Goal: Task Accomplishment & Management: Complete application form

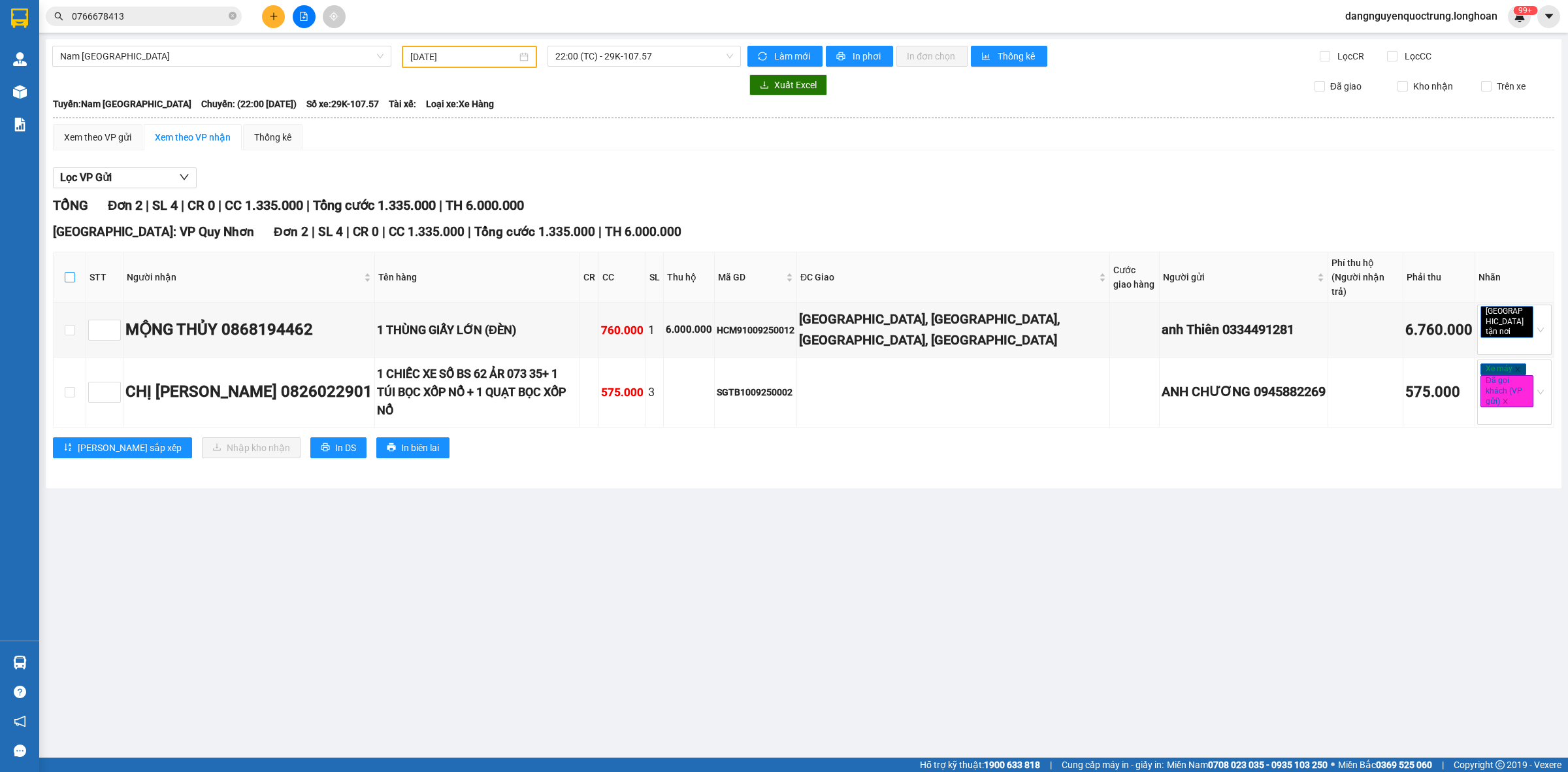
click at [69, 272] on input "checkbox" at bounding box center [70, 276] width 10 height 10
checkbox input "true"
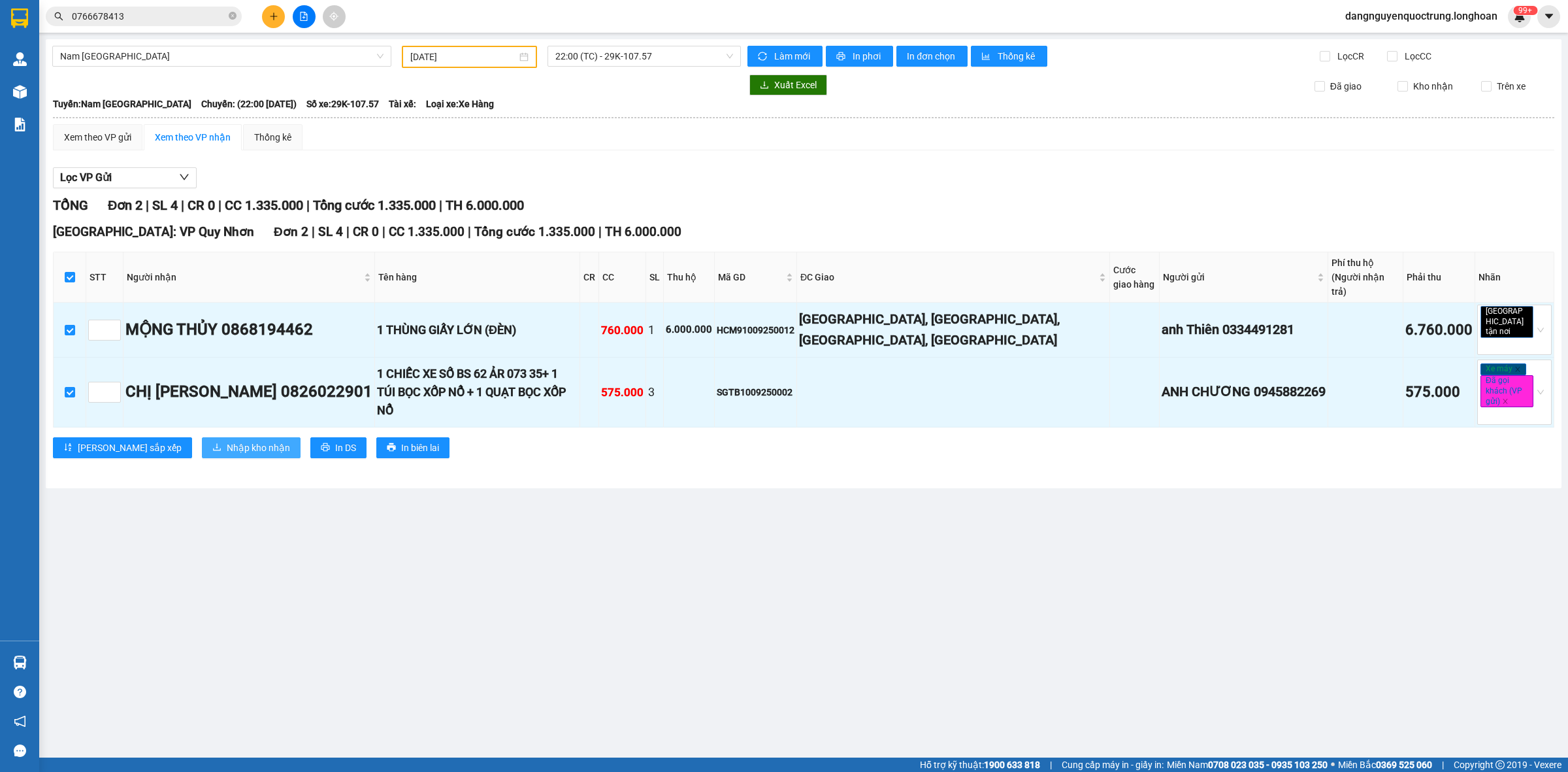
click at [227, 440] on span "Nhập kho nhận" at bounding box center [258, 447] width 64 height 15
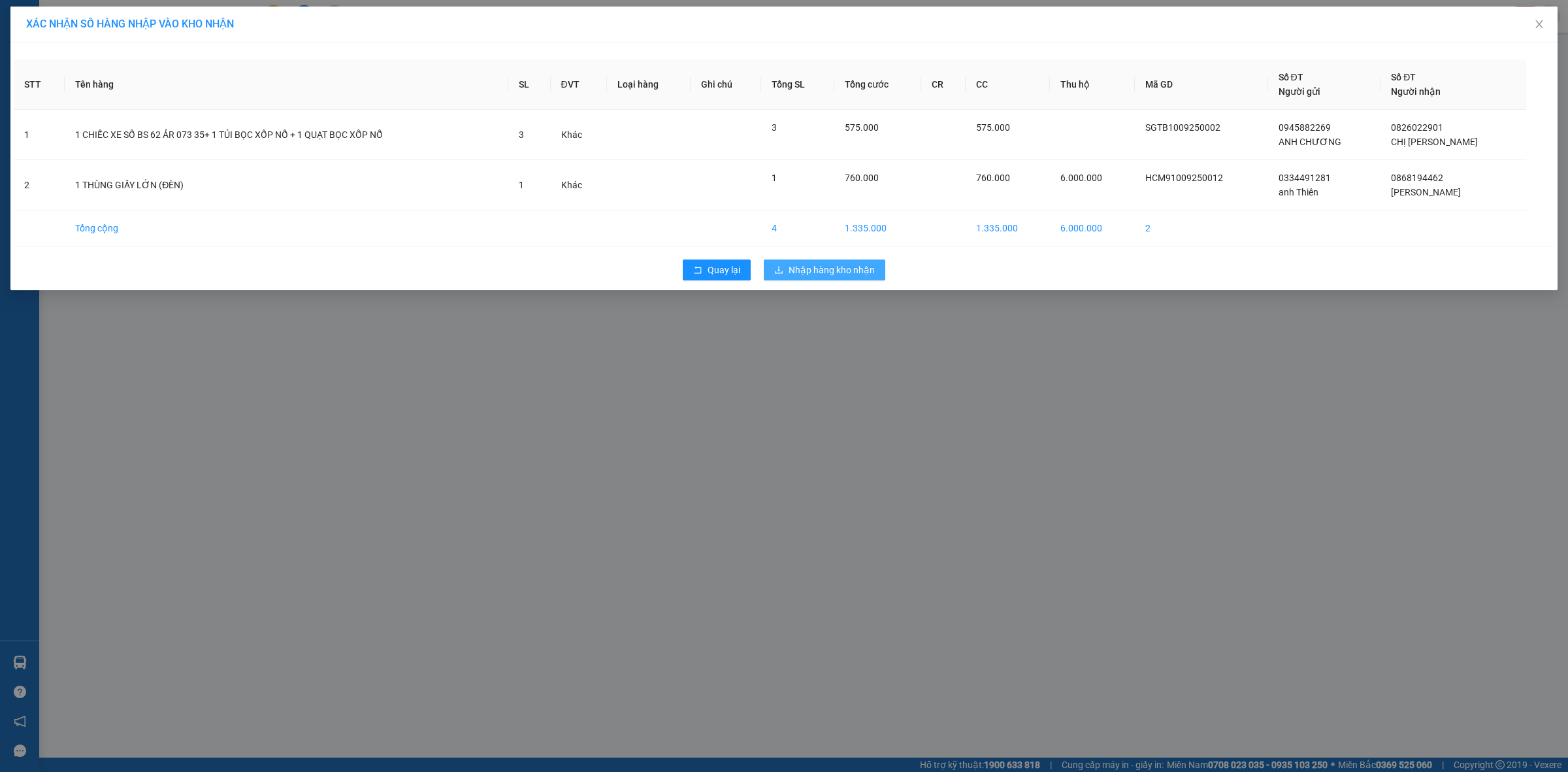
click at [827, 276] on span "Nhập hàng kho nhận" at bounding box center [831, 270] width 86 height 15
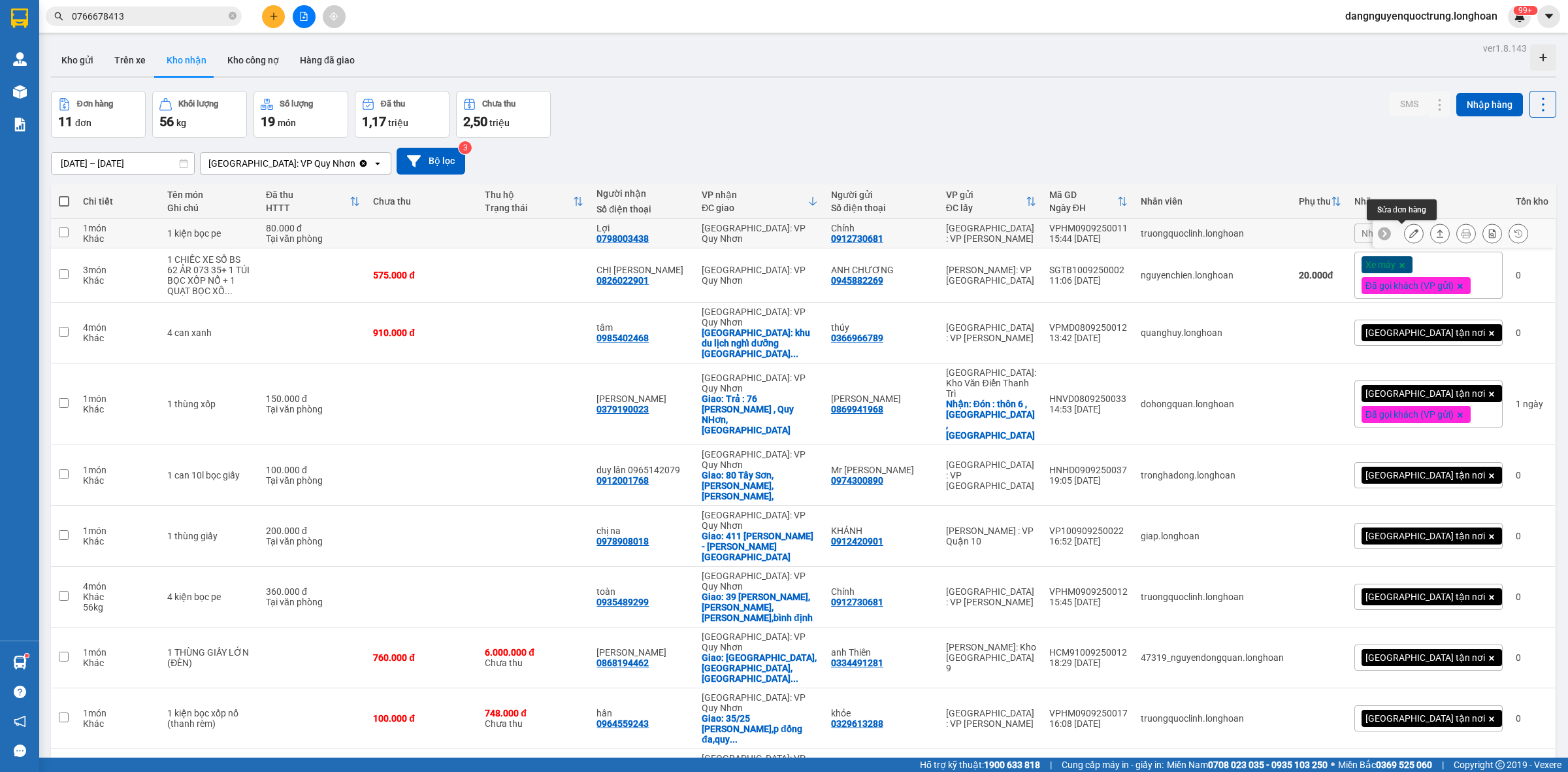
click at [1409, 230] on icon at bounding box center [1413, 233] width 9 height 9
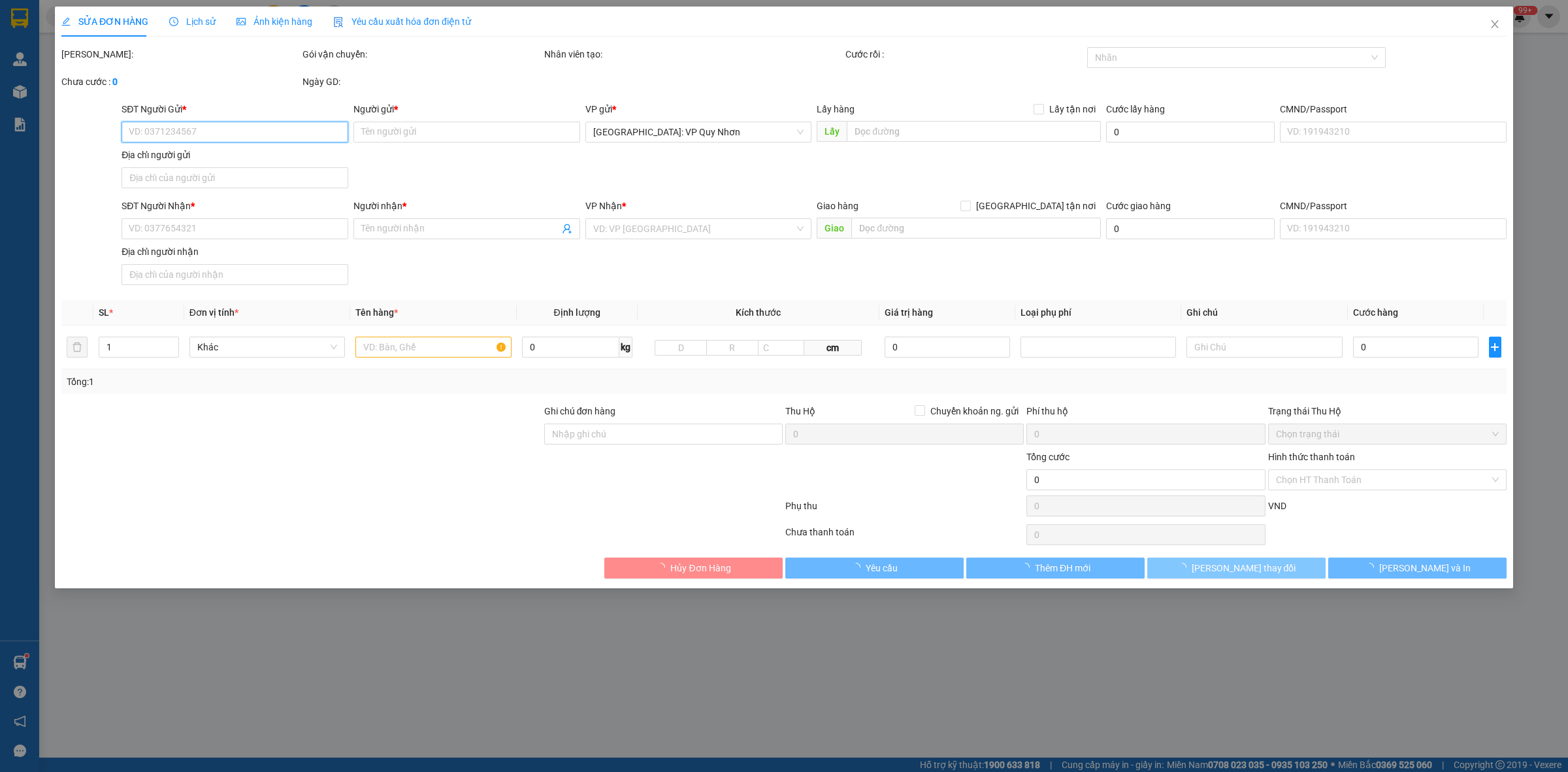
type input "0912730681"
type input "Chính"
type input "0798003438"
type input "Lợi"
type input "nhận nguyên kiện,giao nguyên kiện,bể vỡ k đền"
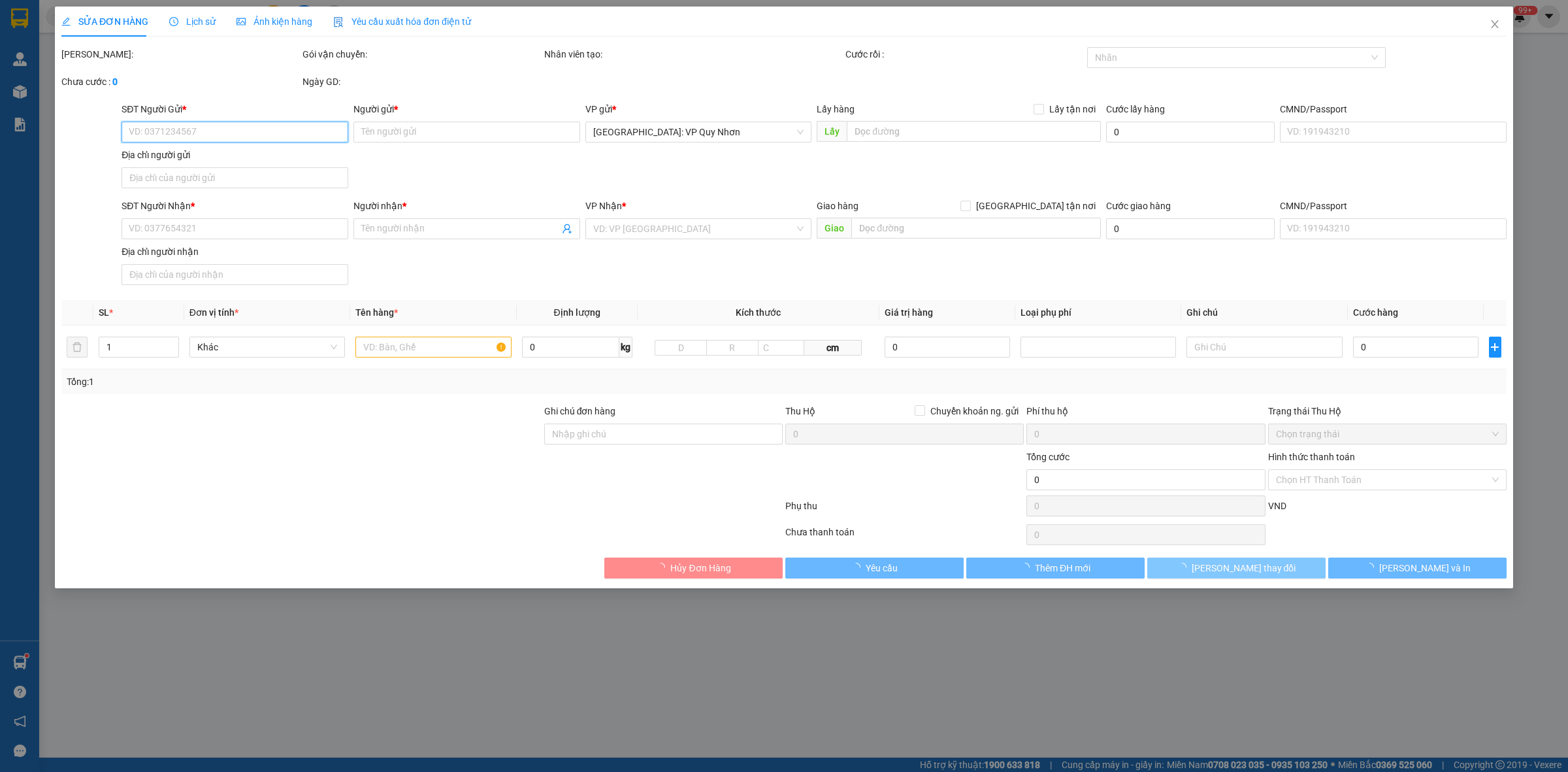
type input "80.000"
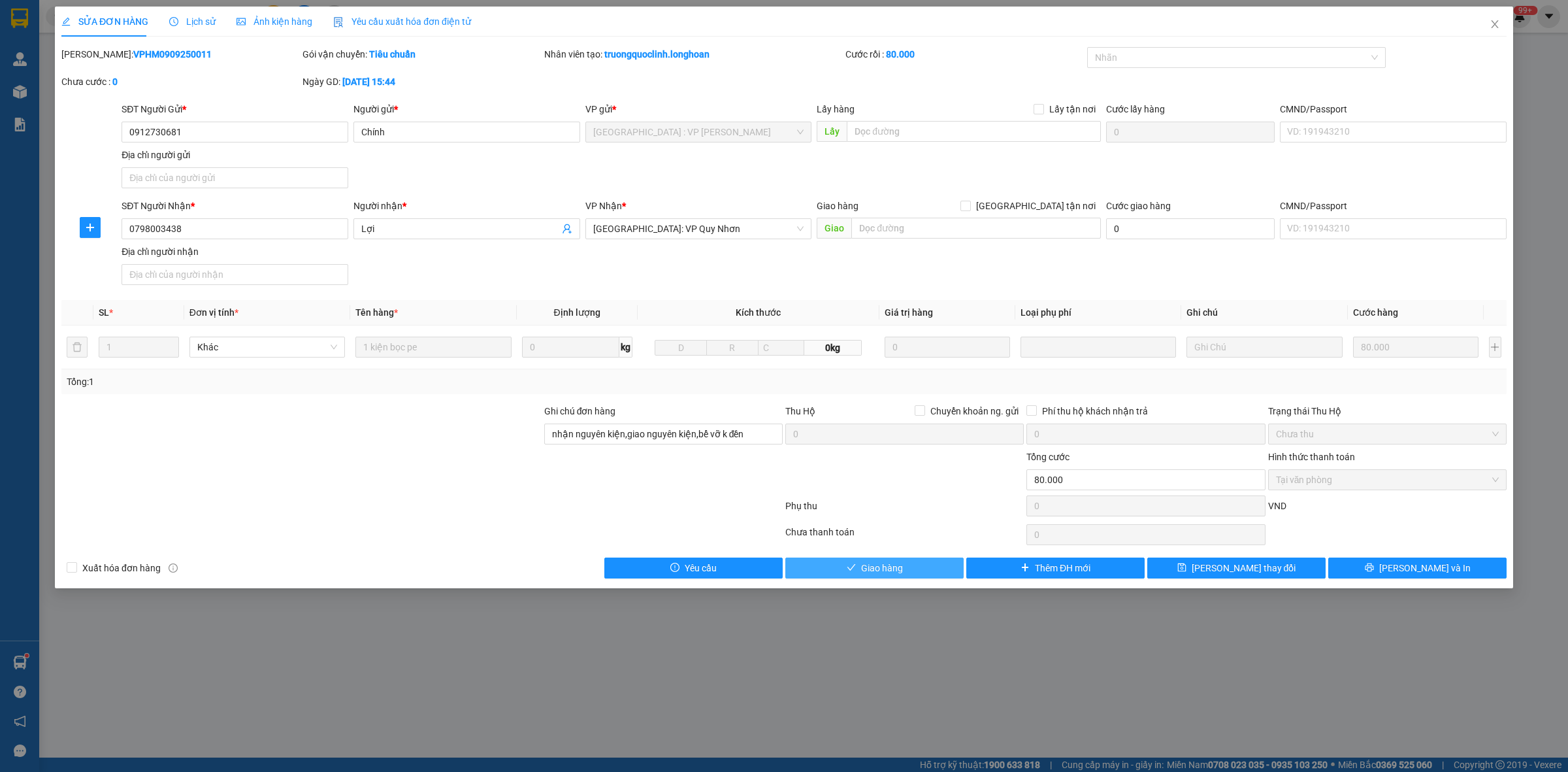
click at [918, 578] on button "Giao hàng" at bounding box center [874, 568] width 178 height 21
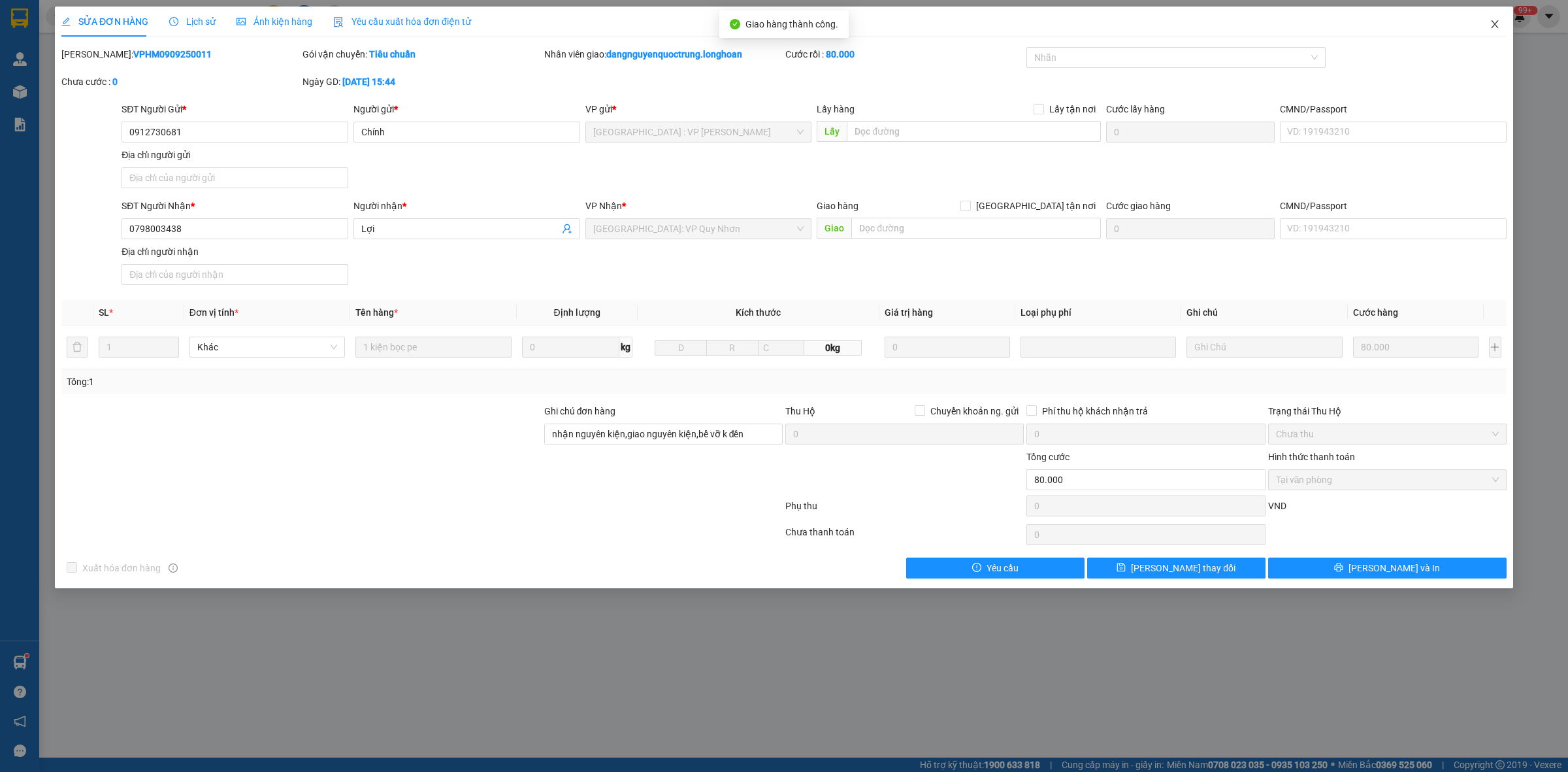
click at [1493, 24] on icon "close" at bounding box center [1494, 23] width 10 height 10
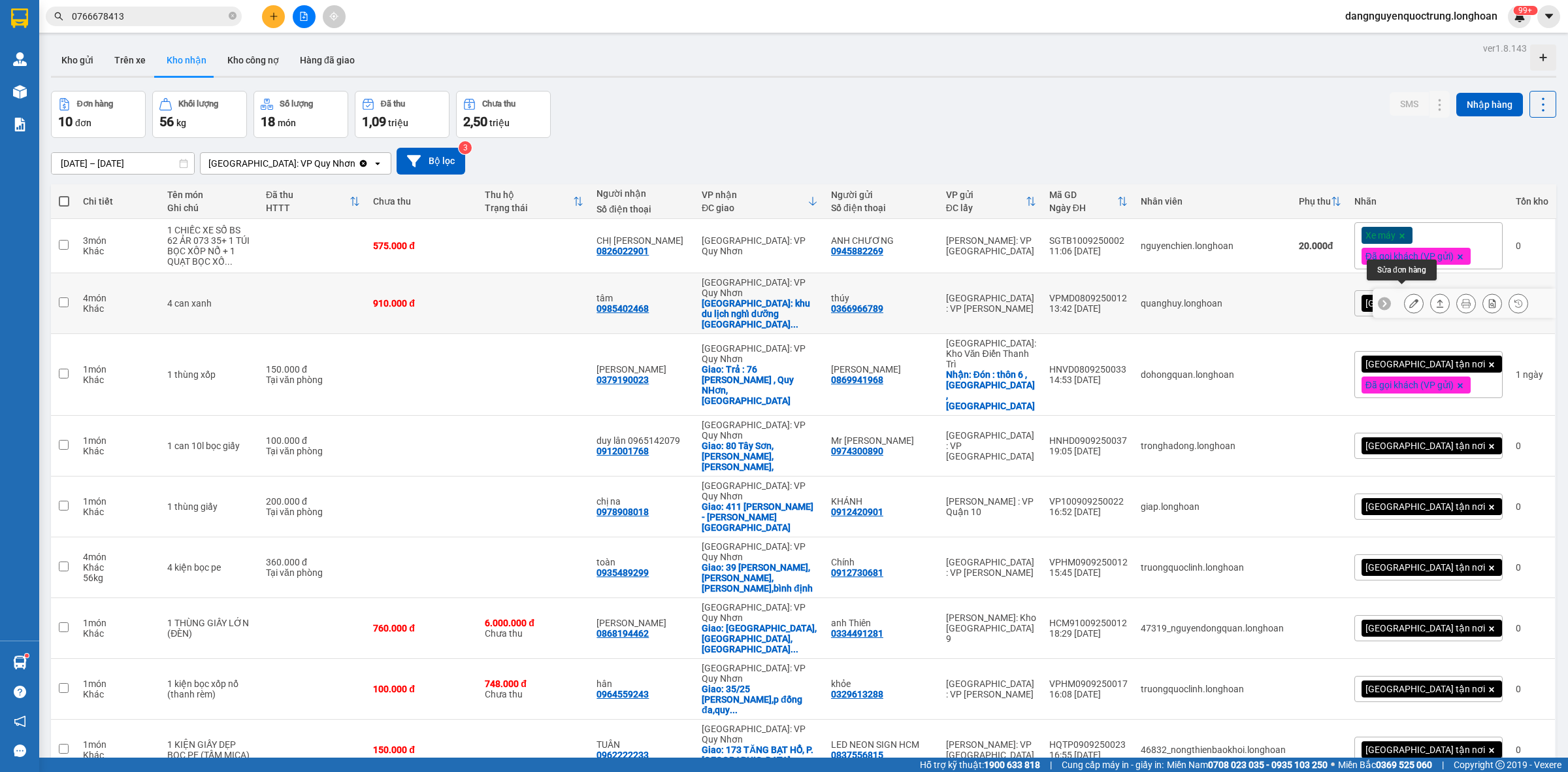
click at [1409, 299] on icon at bounding box center [1413, 303] width 9 height 9
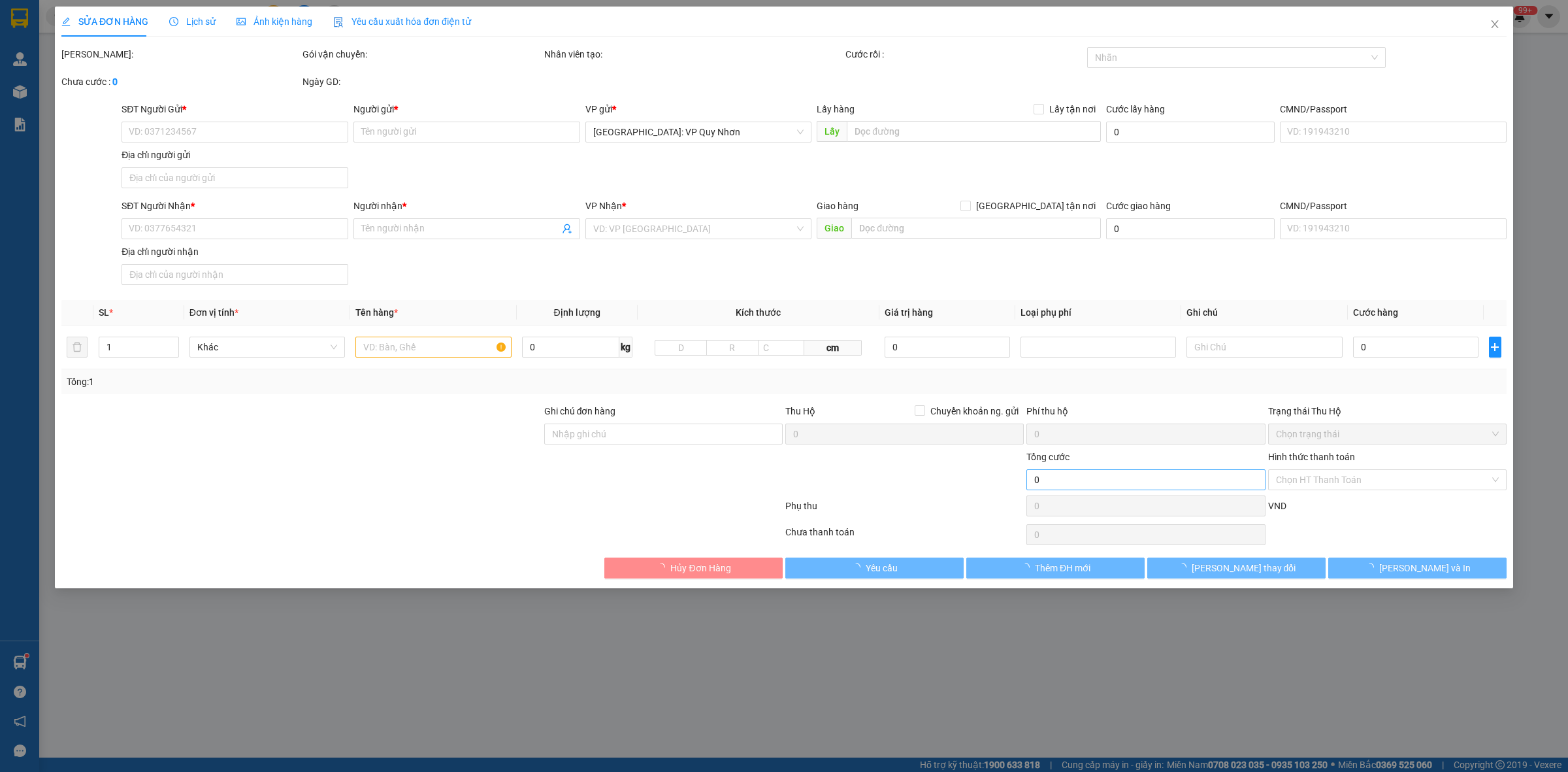
type input "0366966789"
type input "thúy"
type input "0985402468"
type input "tâm"
checkbox input "true"
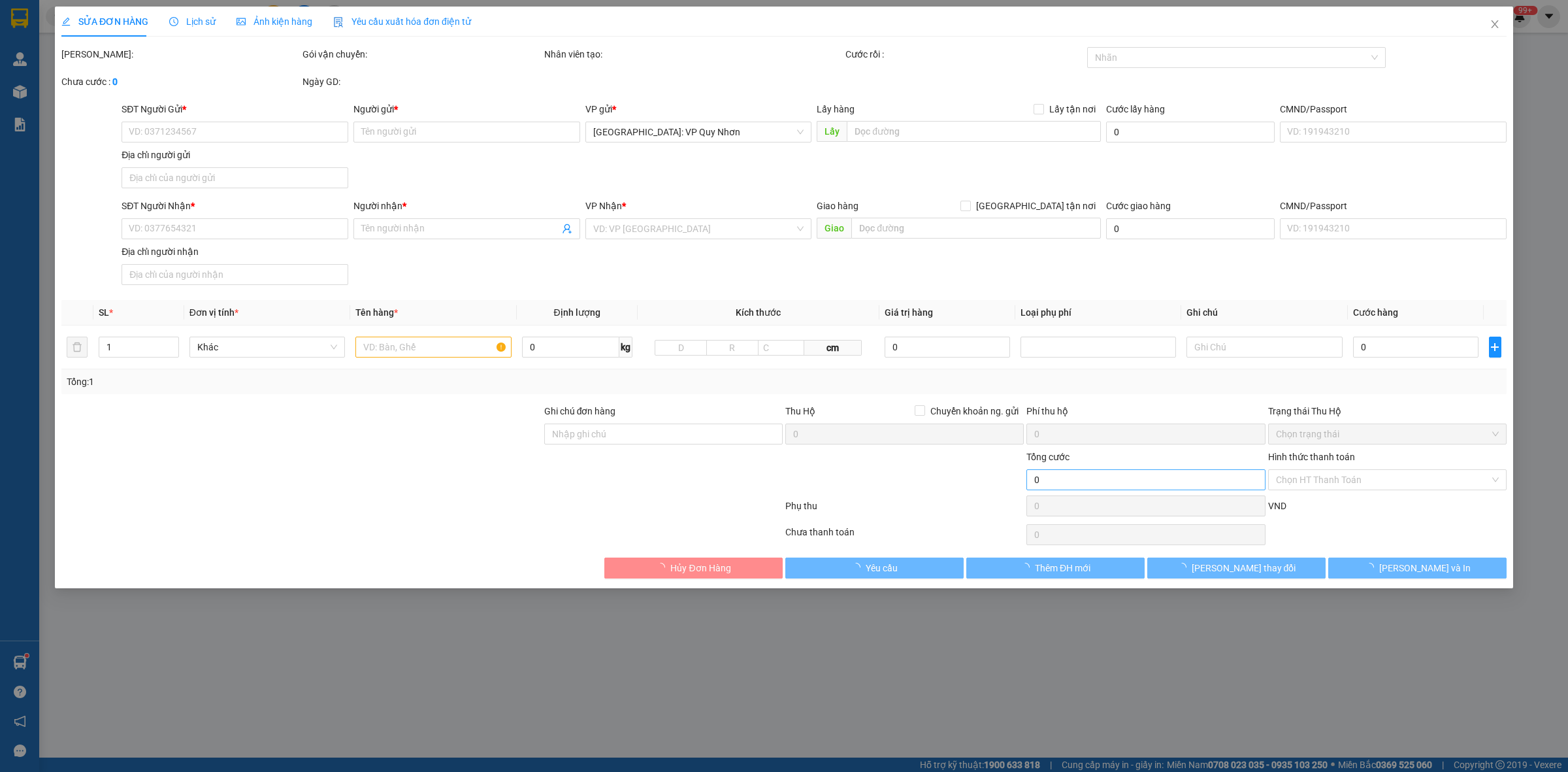
type input "khu du lịch nghỉ dưỡng [GEOGRAPHIC_DATA]"
type input "910.000"
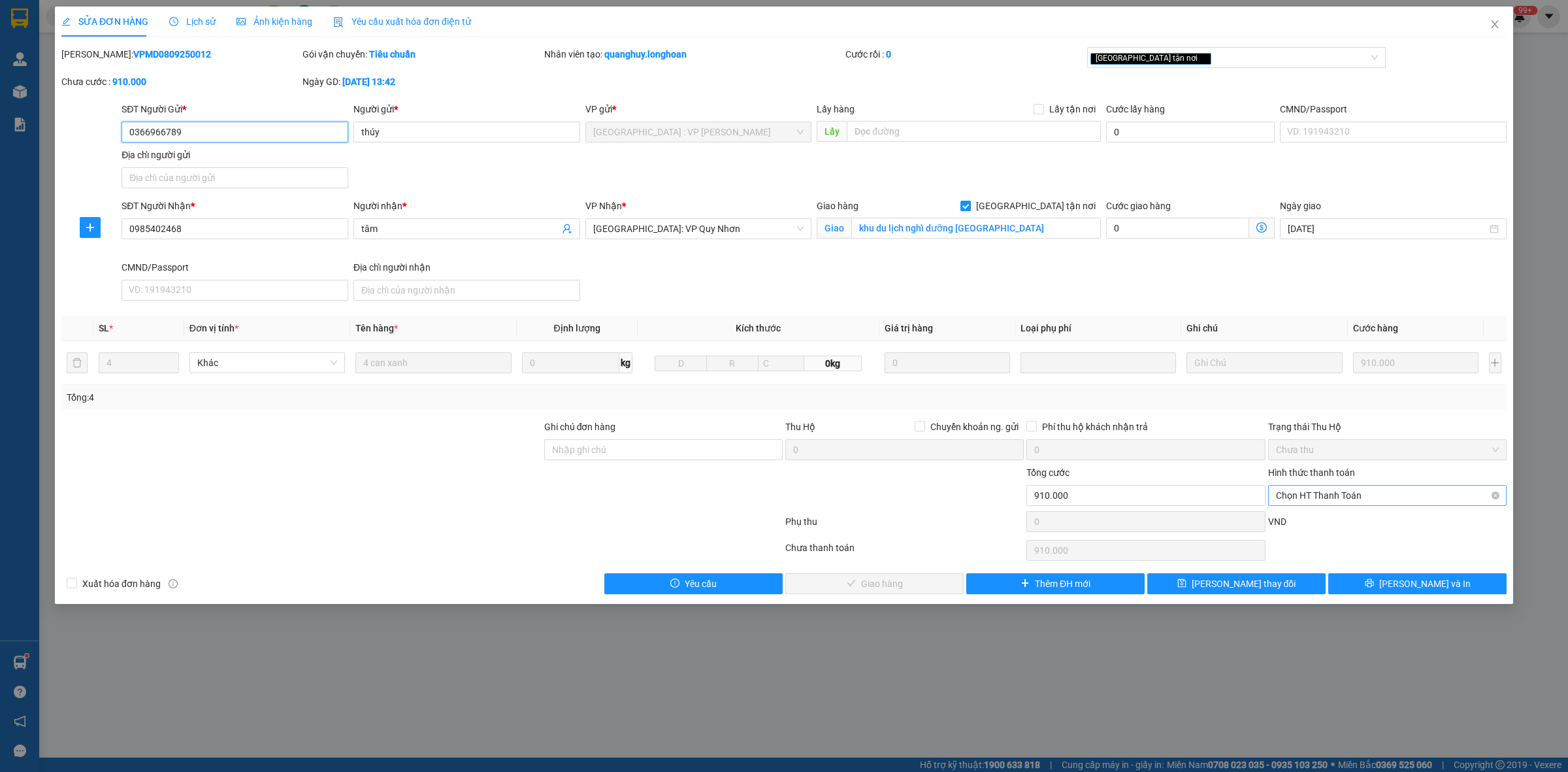
click at [1339, 491] on span "Chọn HT Thanh Toán" at bounding box center [1387, 496] width 222 height 19
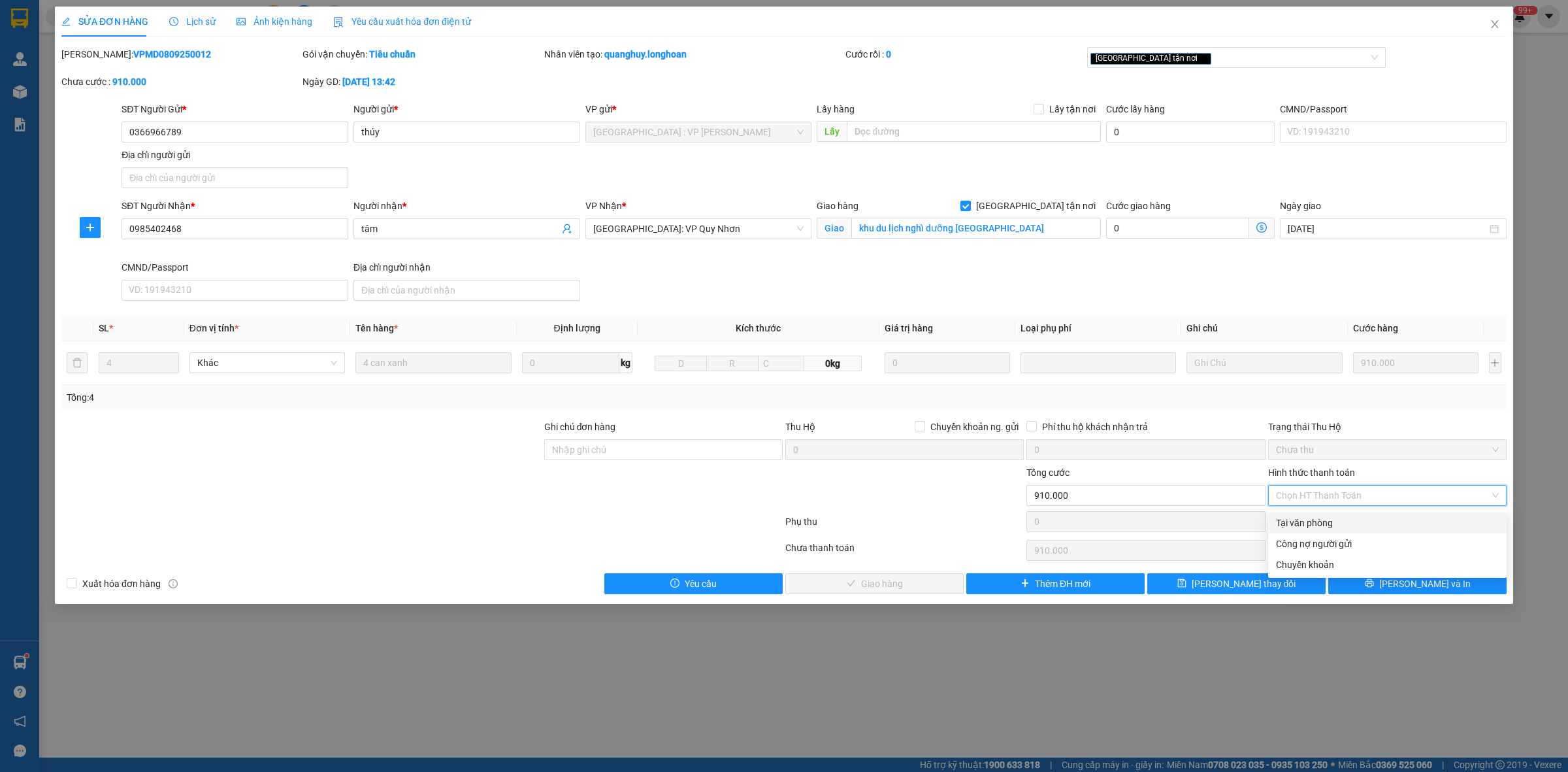
click at [1333, 523] on div "Tại văn phòng" at bounding box center [1387, 522] width 222 height 15
type input "0"
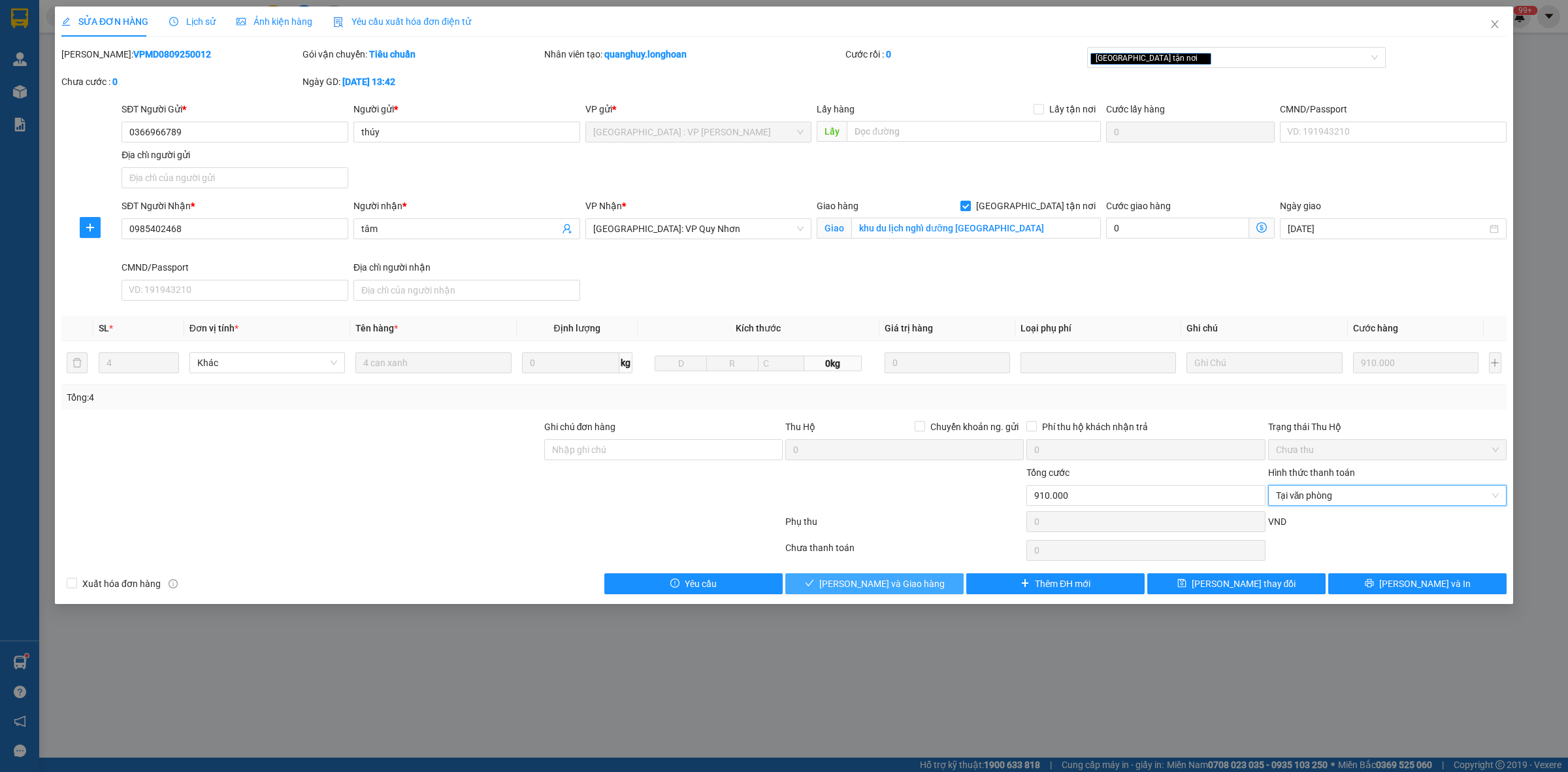
click at [907, 585] on span "[PERSON_NAME] và Giao hàng" at bounding box center [882, 583] width 126 height 15
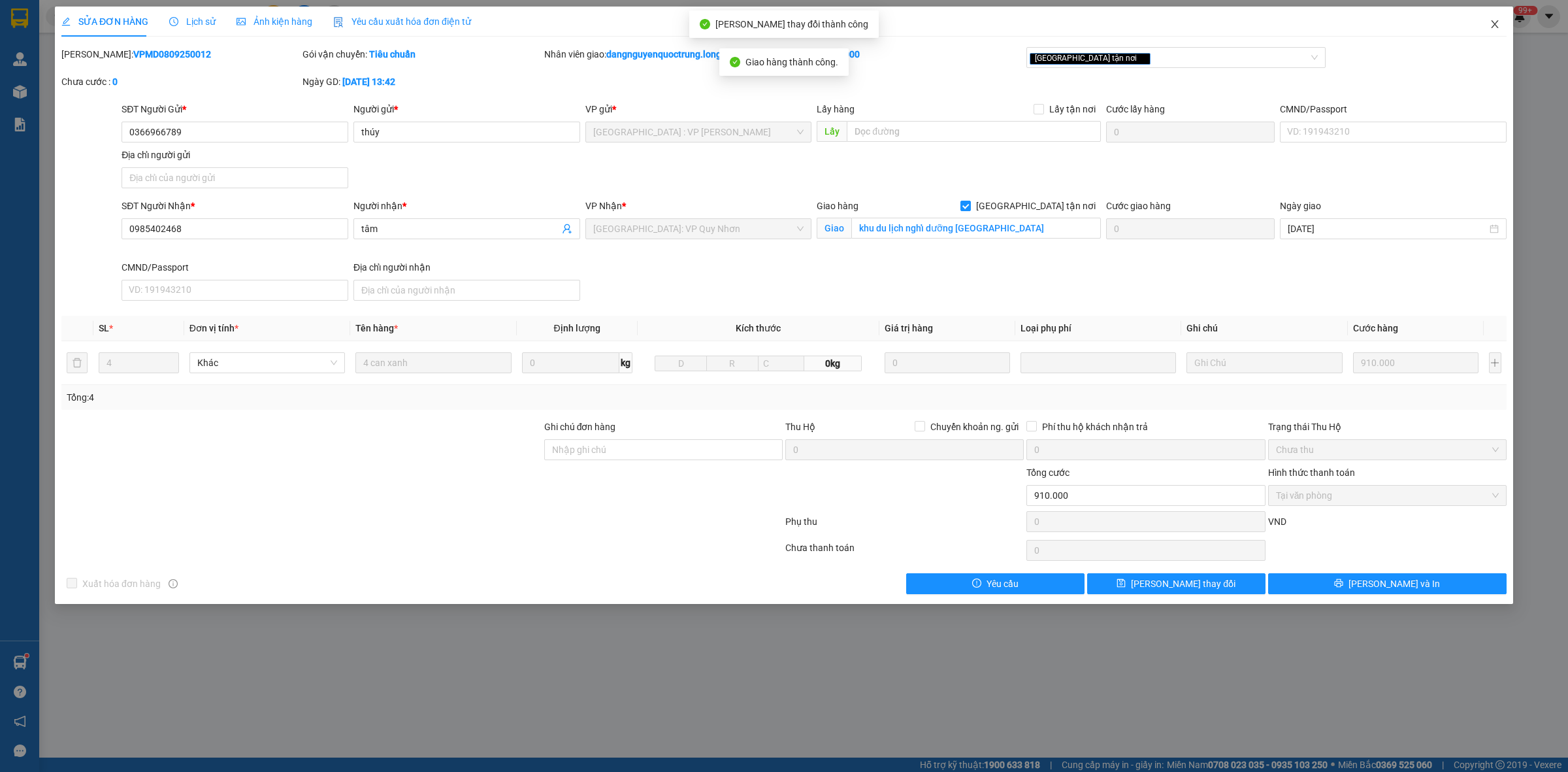
click at [1495, 21] on icon "close" at bounding box center [1494, 23] width 10 height 10
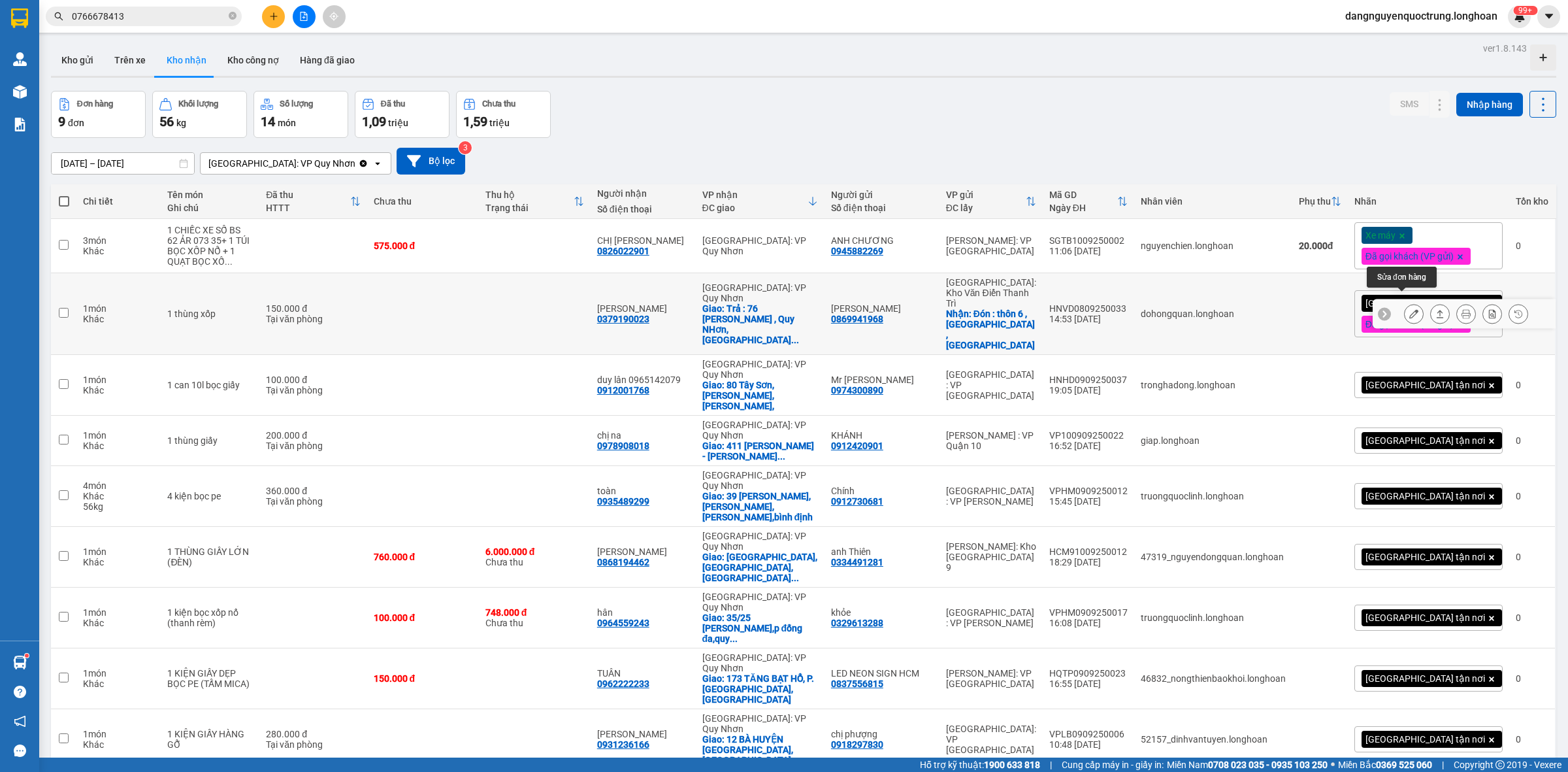
click at [1409, 309] on icon at bounding box center [1413, 313] width 9 height 9
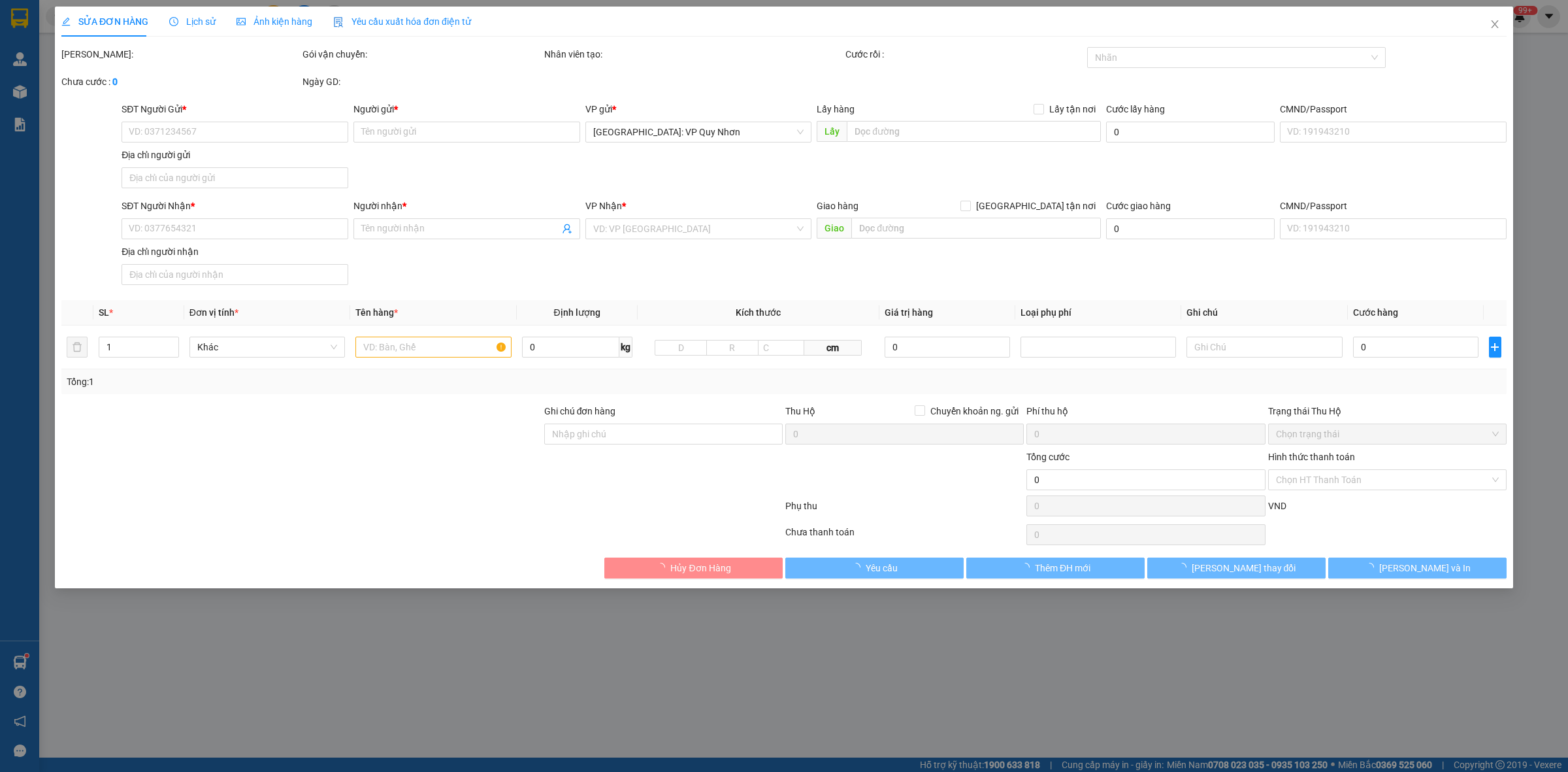
type input "0869941968"
type input "[PERSON_NAME]"
checkbox input "true"
type input "Đón : thôn 6 , [GEOGRAPHIC_DATA] , [GEOGRAPHIC_DATA]"
type input "50.000"
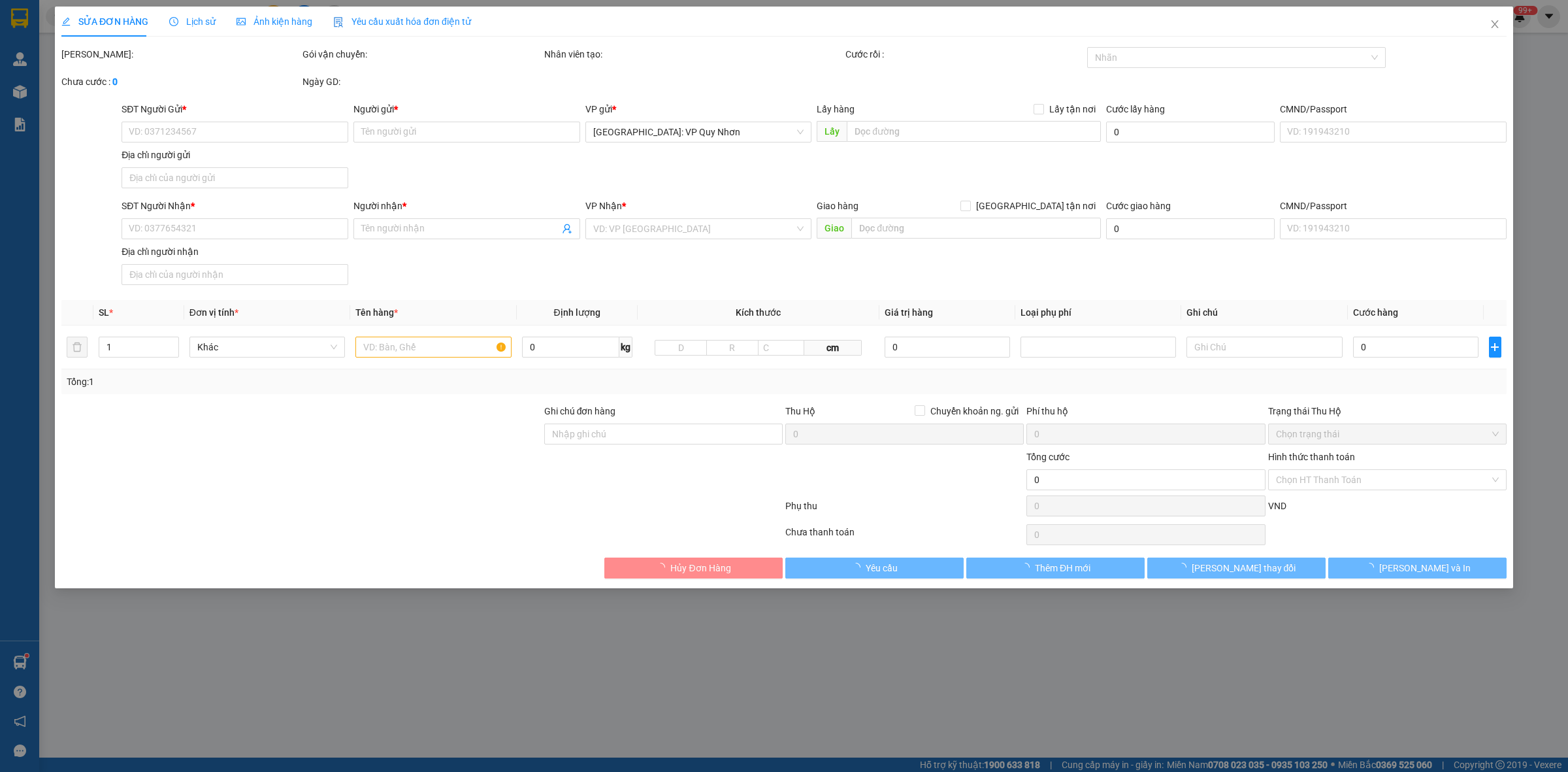
type input "0379190023"
type input "[PERSON_NAME]"
checkbox input "true"
type input "Trả : [STREET_ADDRESS][PERSON_NAME]"
type input "hàng giao nguyên kiện, hư vỡ ko đền"
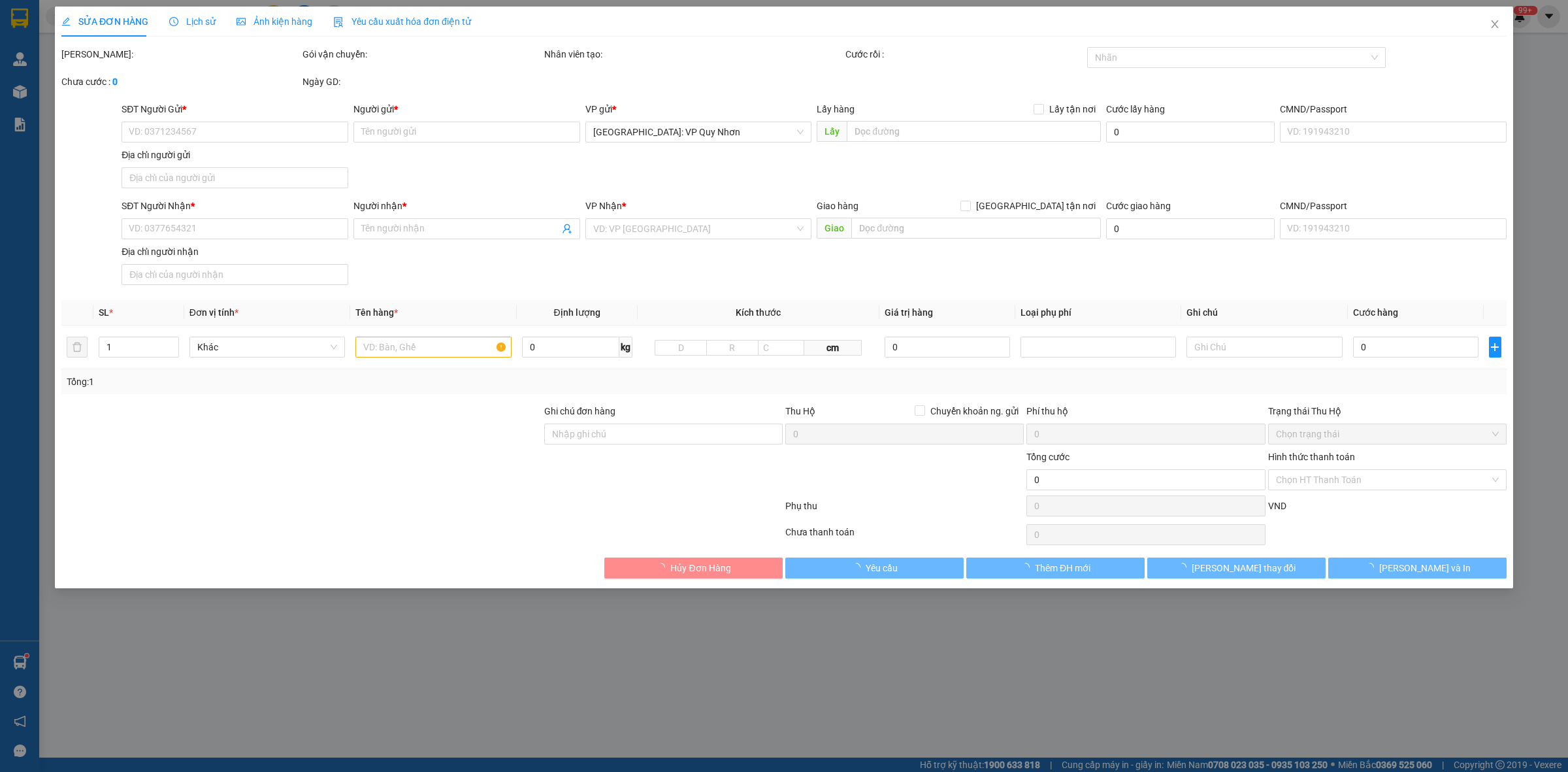
type input "150.000"
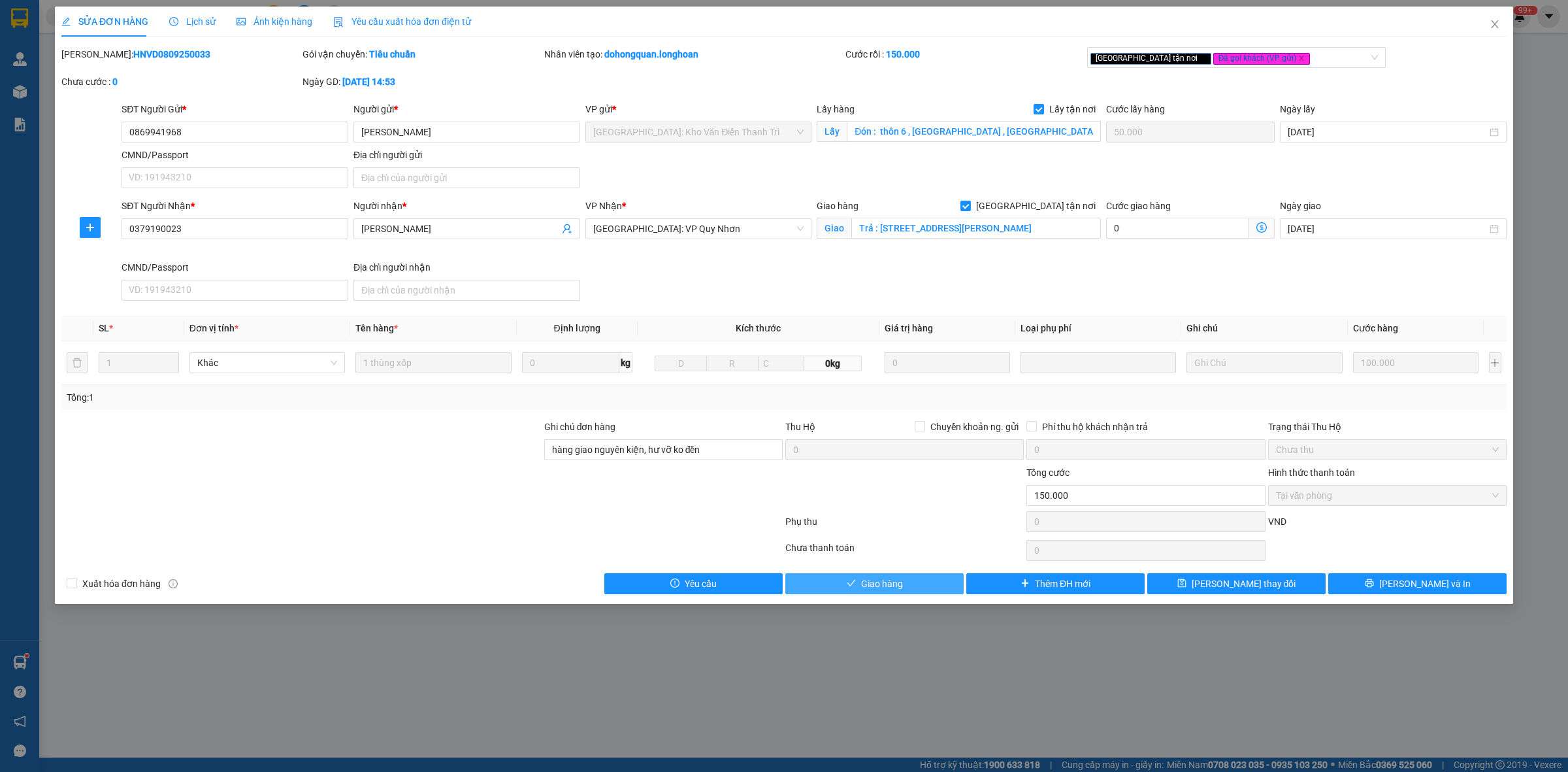
click at [908, 585] on button "Giao hàng" at bounding box center [874, 583] width 178 height 21
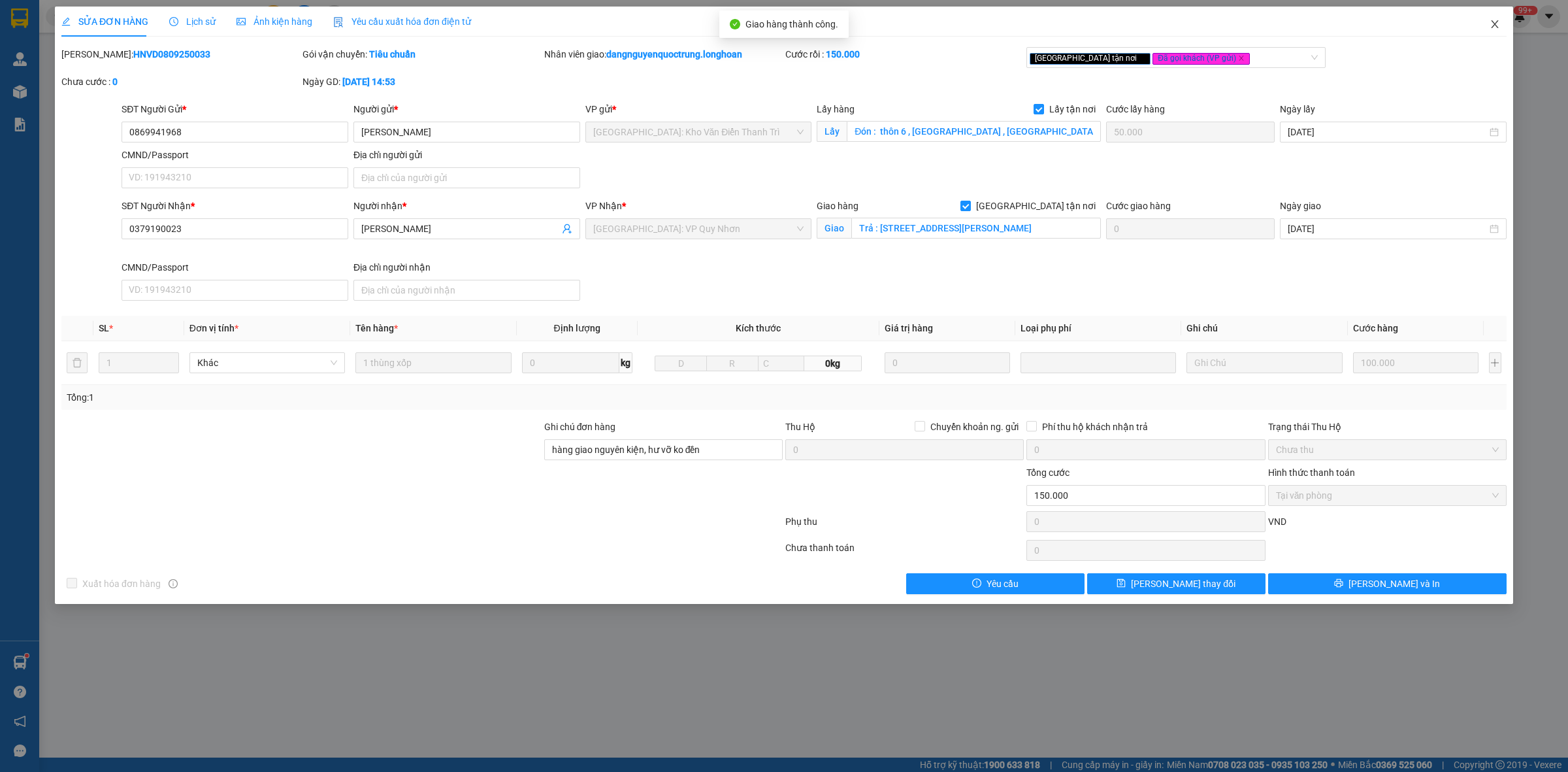
click at [1496, 24] on icon "close" at bounding box center [1494, 23] width 10 height 10
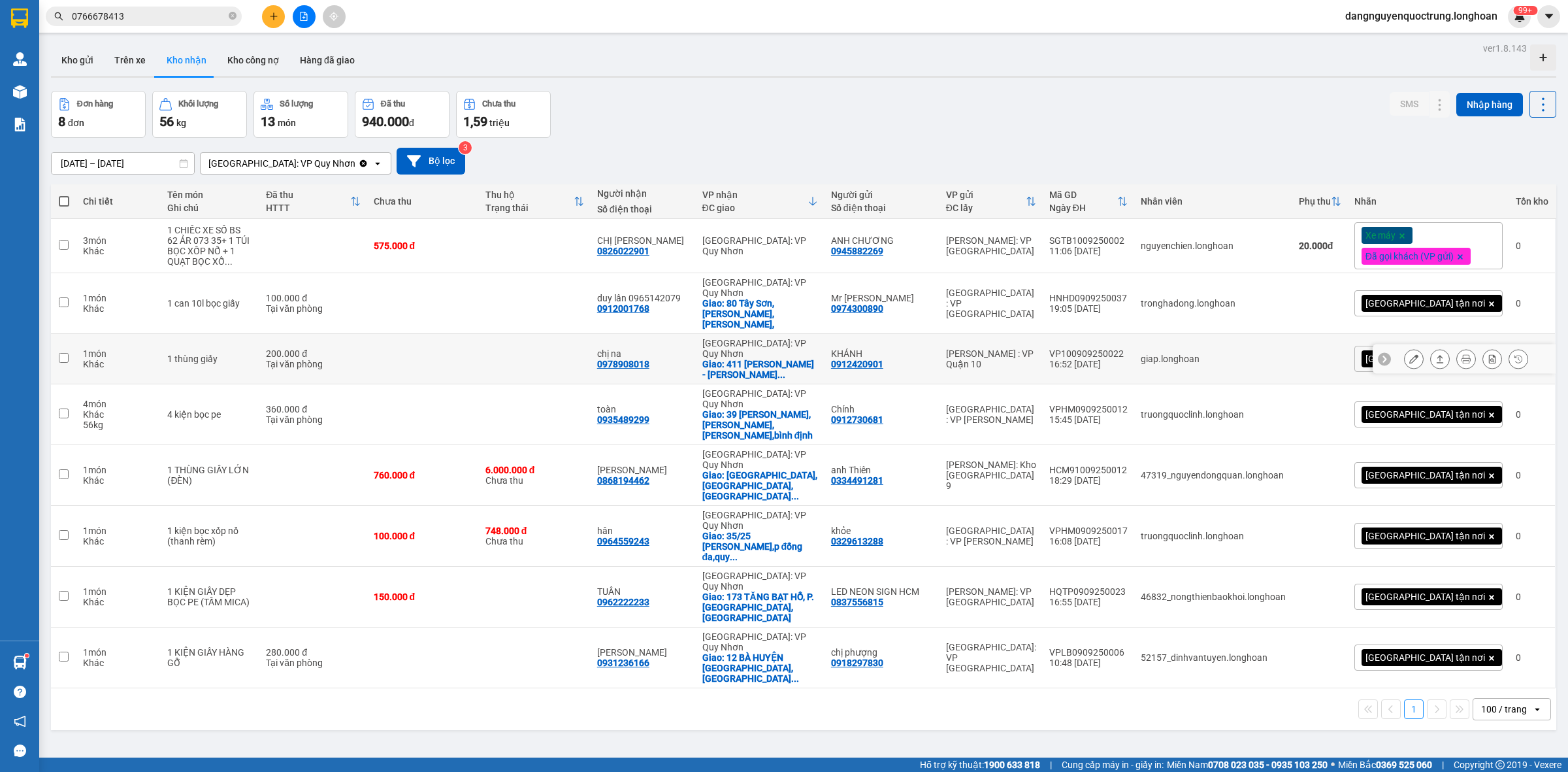
click at [1409, 355] on icon at bounding box center [1413, 359] width 9 height 9
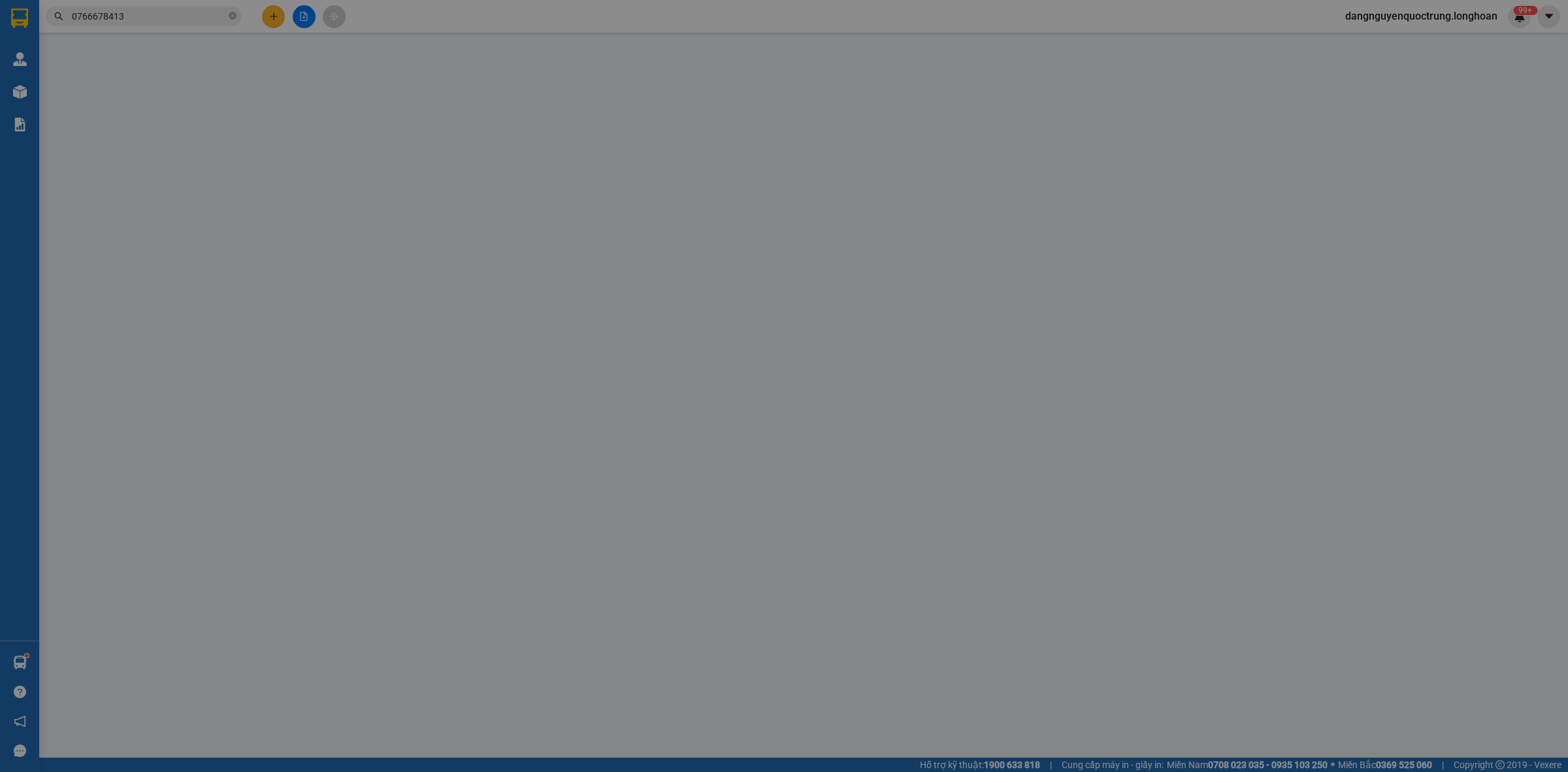
type input "0912420901"
type input "KHÁNH"
type input "0978908018"
type input "chị na"
checkbox input "true"
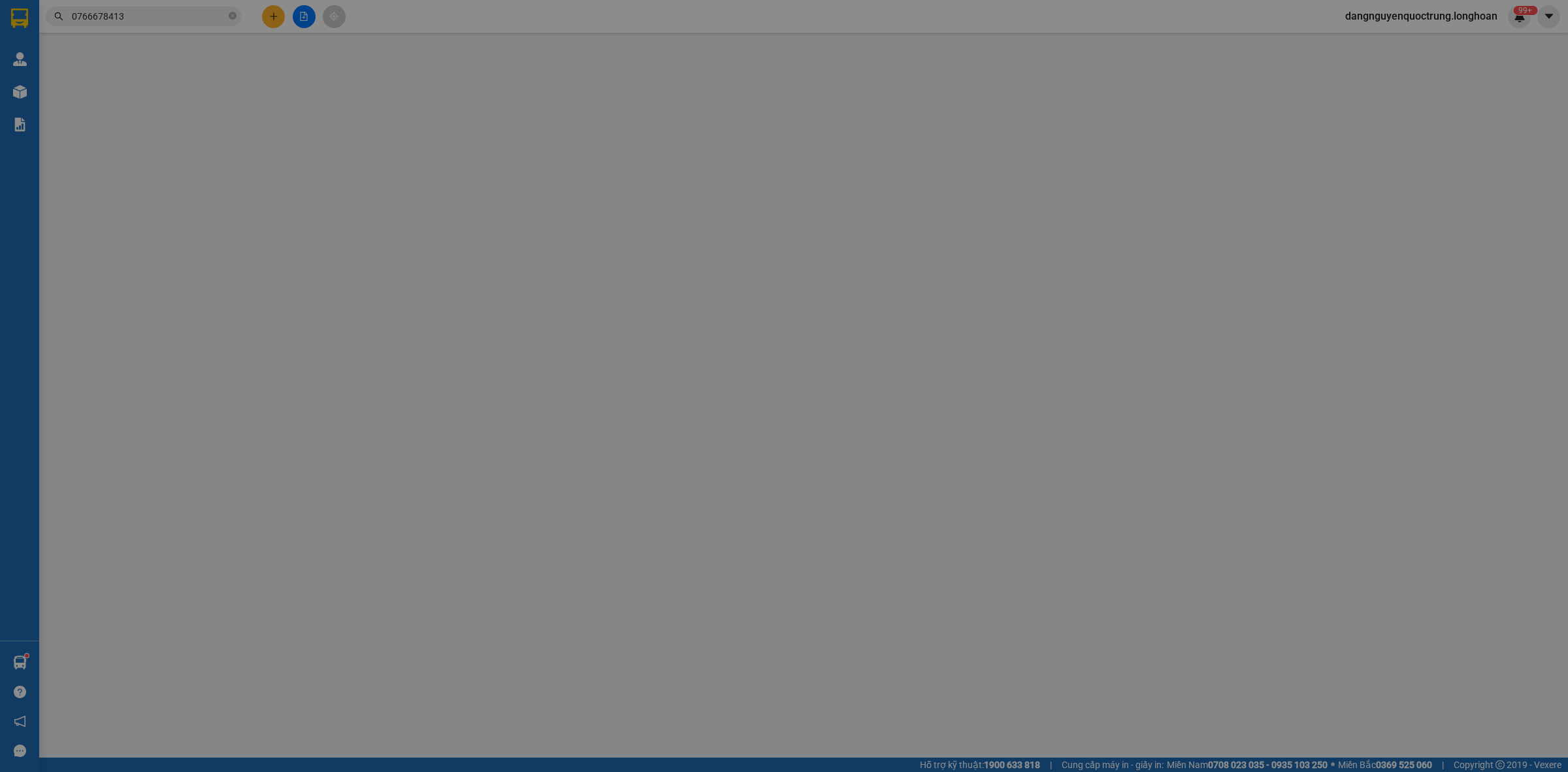
type input "411 [PERSON_NAME] - [PERSON_NAME] - quy nhơn - [GEOGRAPHIC_DATA]"
type input "hàng k bao bể vỡ hư hỏng"
type input "200.000"
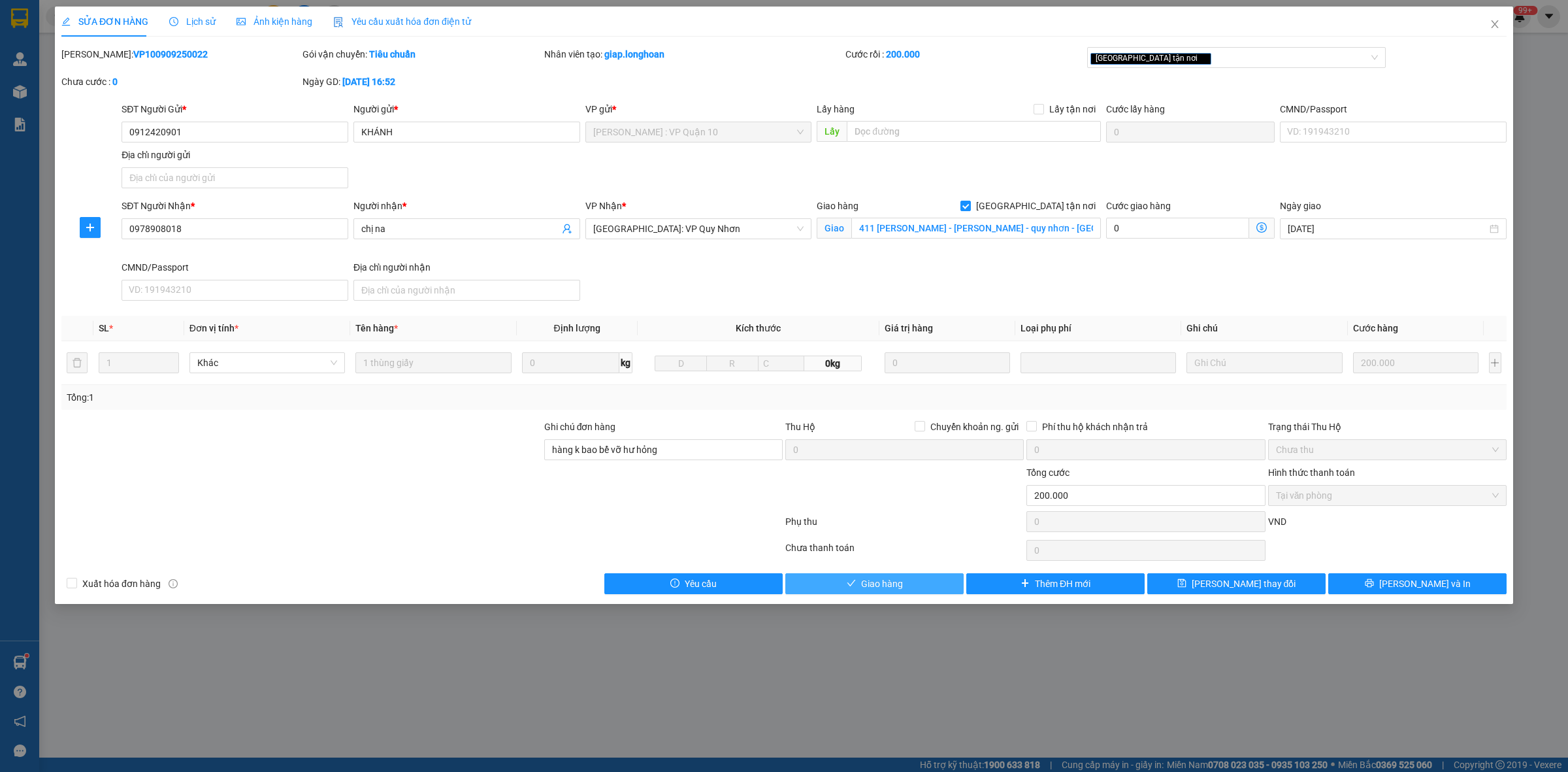
click at [883, 583] on span "Giao hàng" at bounding box center [881, 583] width 42 height 15
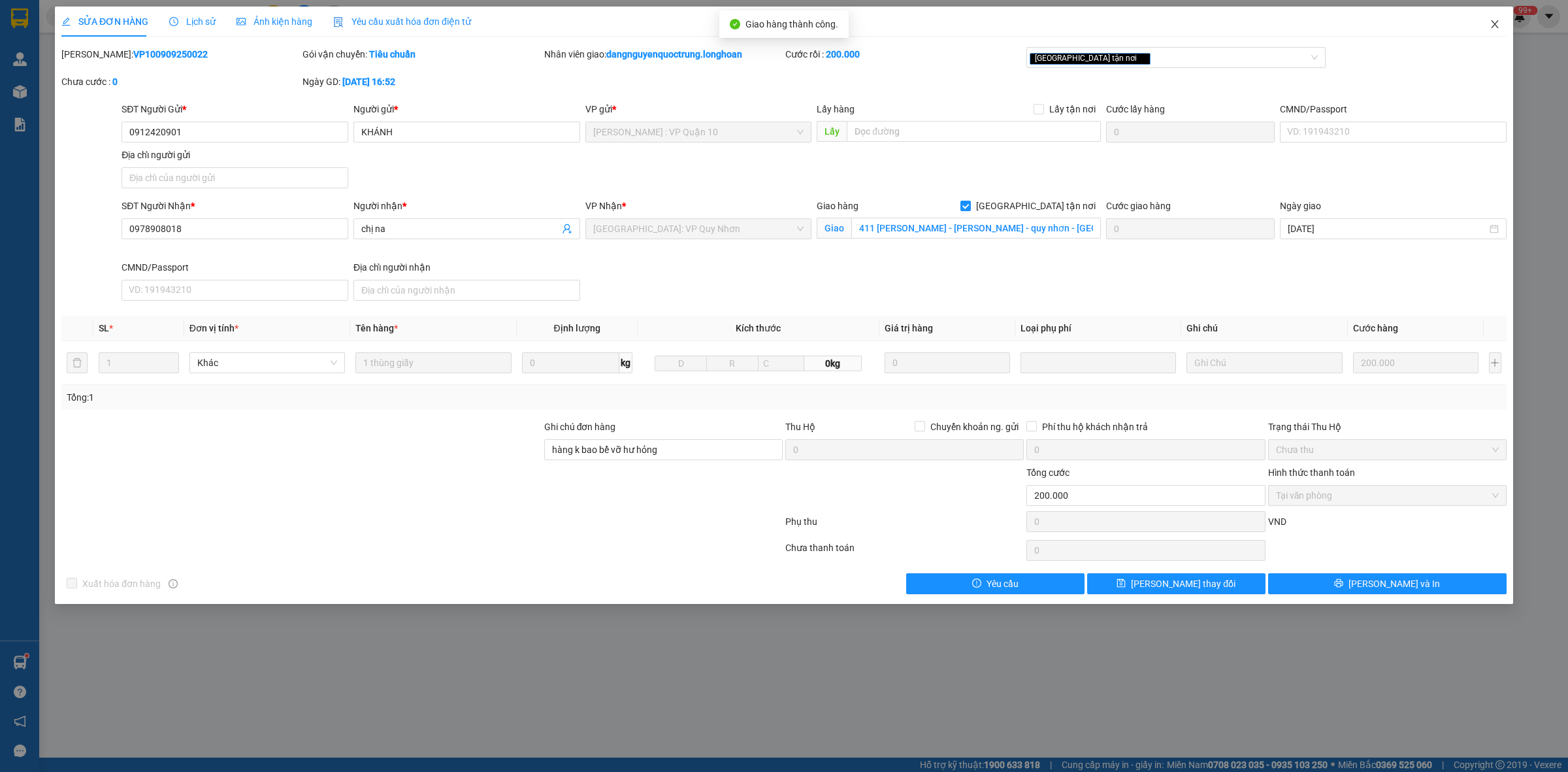
click at [1488, 25] on span "Close" at bounding box center [1494, 24] width 37 height 37
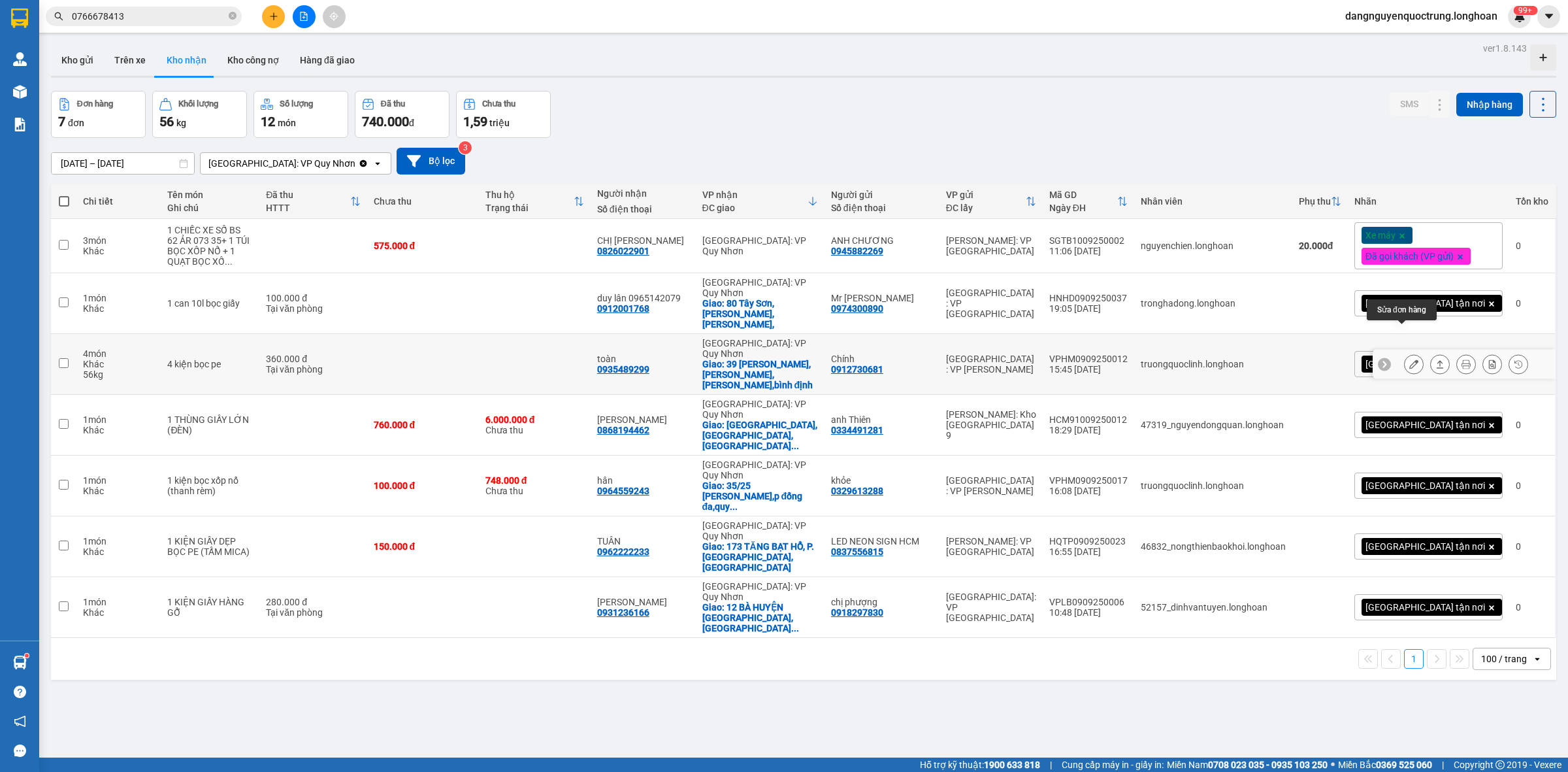
click at [1409, 359] on icon at bounding box center [1413, 364] width 9 height 9
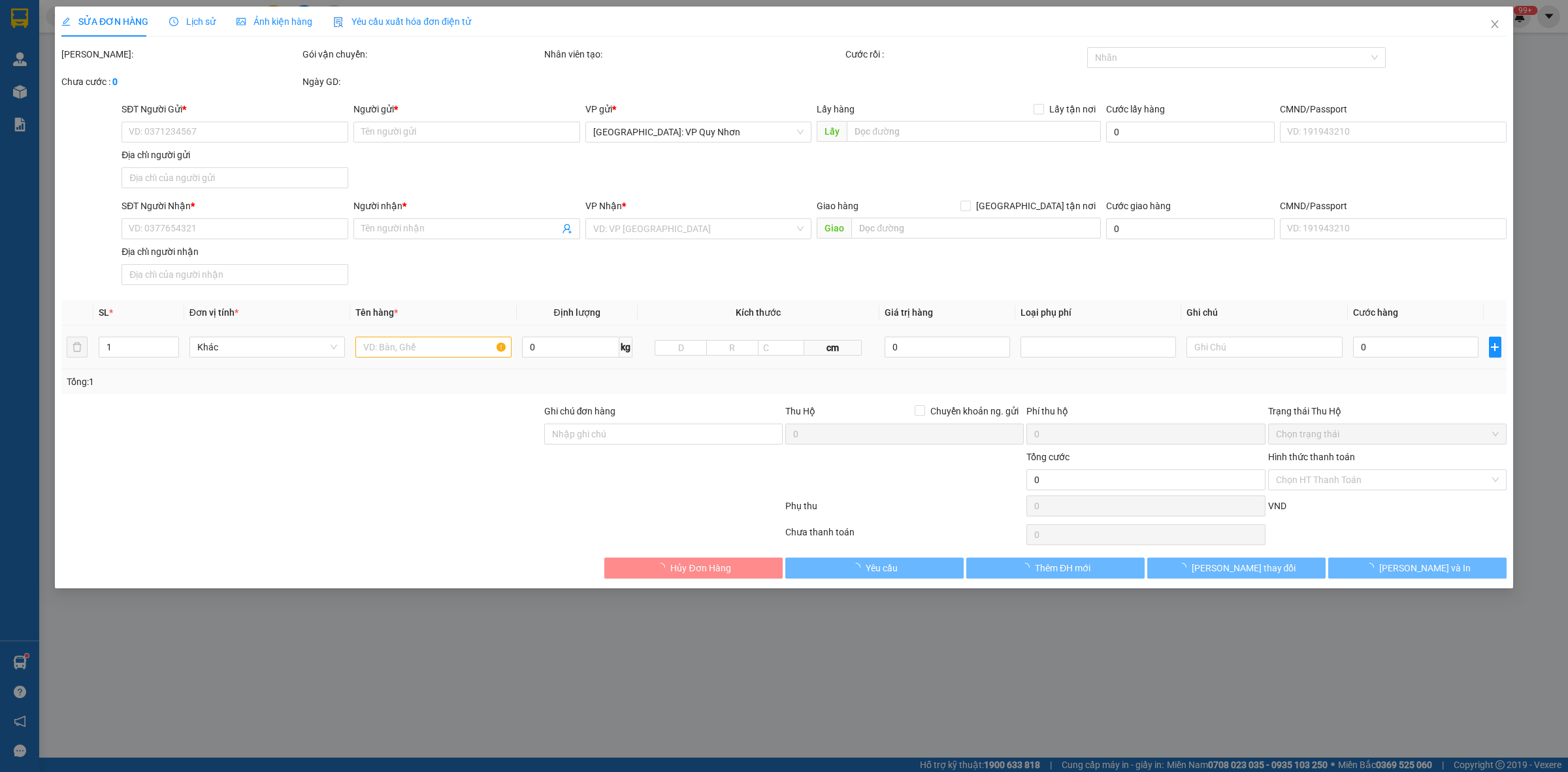
type input "0912730681"
type input "Chính"
type input "0935489299"
type input "toàn"
checkbox input "true"
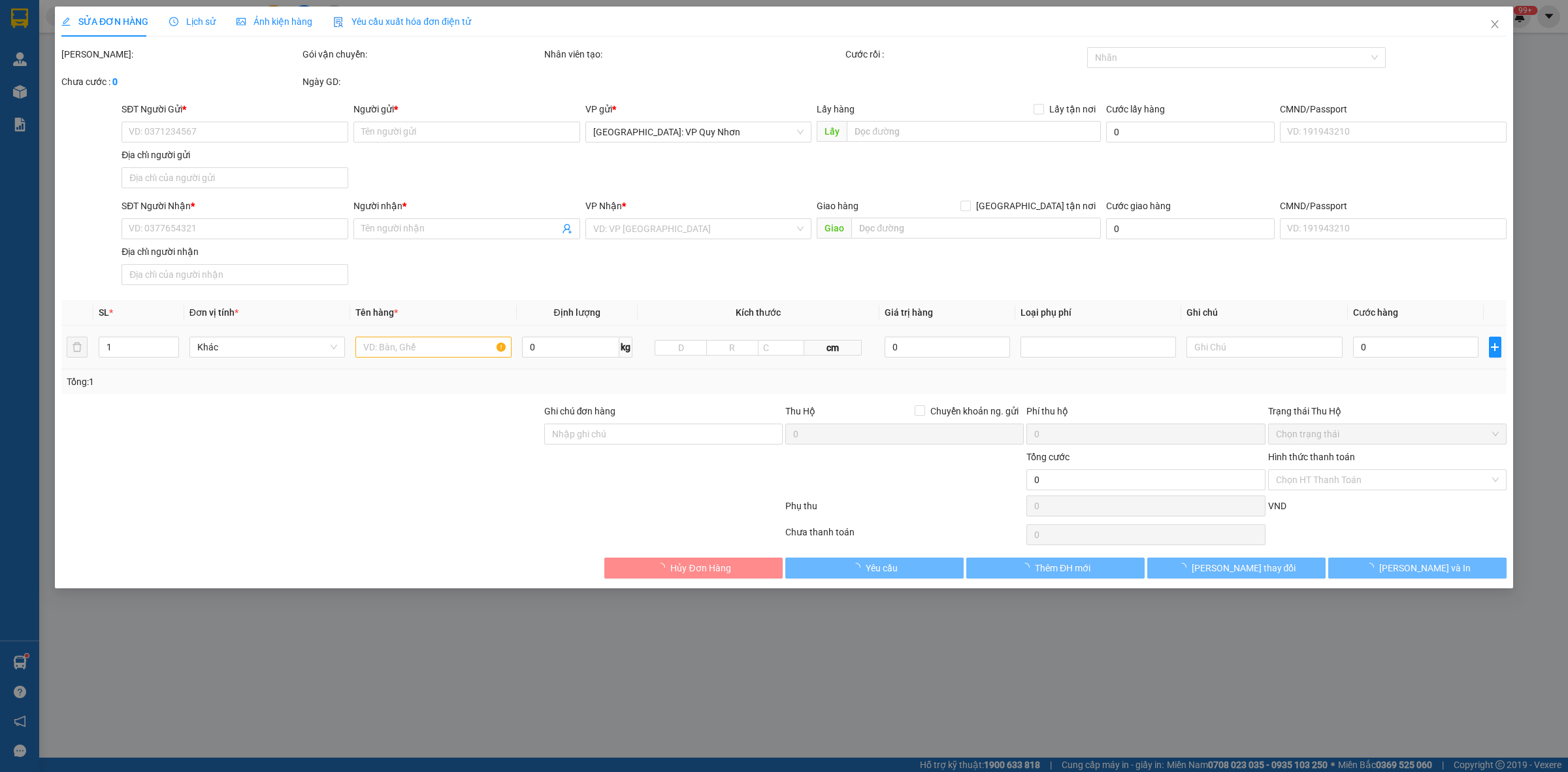
type input "39 [PERSON_NAME],[PERSON_NAME], quy nhơn,bình định"
type input "nhận nguyên kiện,giao nguyên kiện,bể vỡ k đền"
type input "360.000"
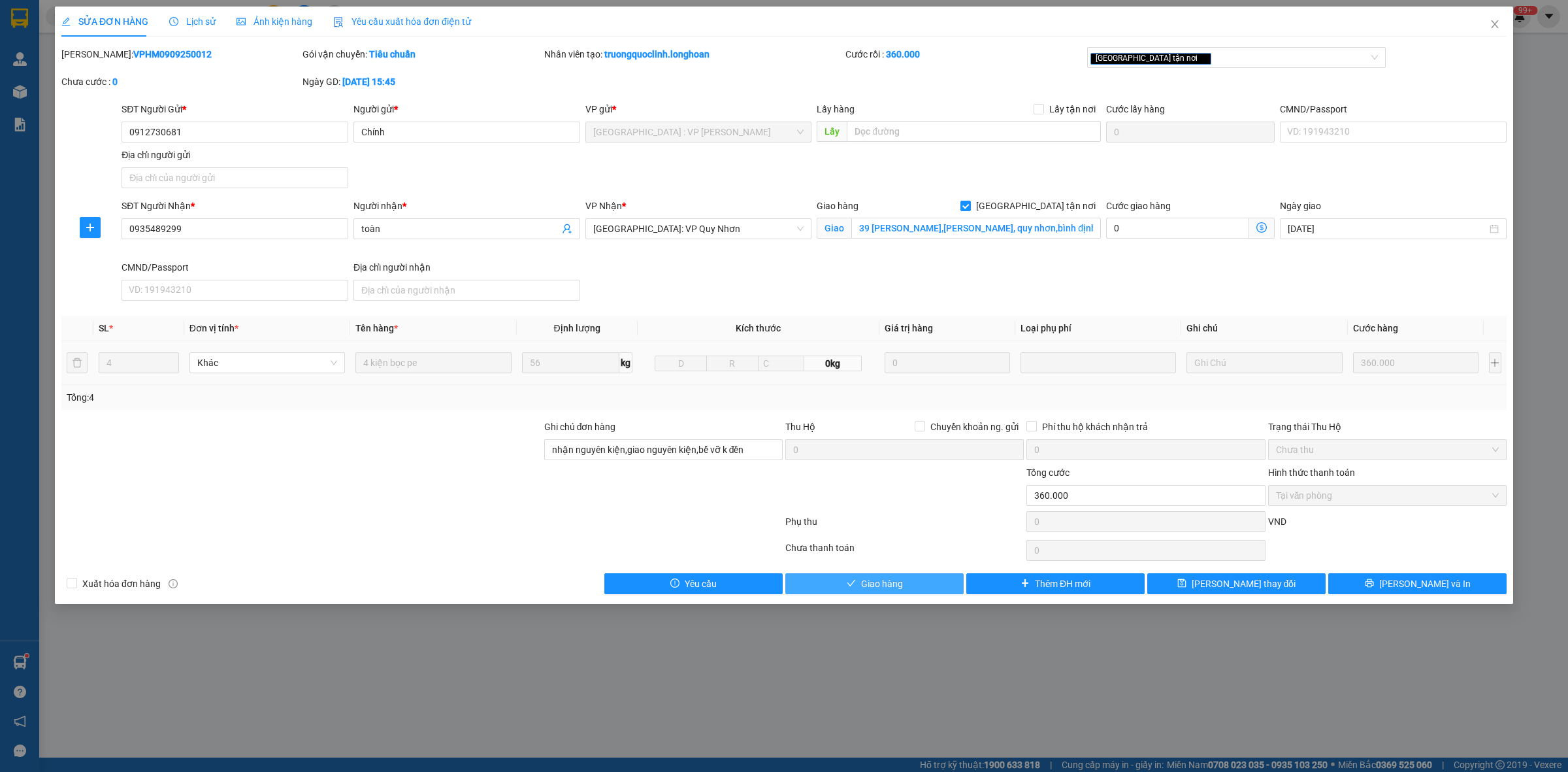
click at [888, 586] on span "Giao hàng" at bounding box center [881, 583] width 42 height 15
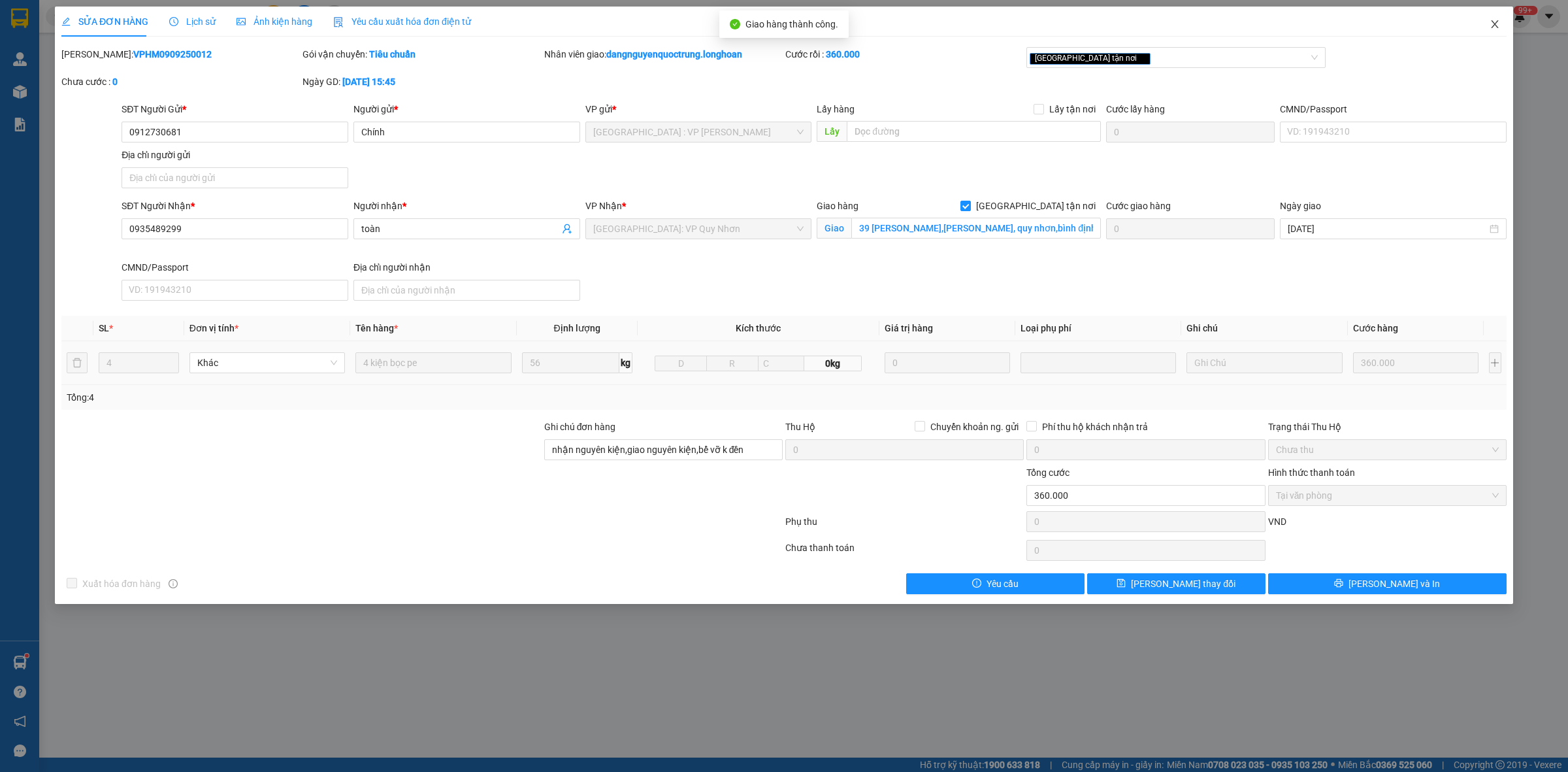
click at [1493, 26] on icon "close" at bounding box center [1494, 23] width 10 height 10
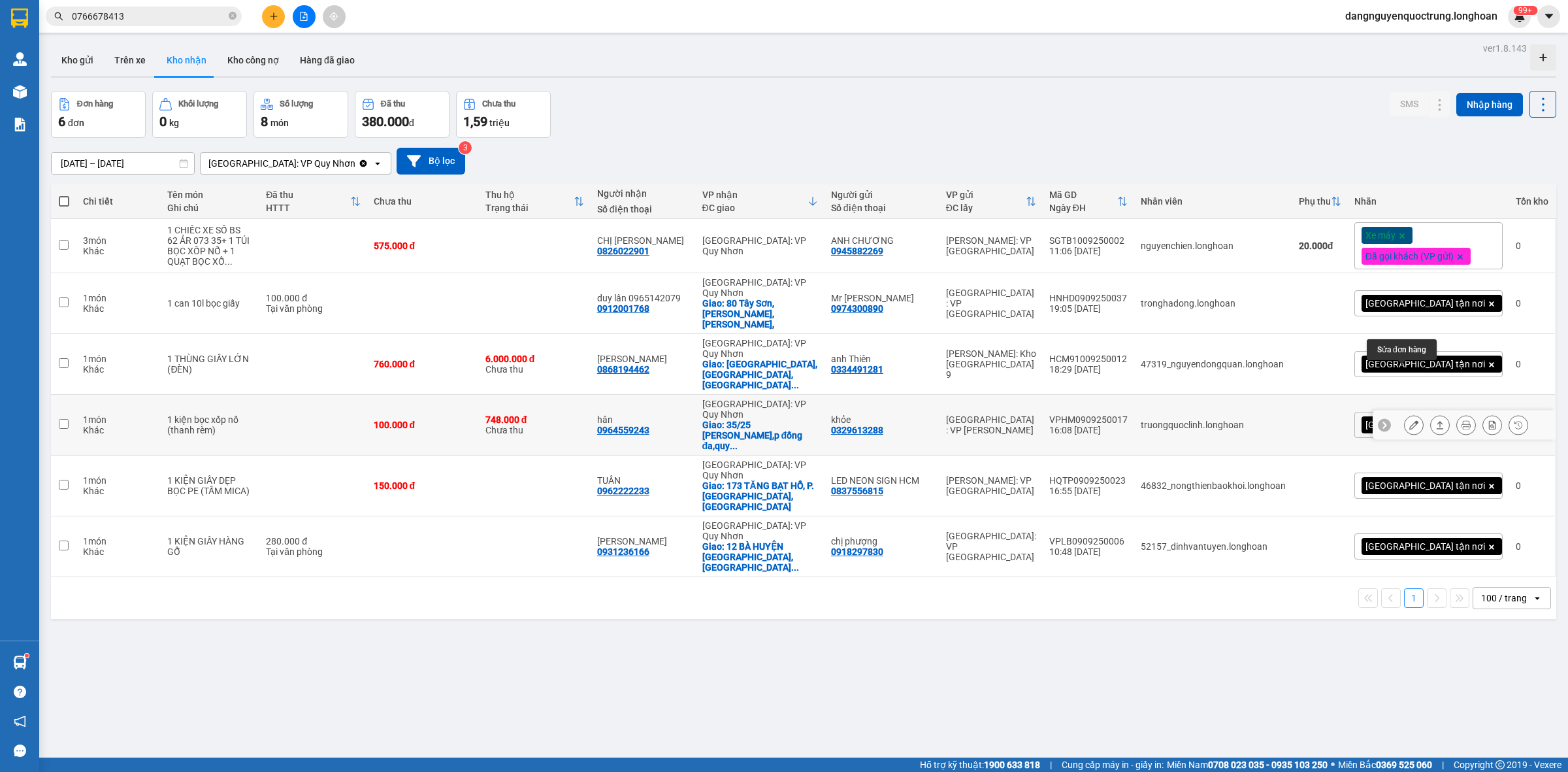
click at [1409, 420] on icon at bounding box center [1413, 424] width 9 height 9
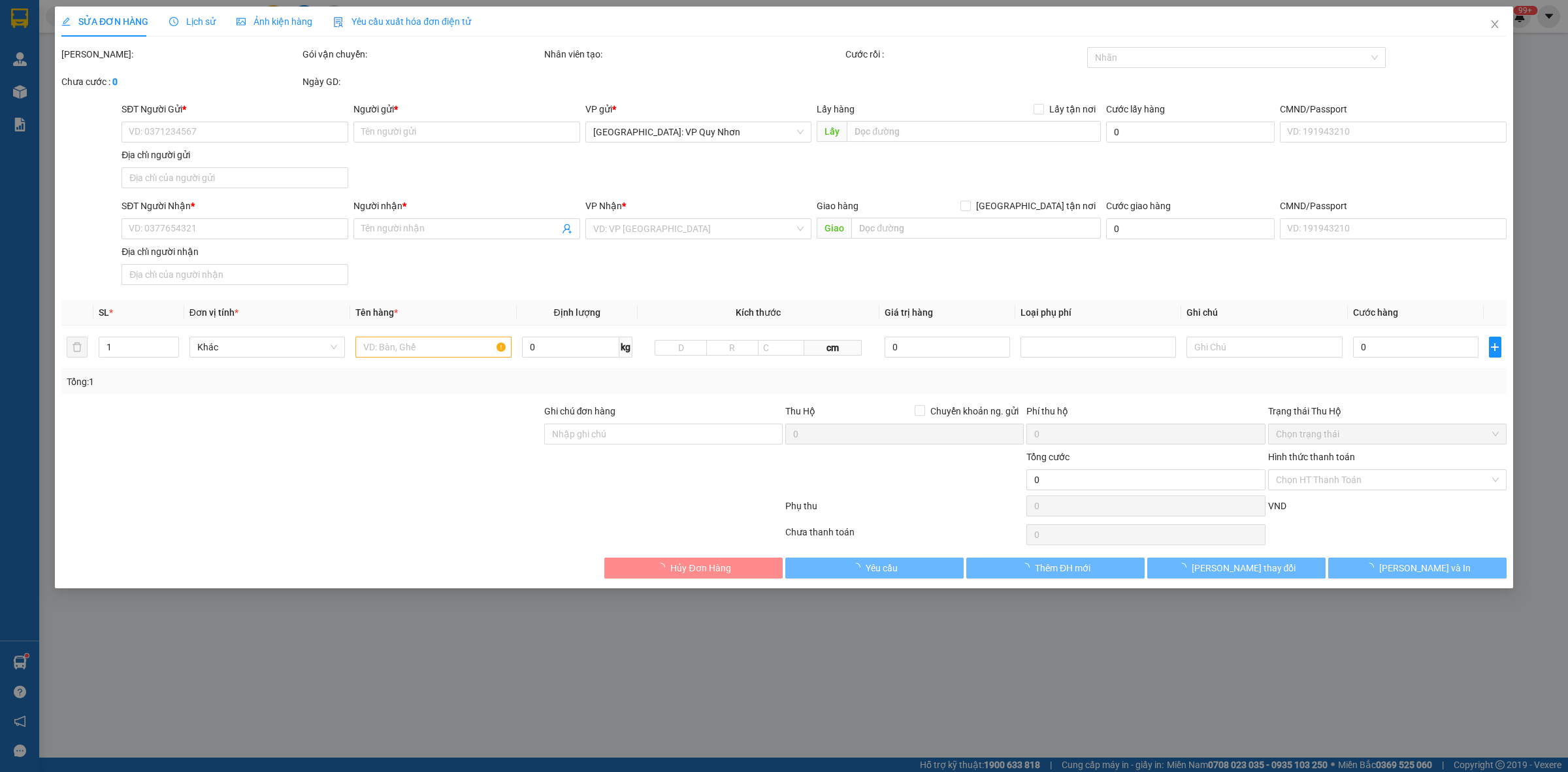
type input "0329613288"
type input "khỏe"
type input "0964559243"
type input "hân"
checkbox input "true"
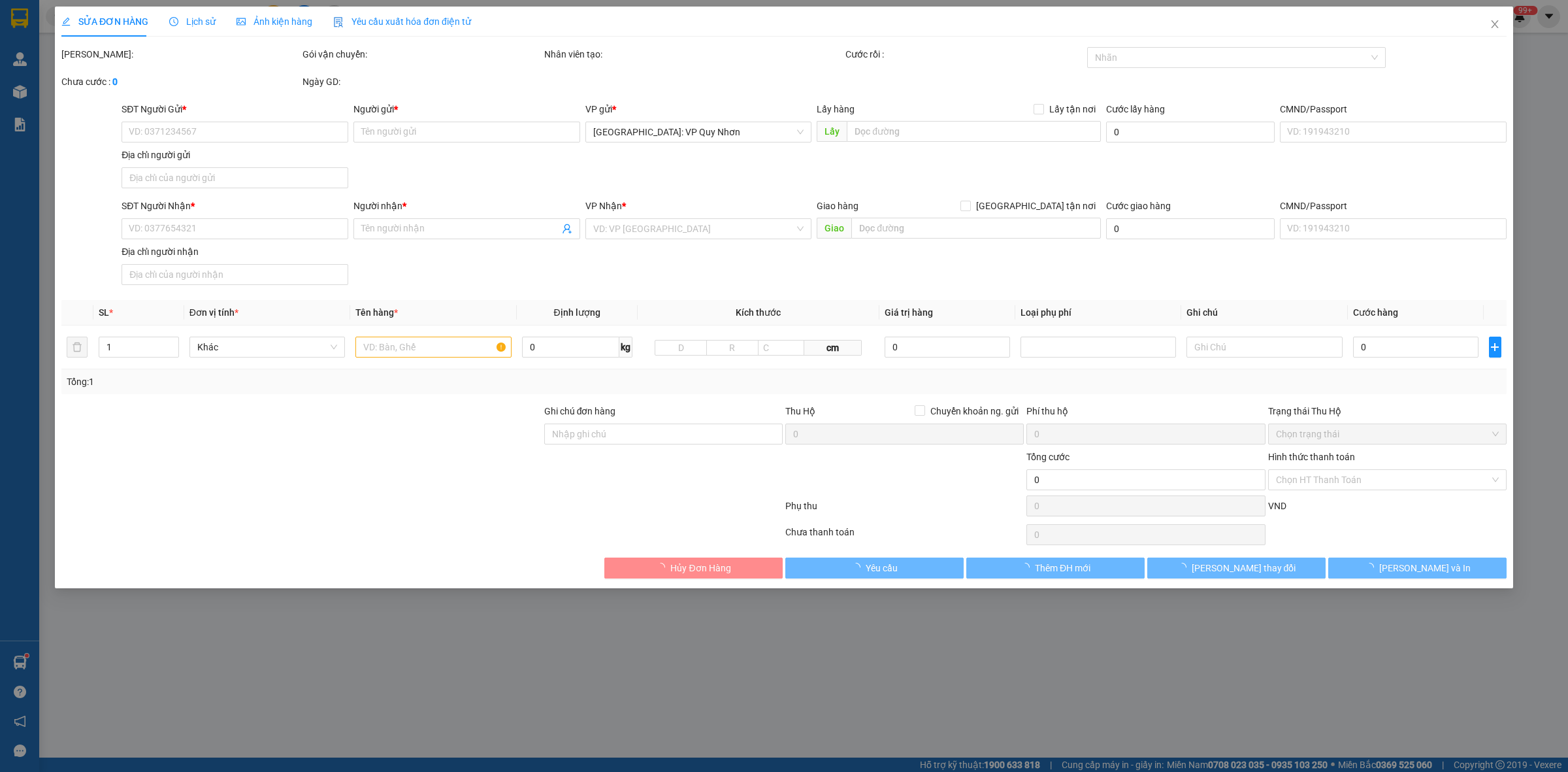
type input "35/25 võ nguyên giáp,[GEOGRAPHIC_DATA],[GEOGRAPHIC_DATA],[GEOGRAPHIC_DATA]"
type input "nhận nguyên kiện,giao nguyên kiện,bể vỡ k đền"
type input "100.000"
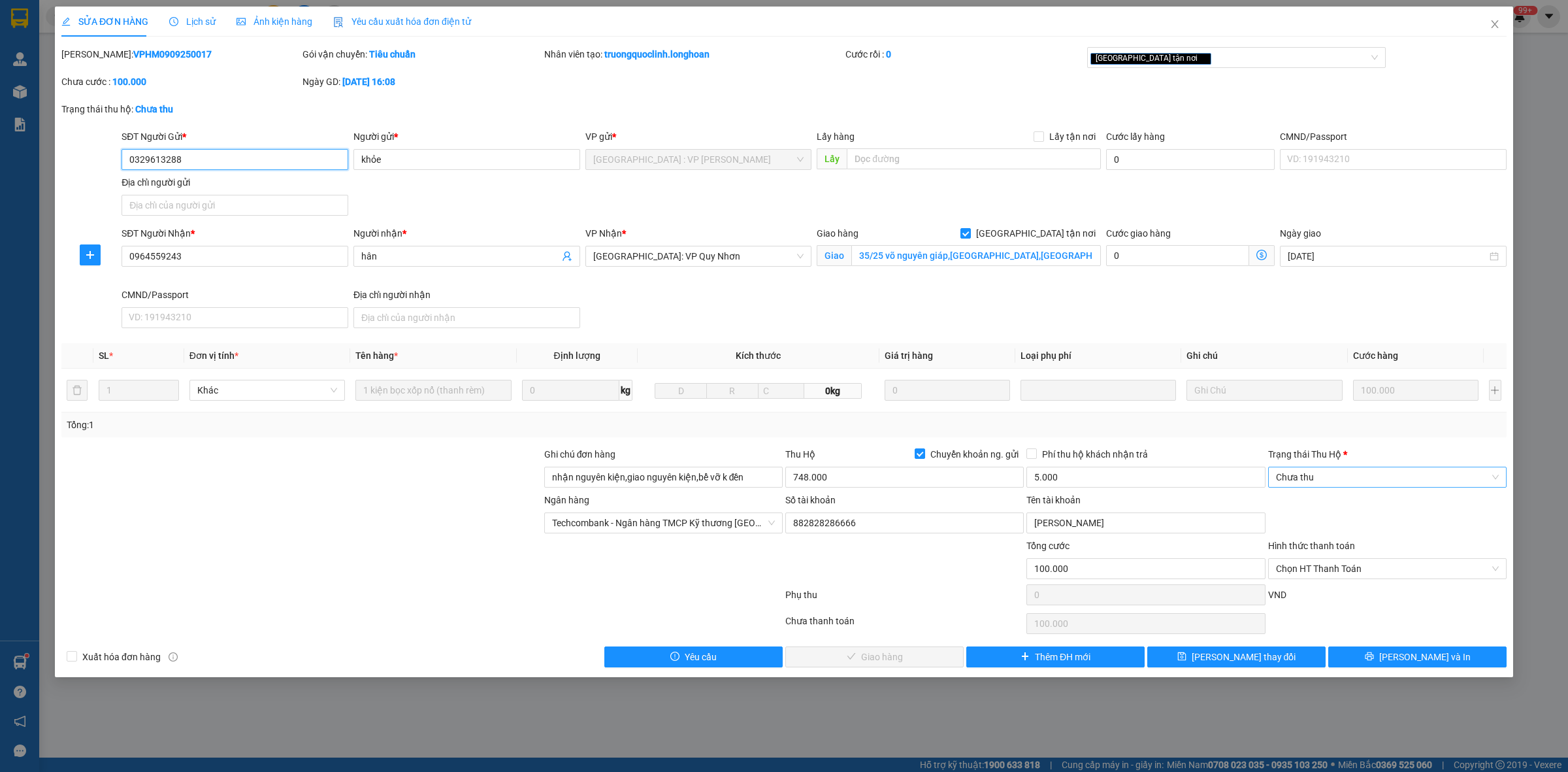
click at [1331, 478] on span "Chưa thu" at bounding box center [1387, 477] width 222 height 19
click at [1317, 544] on div "VP đã thu" at bounding box center [1387, 545] width 222 height 15
click at [1342, 569] on span "Chọn HT Thanh Toán" at bounding box center [1387, 569] width 222 height 19
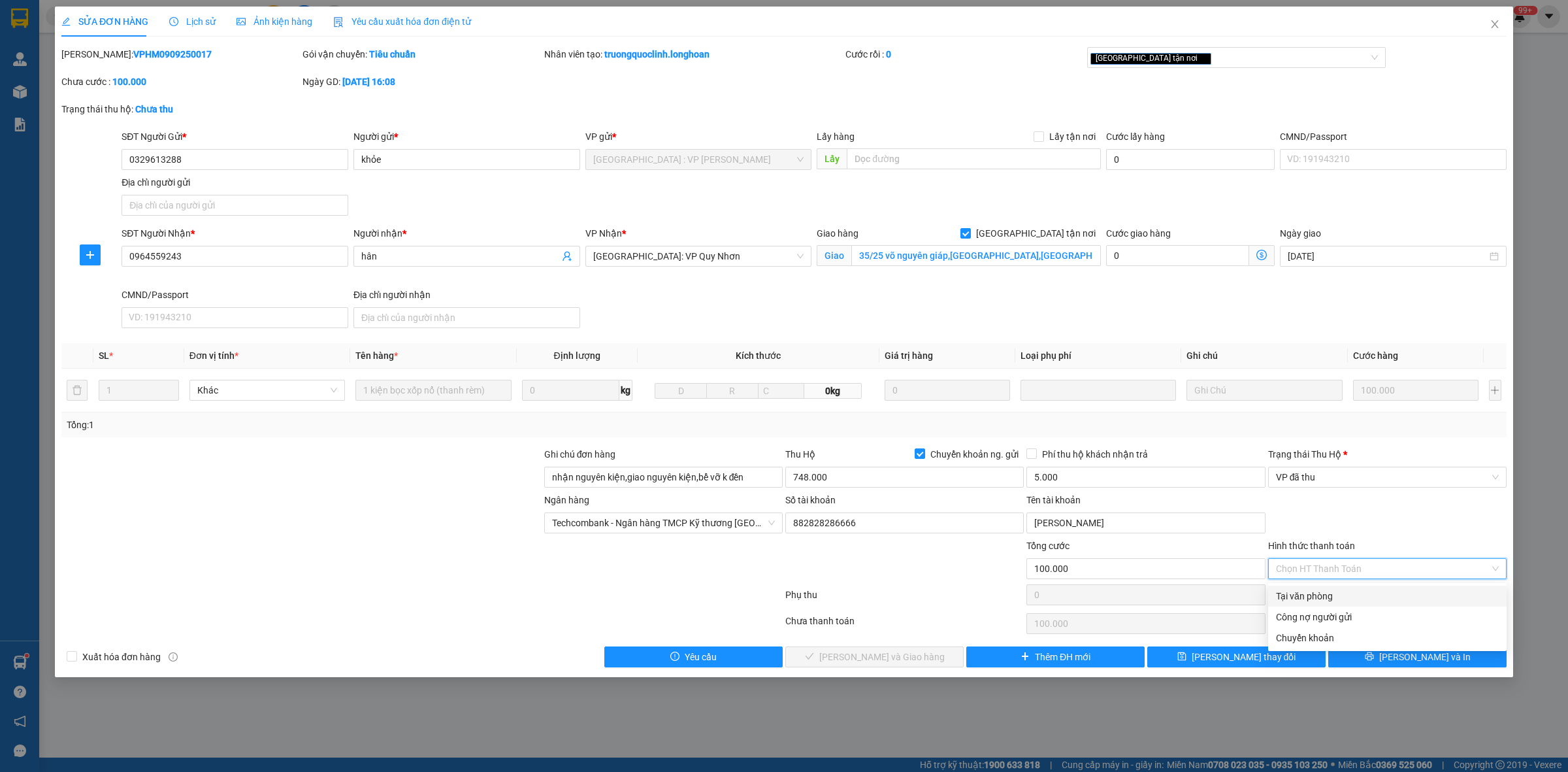
click at [1323, 599] on div "Tại văn phòng" at bounding box center [1387, 596] width 222 height 15
type input "0"
click at [906, 656] on span "[PERSON_NAME] và Giao hàng" at bounding box center [882, 657] width 126 height 15
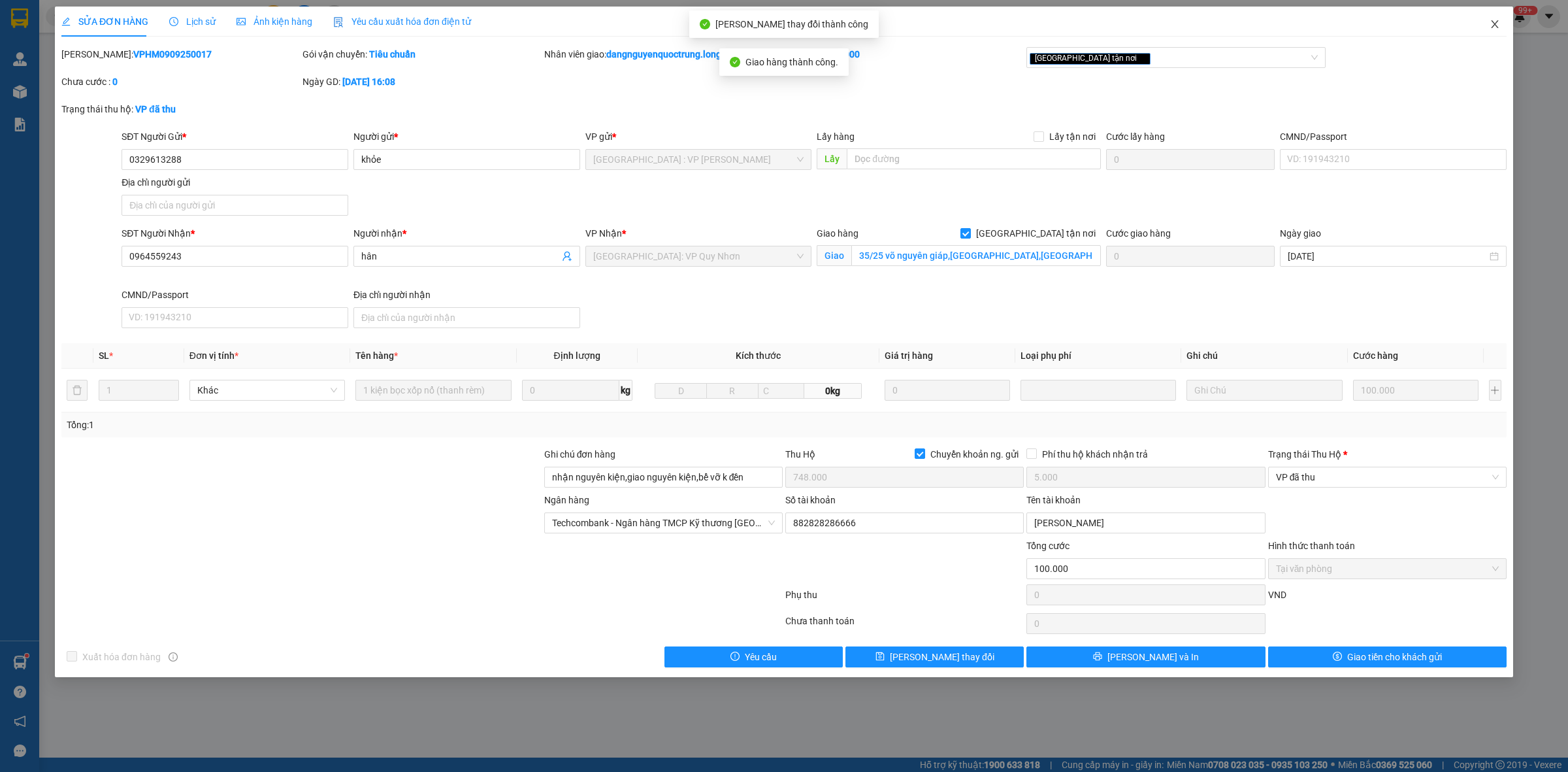
click at [1499, 23] on icon "close" at bounding box center [1494, 23] width 10 height 10
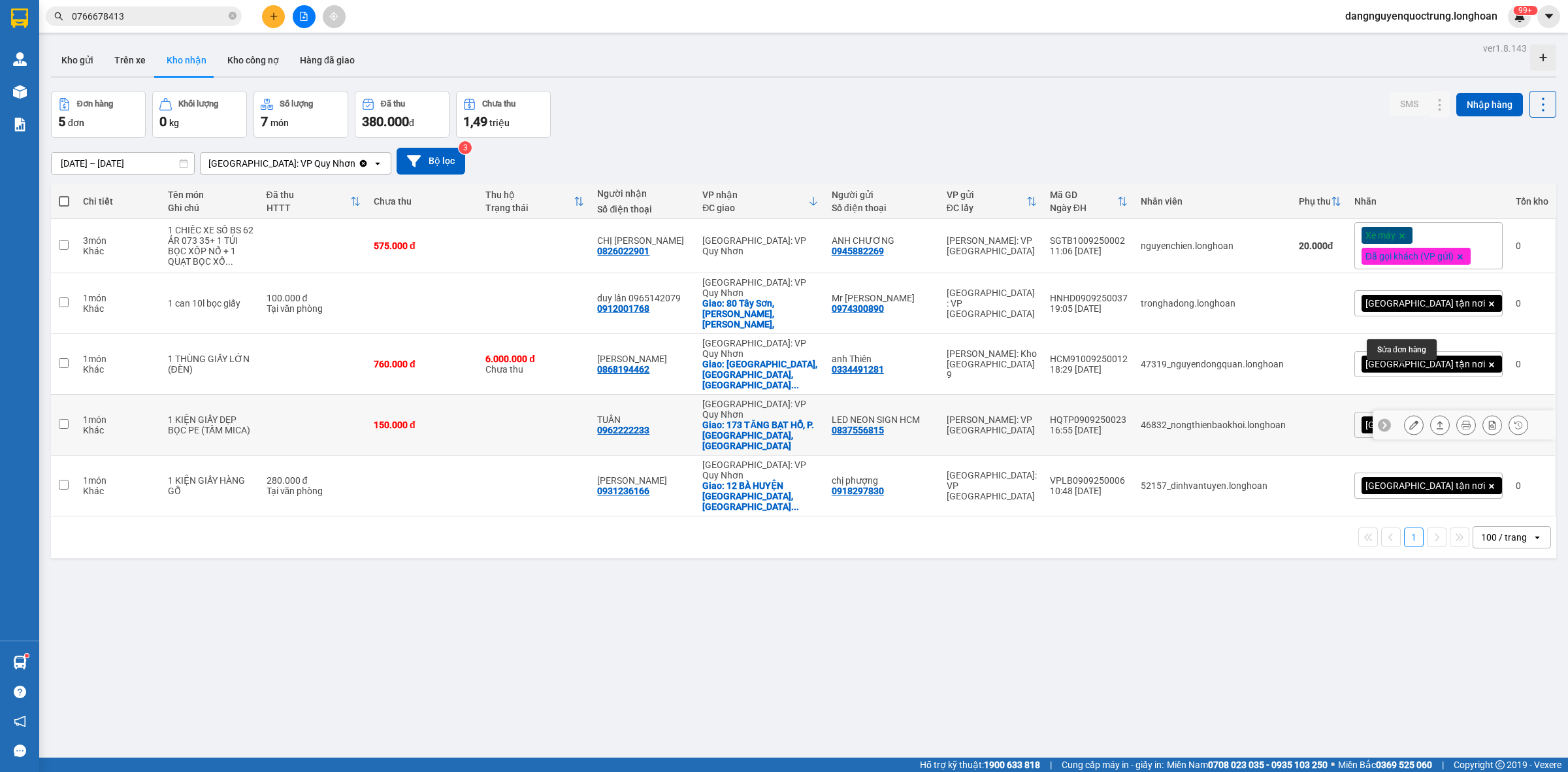
click at [1406, 414] on button at bounding box center [1413, 425] width 18 height 23
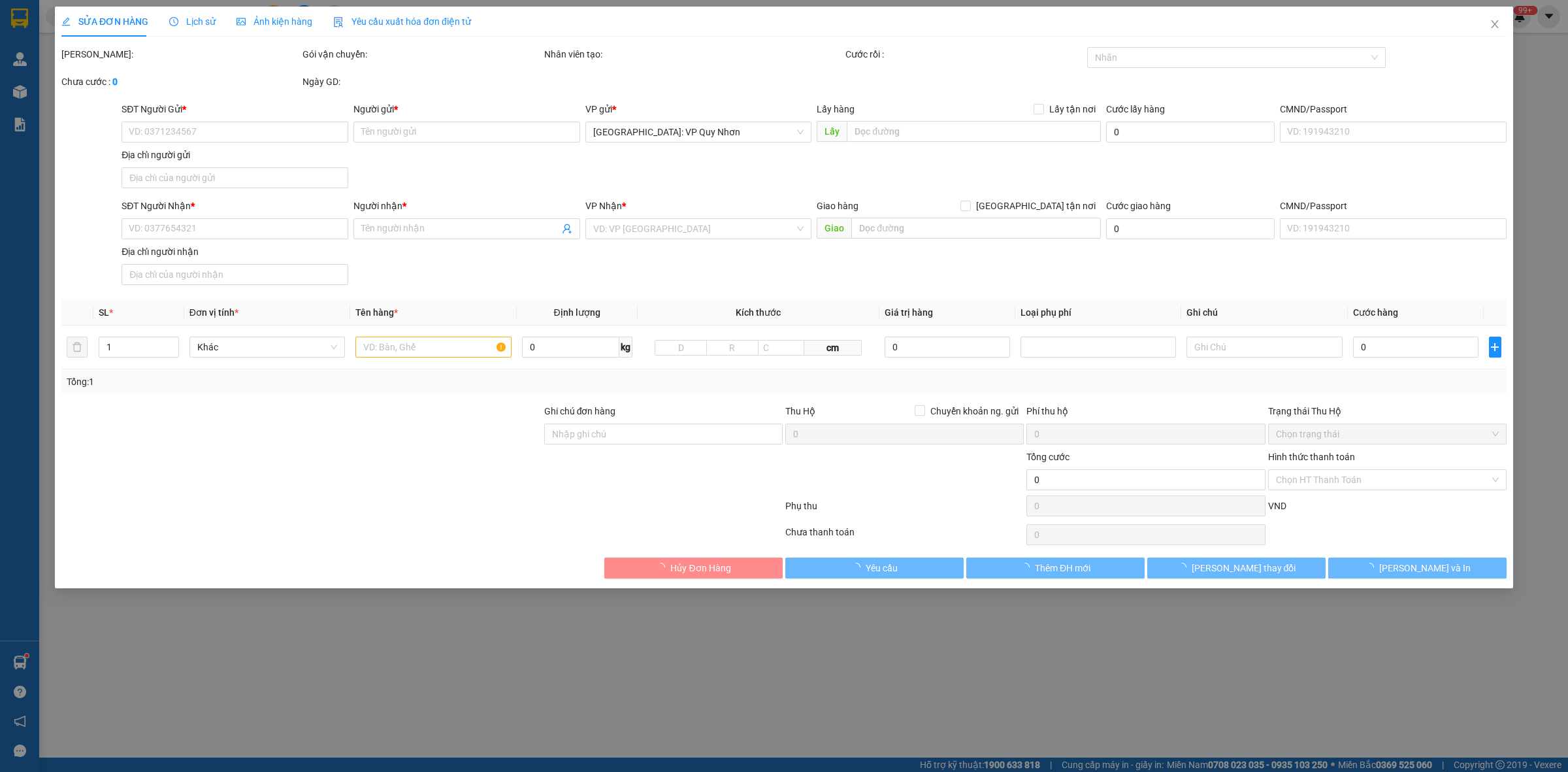
type input "0837556815"
type input "LED NEON SIGN HCM"
type input "0962222233"
type input "TUÂN"
checkbox input "true"
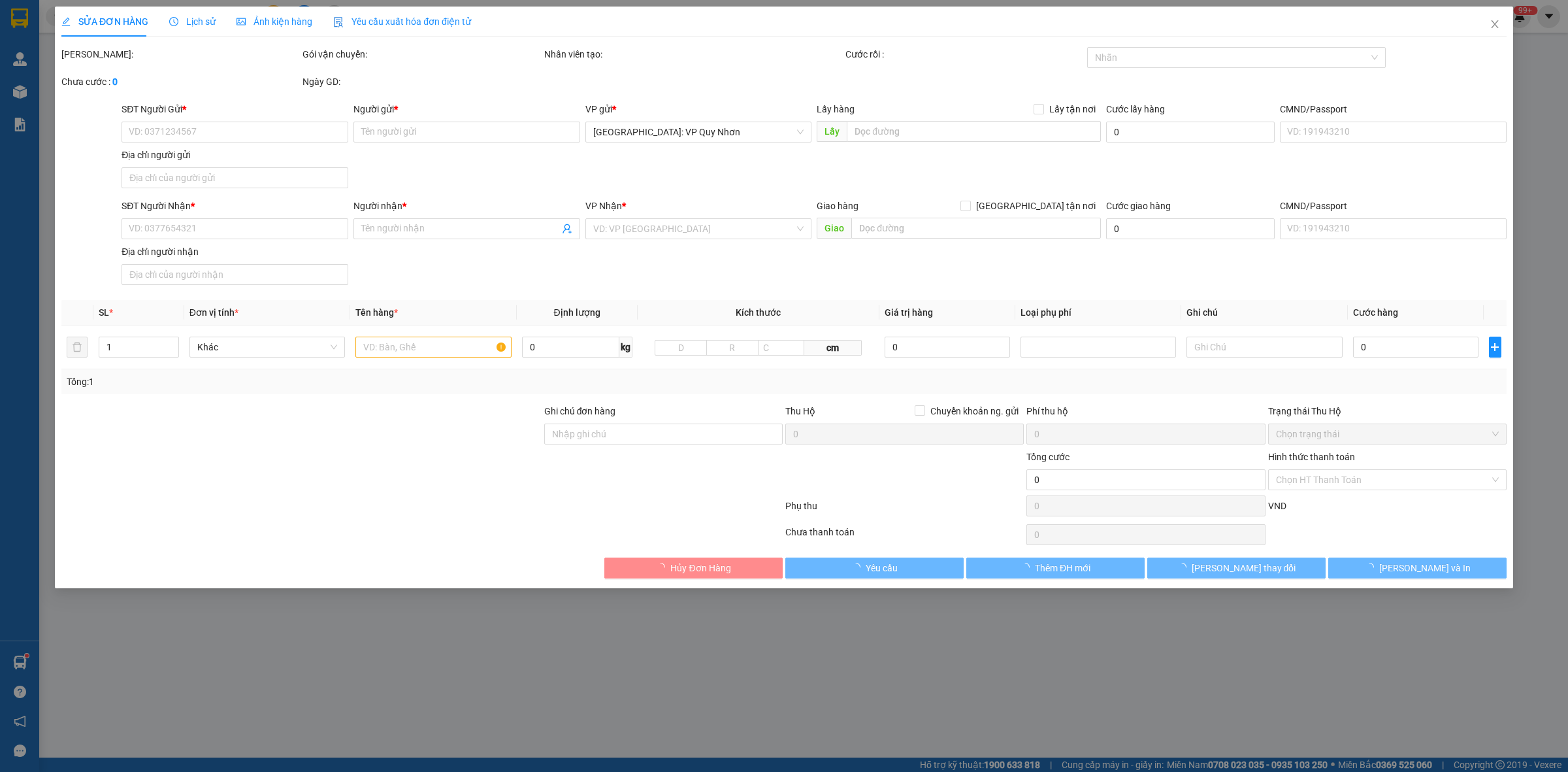
type input "173 TĂNG BẠT HỔ, P. [GEOGRAPHIC_DATA], [GEOGRAPHIC_DATA]"
type input "150.000"
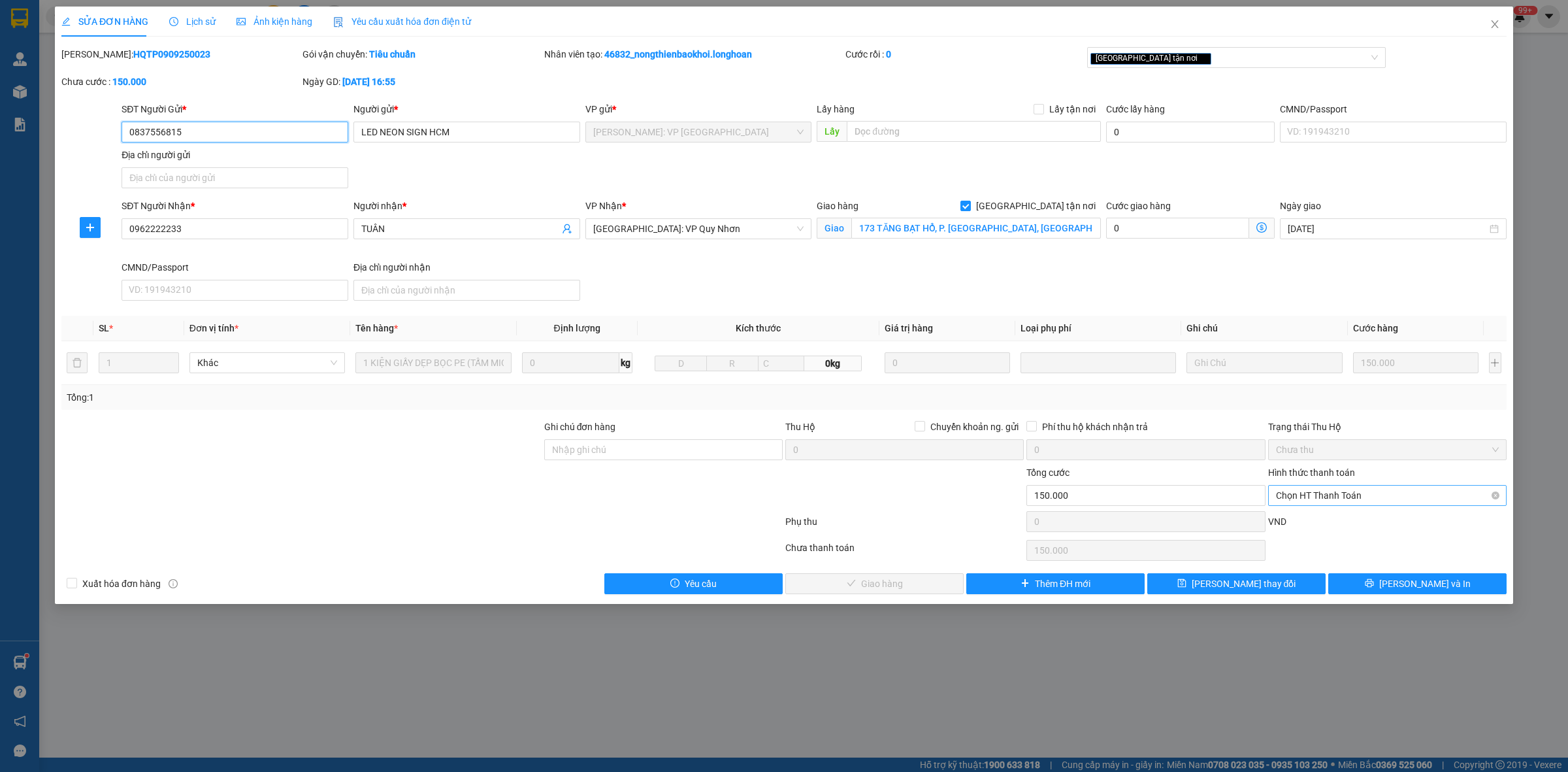
click at [1313, 496] on span "Chọn HT Thanh Toán" at bounding box center [1387, 496] width 222 height 19
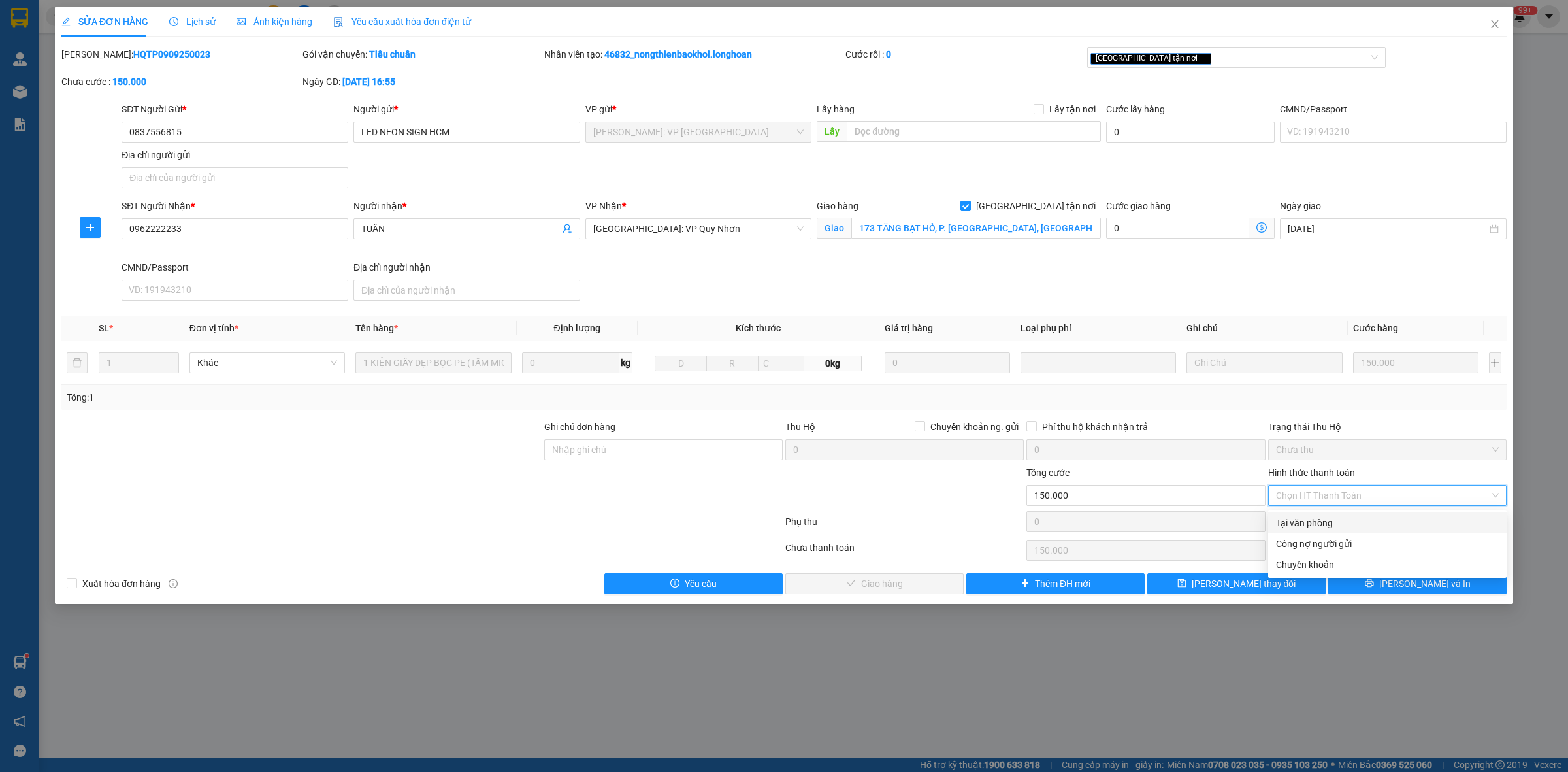
click at [1314, 518] on div "Tại văn phòng" at bounding box center [1387, 522] width 222 height 15
type input "0"
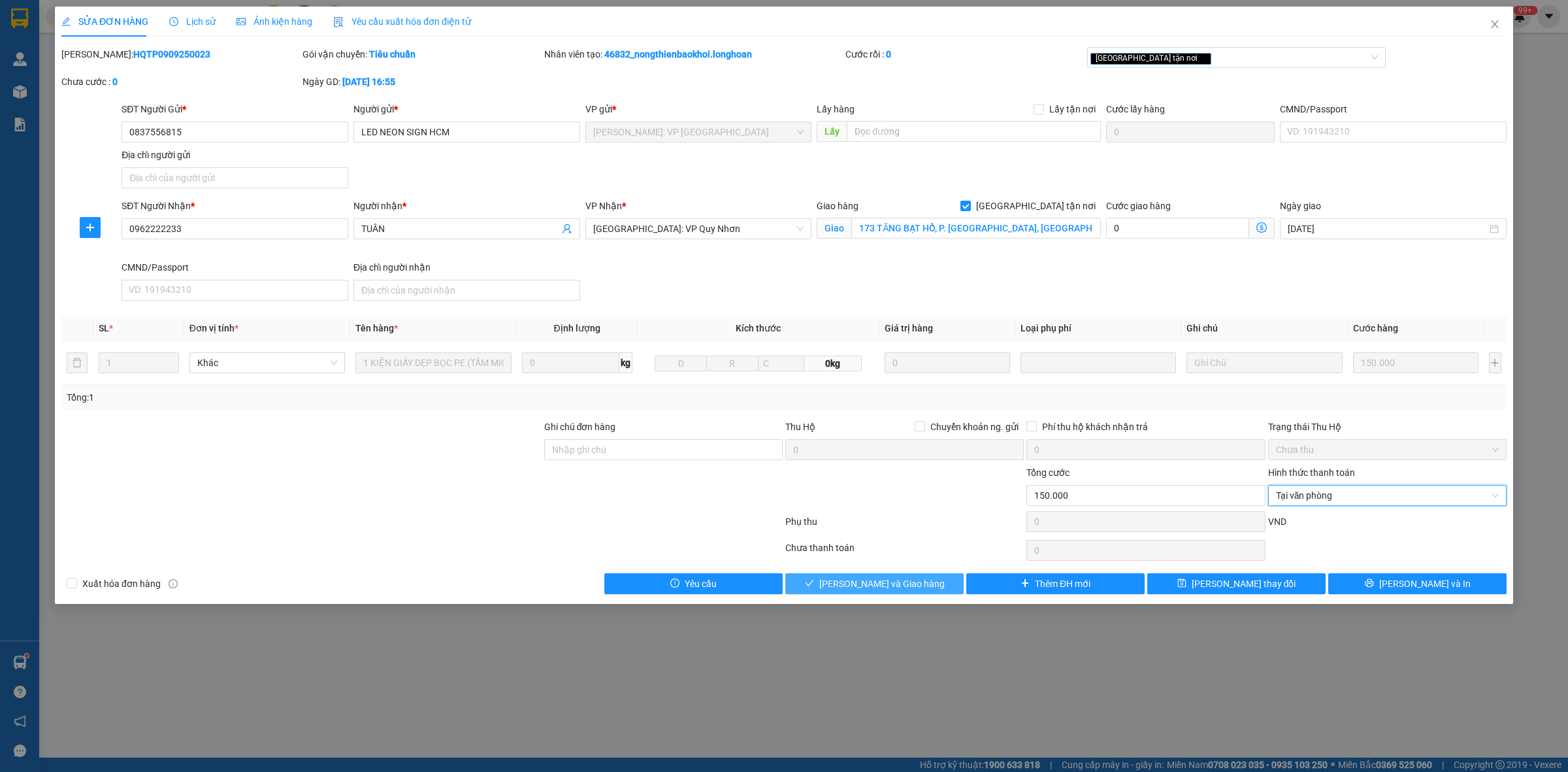
click at [881, 575] on button "[PERSON_NAME] và Giao hàng" at bounding box center [874, 583] width 178 height 21
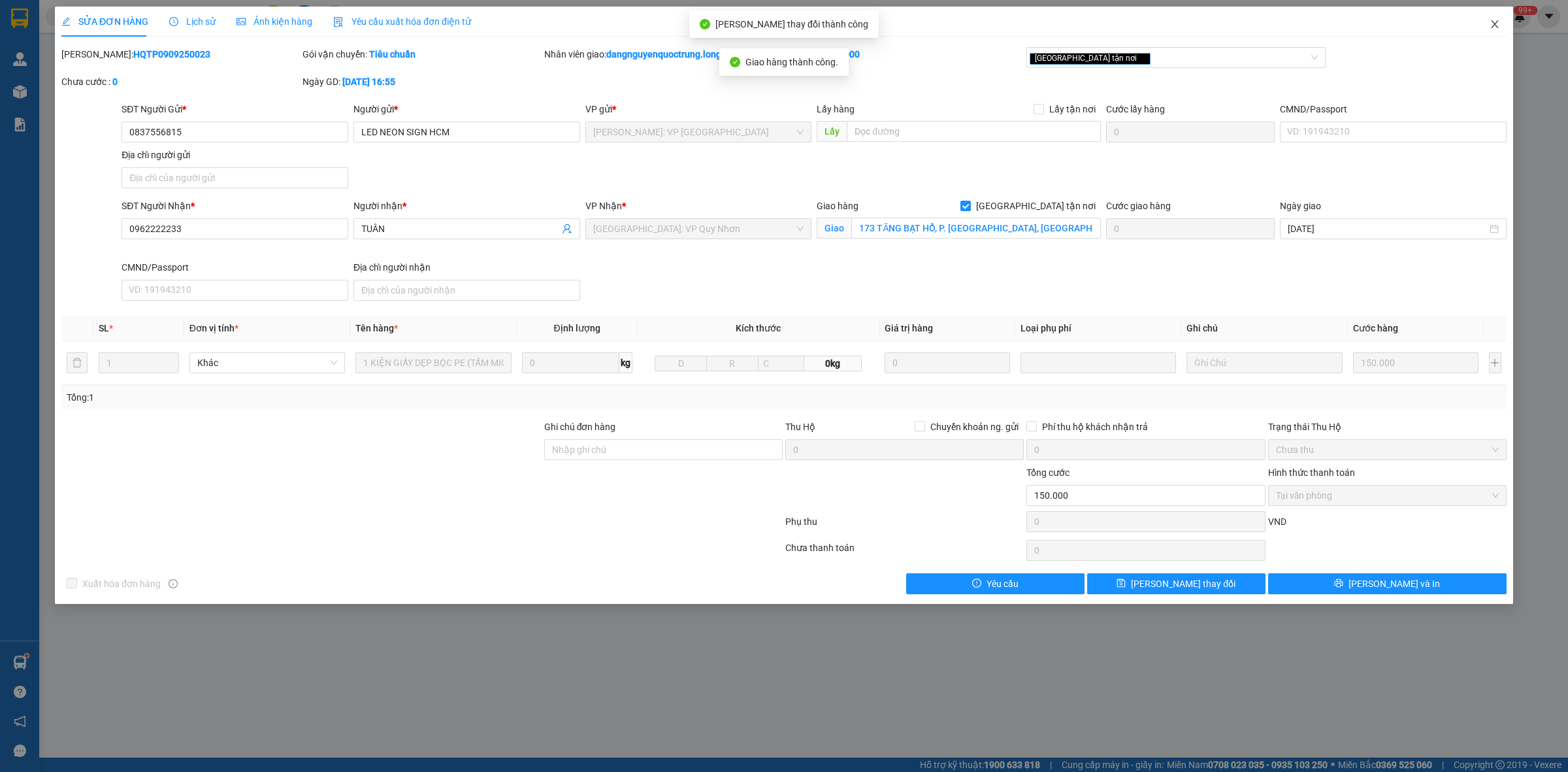
click at [1500, 24] on span "Close" at bounding box center [1494, 24] width 37 height 37
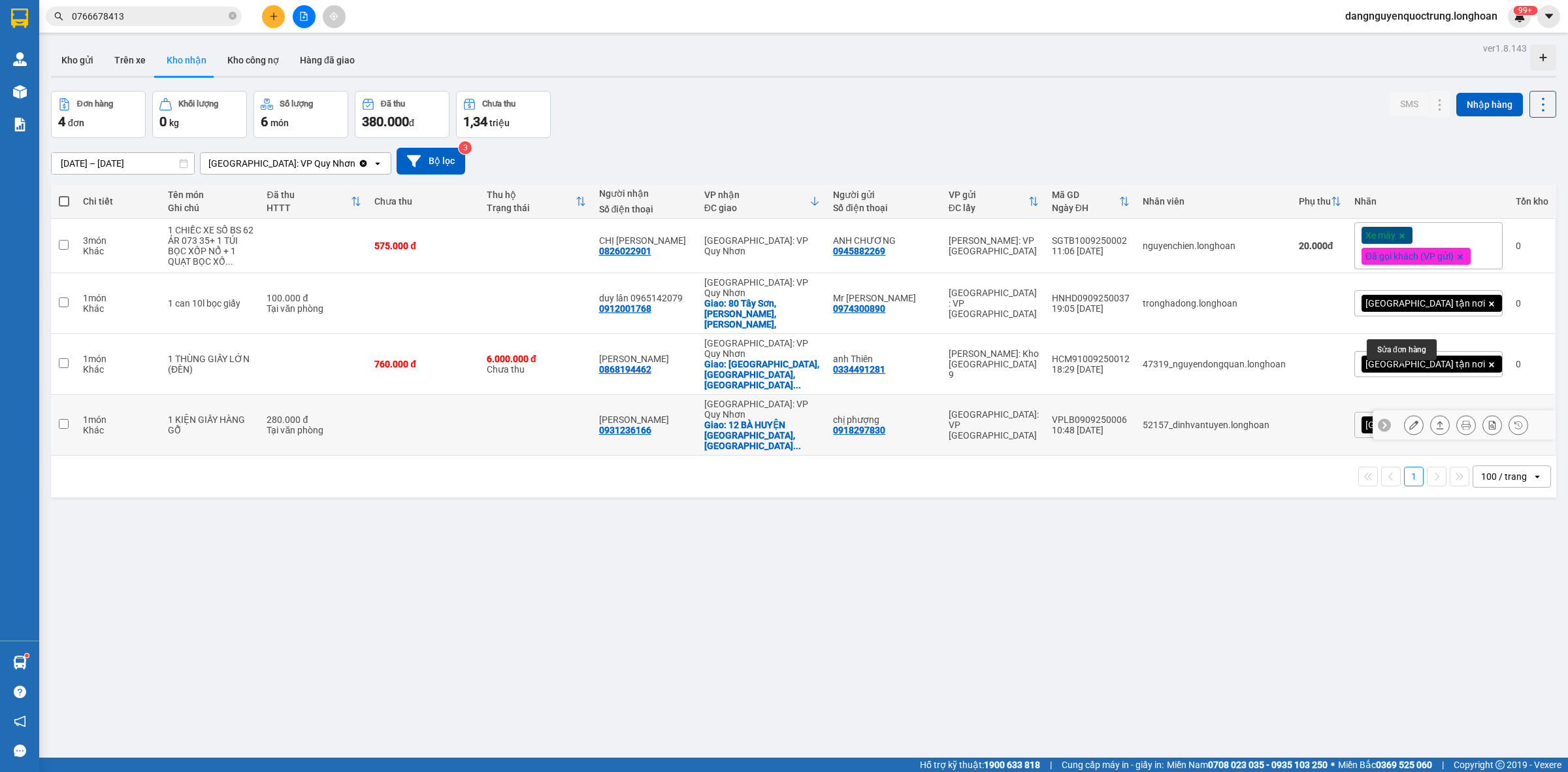
click at [1404, 414] on button at bounding box center [1413, 425] width 18 height 23
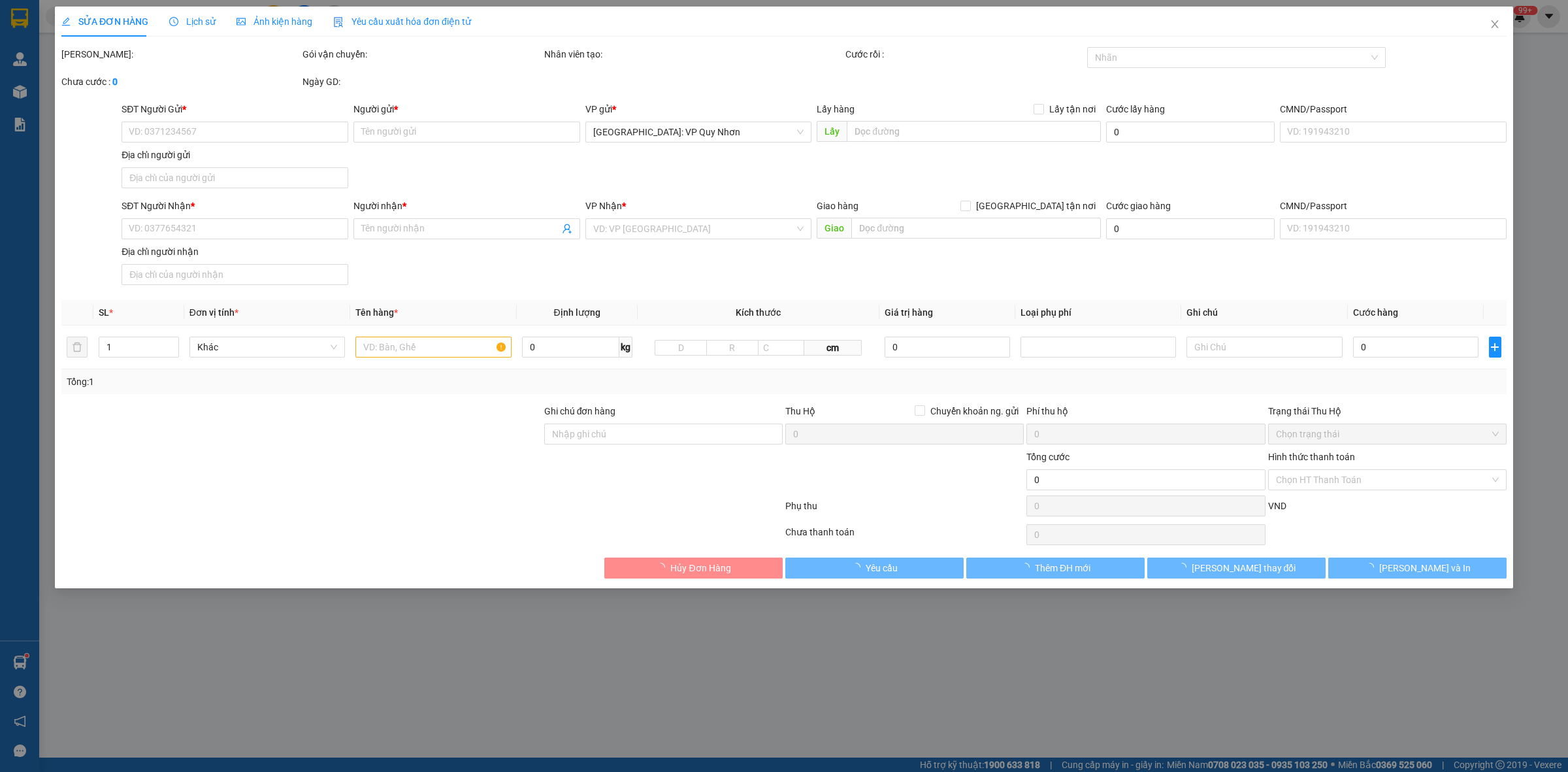
type input "0918297830"
type input "chị phượng"
type input "0931236166"
type input "[PERSON_NAME]"
checkbox input "true"
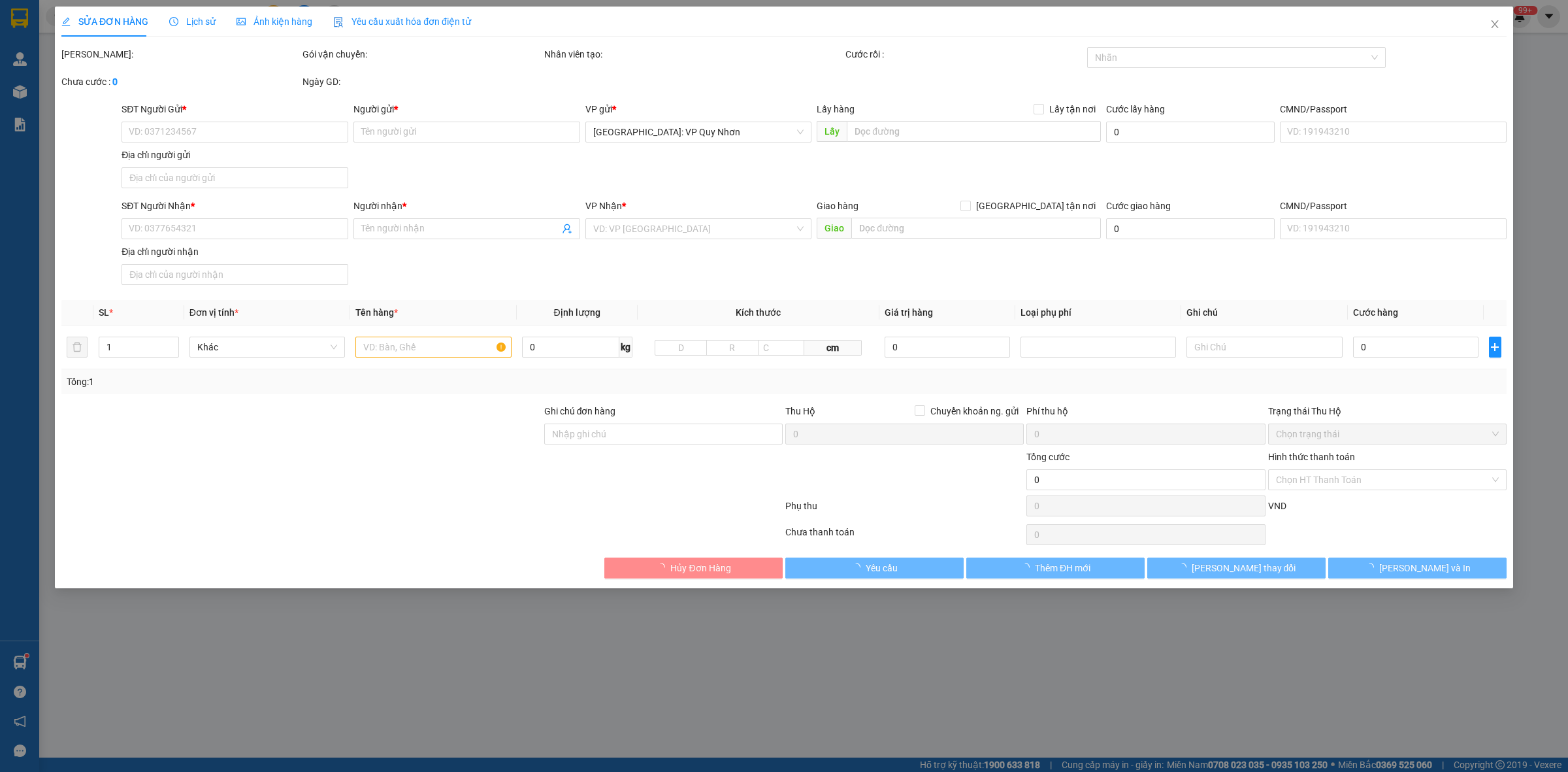
type input "12 BÀ HUYỆN [GEOGRAPHIC_DATA], [GEOGRAPHIC_DATA], [GEOGRAPHIC_DATA], [GEOGRAPHI…"
type input "280.000"
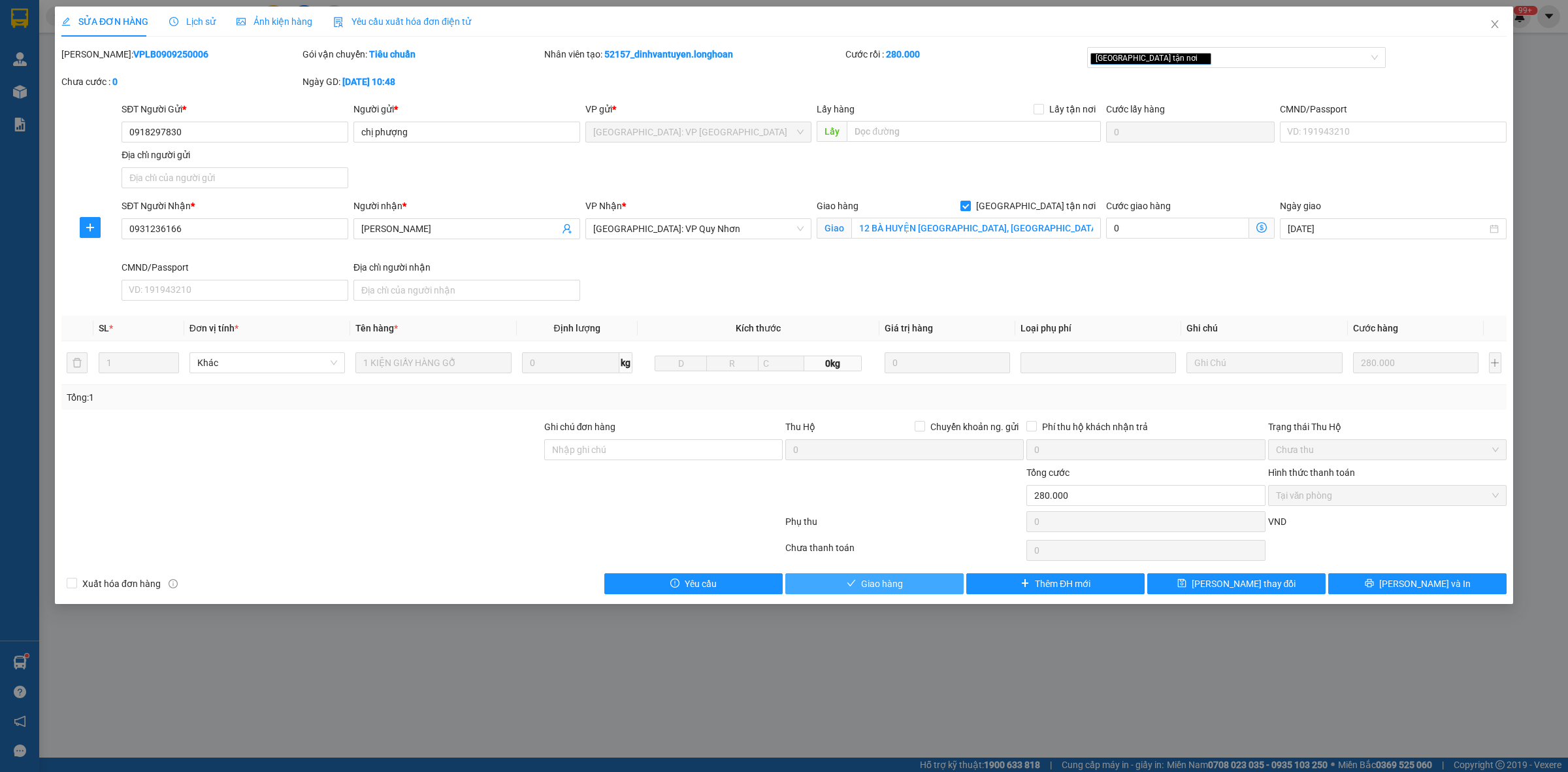
click at [885, 585] on span "Giao hàng" at bounding box center [881, 583] width 42 height 15
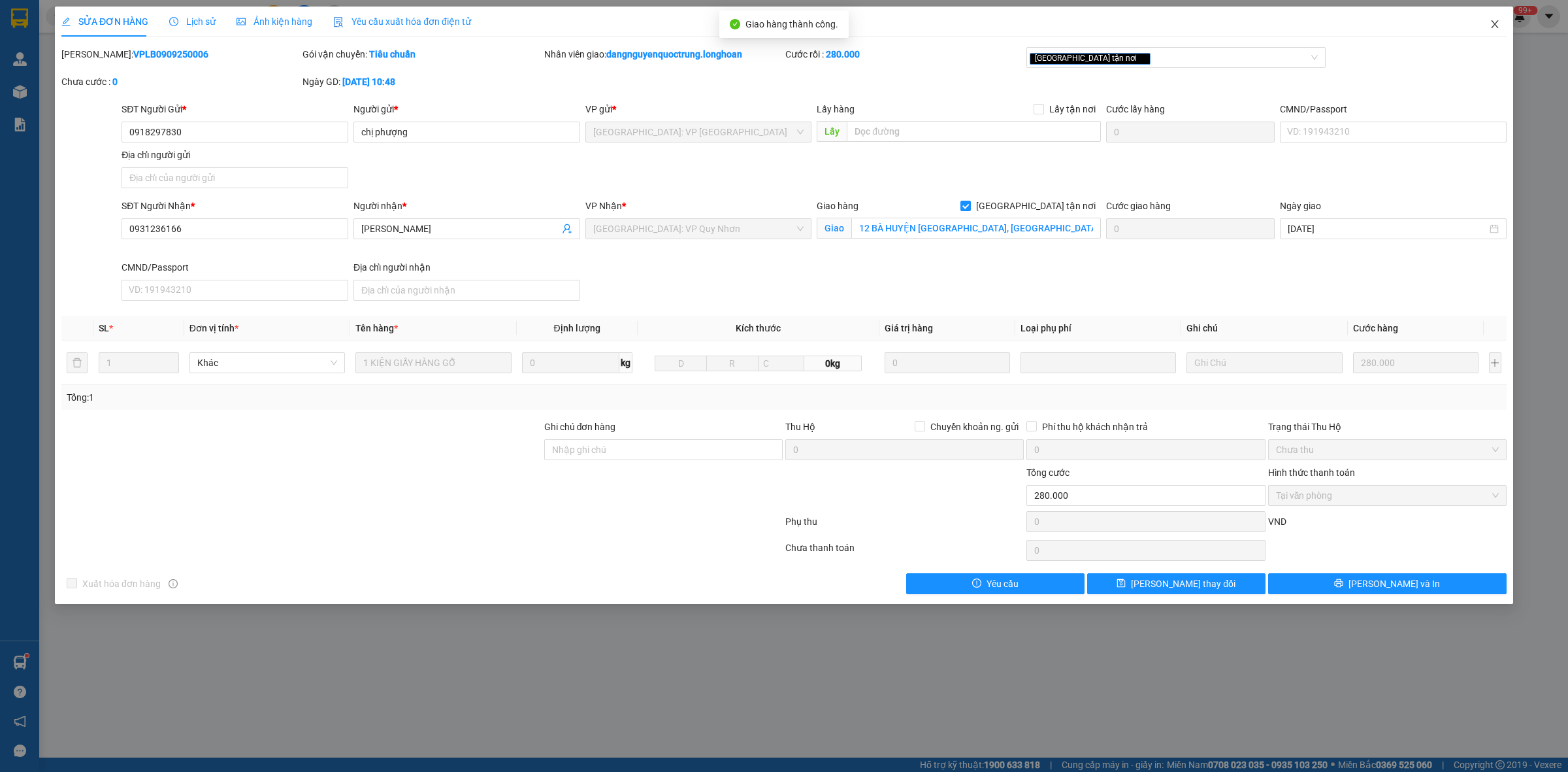
click at [1497, 26] on icon "close" at bounding box center [1494, 23] width 10 height 10
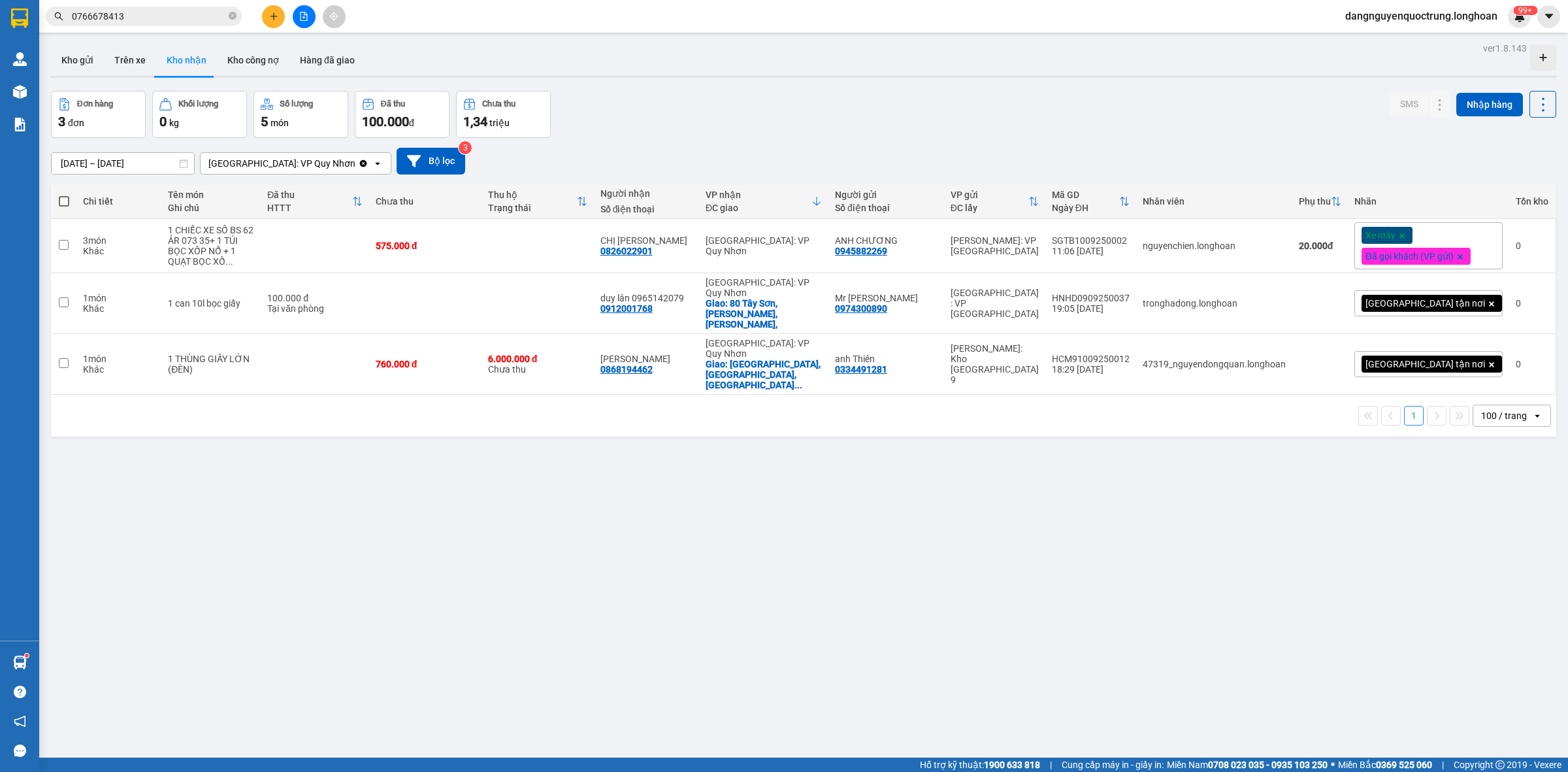
drag, startPoint x: 1134, startPoint y: 41, endPoint x: 706, endPoint y: 534, distance: 652.9
click at [706, 534] on div "ver 1.8.143 Kho gửi Trên xe Kho nhận Kho công nợ Hàng đã giao Đơn hàng 3 đơn Kh…" at bounding box center [803, 425] width 1516 height 772
click at [80, 66] on button "Kho gửi" at bounding box center [77, 59] width 53 height 31
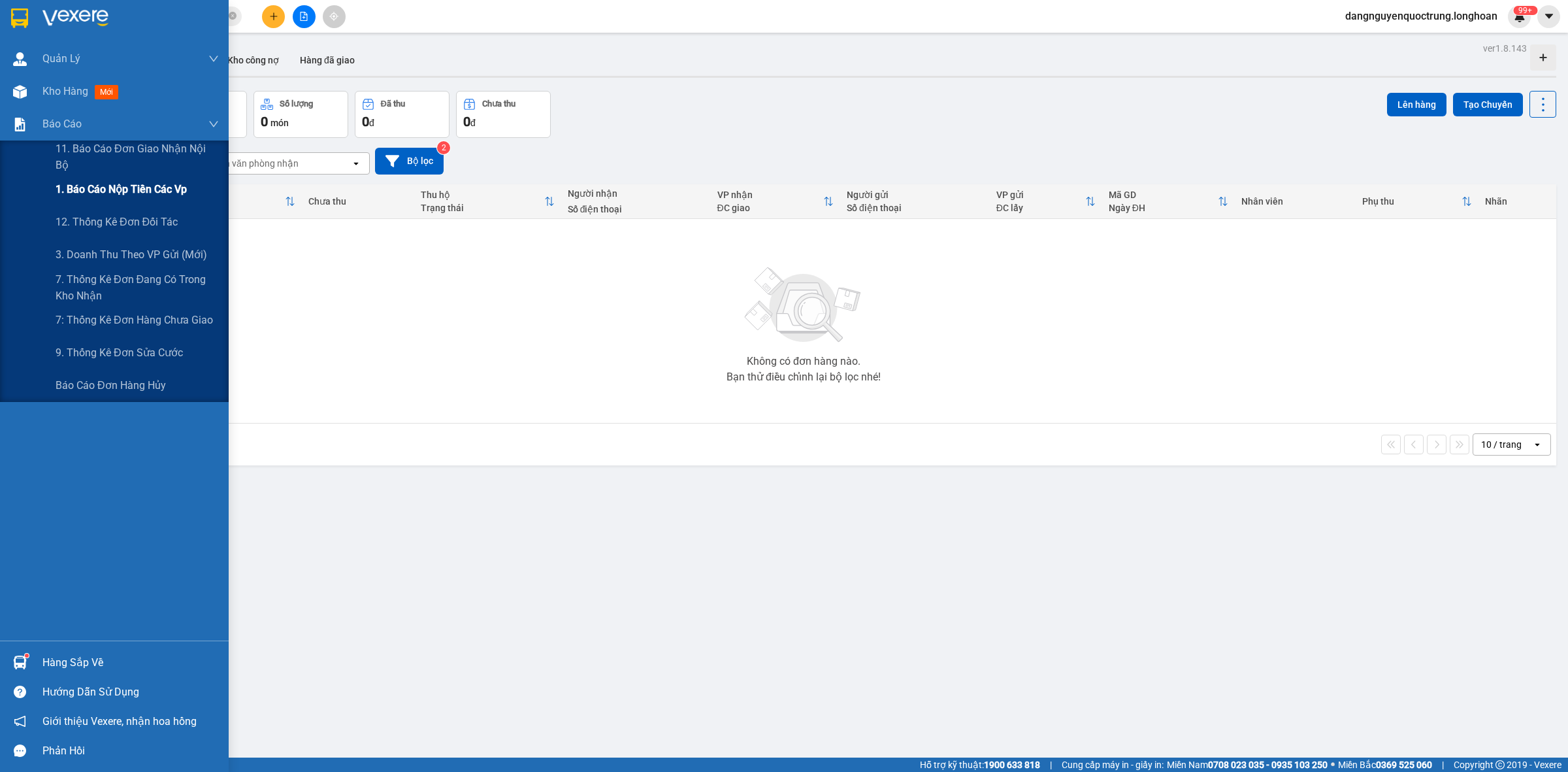
click at [95, 189] on span "1. Báo cáo nộp tiền các vp" at bounding box center [121, 189] width 131 height 17
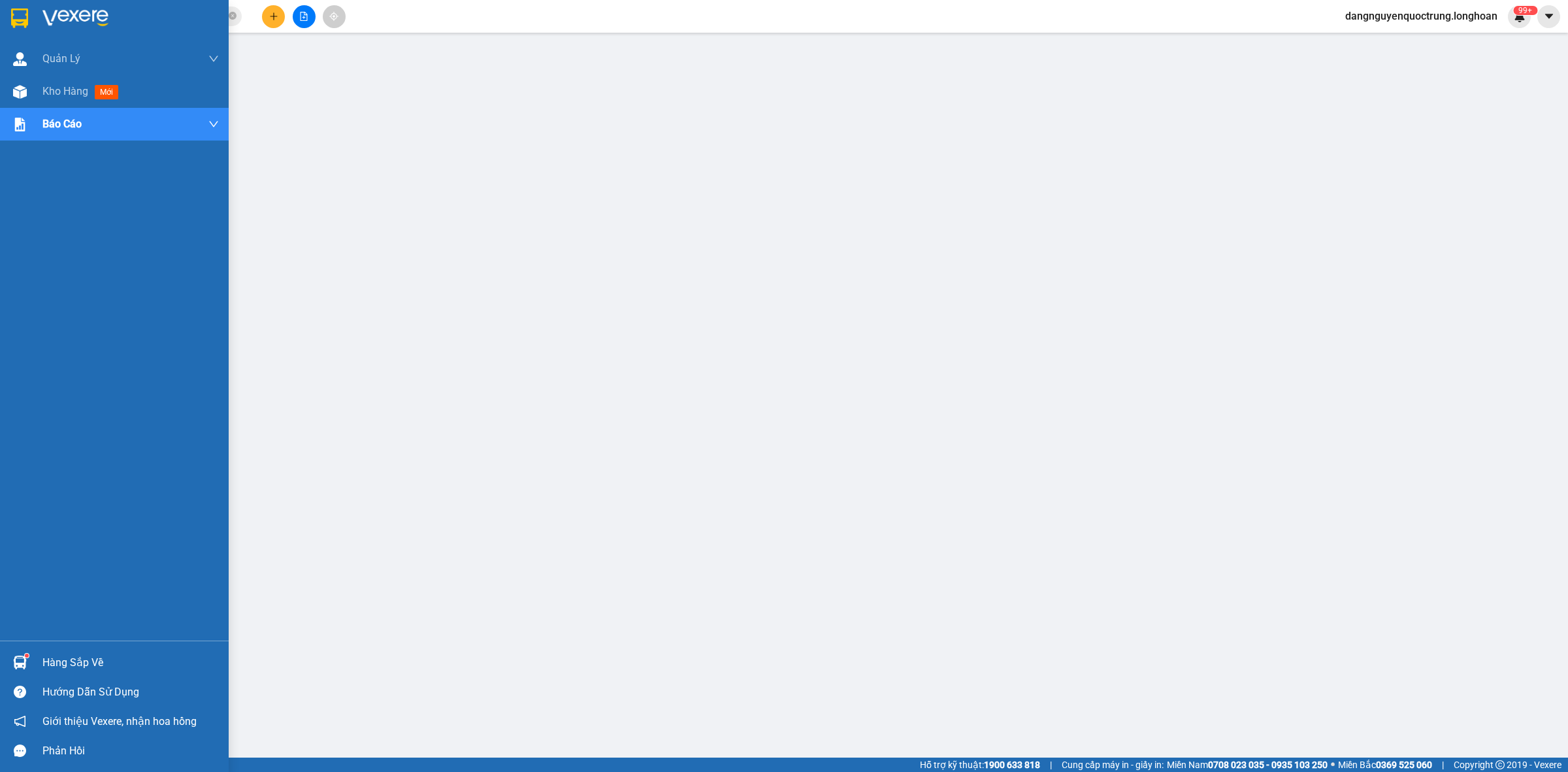
click at [13, 658] on img at bounding box center [20, 663] width 14 height 14
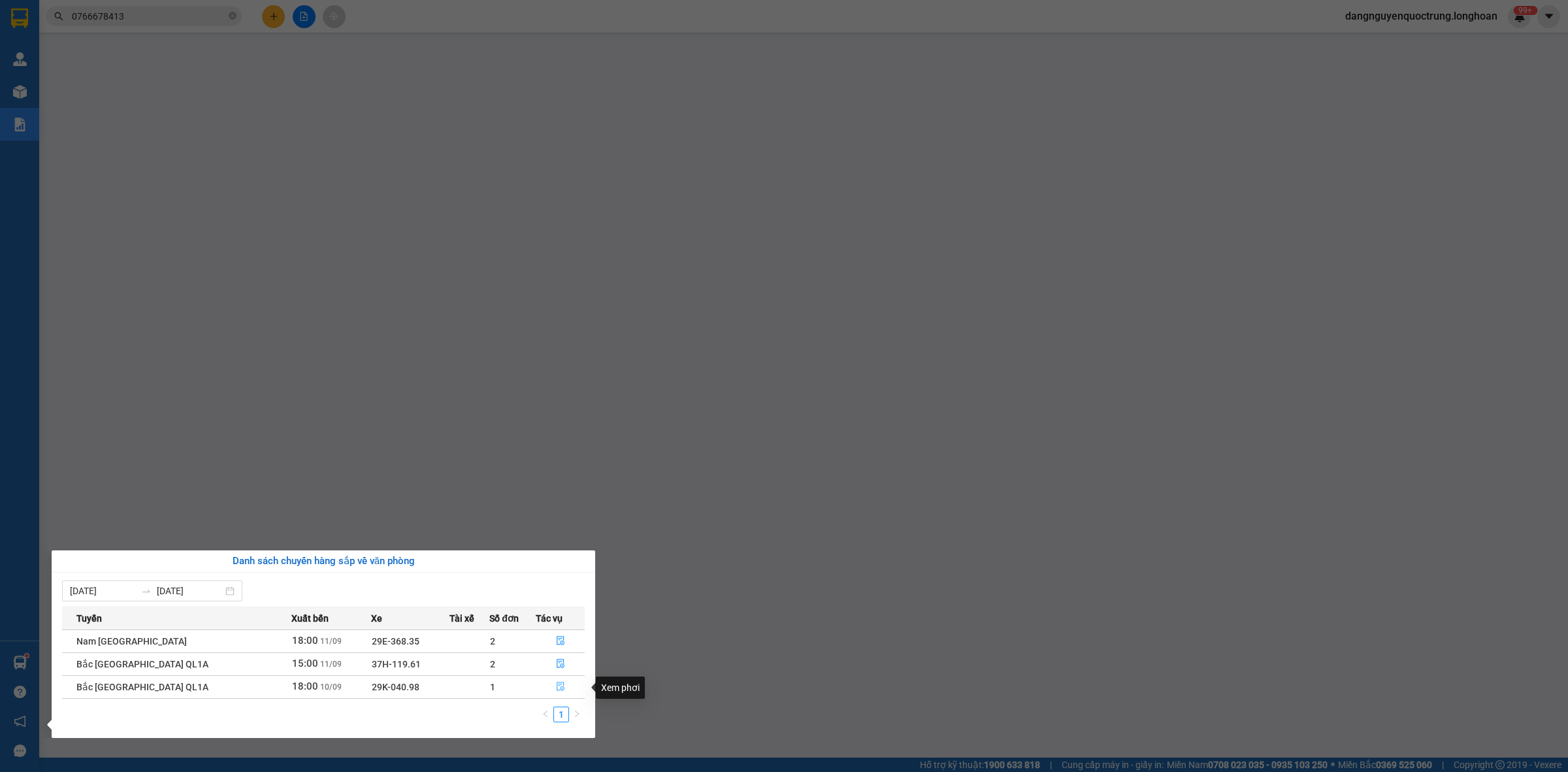
click at [556, 688] on icon "file-done" at bounding box center [560, 686] width 9 height 9
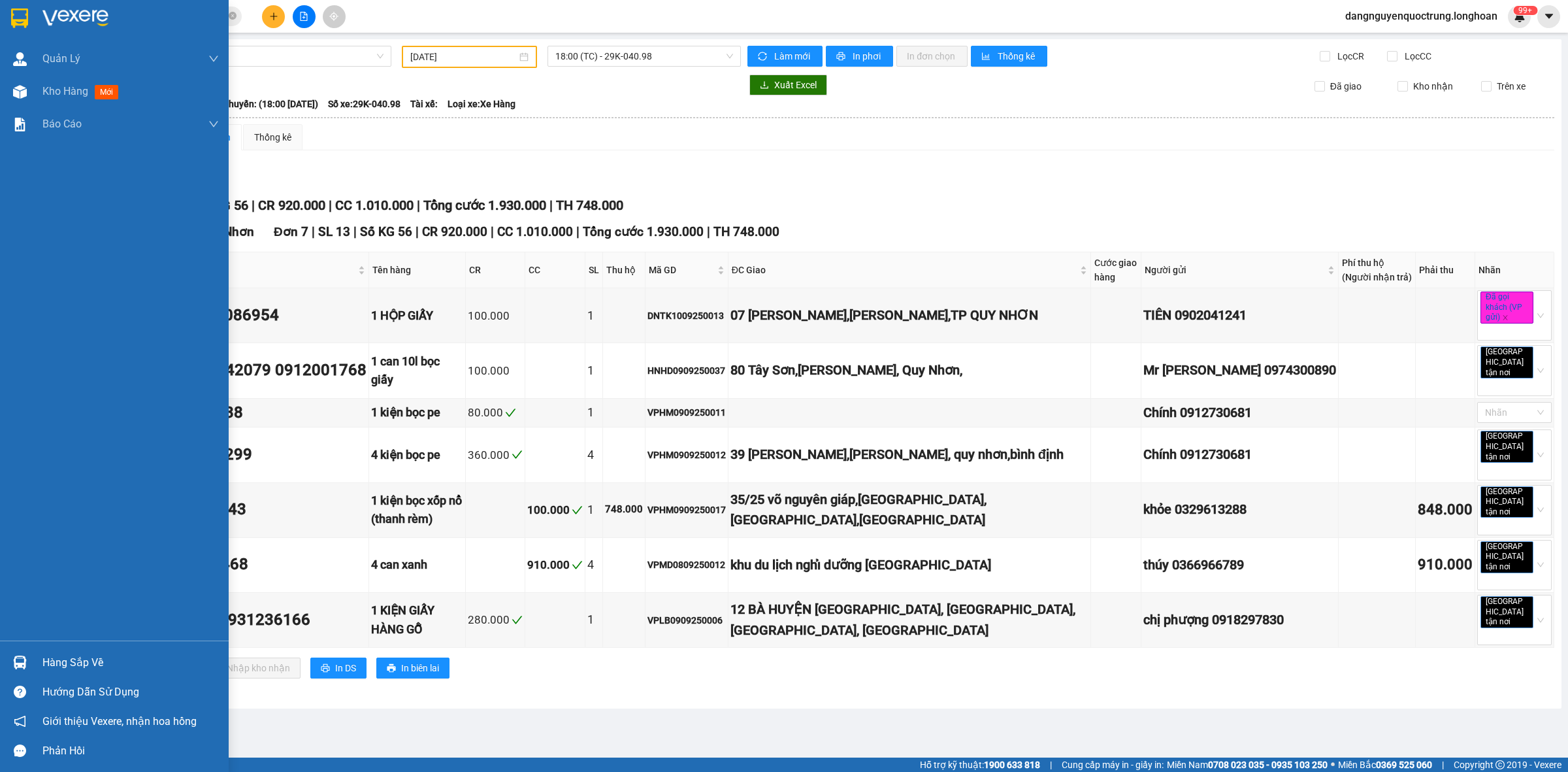
click at [25, 657] on img at bounding box center [20, 663] width 14 height 14
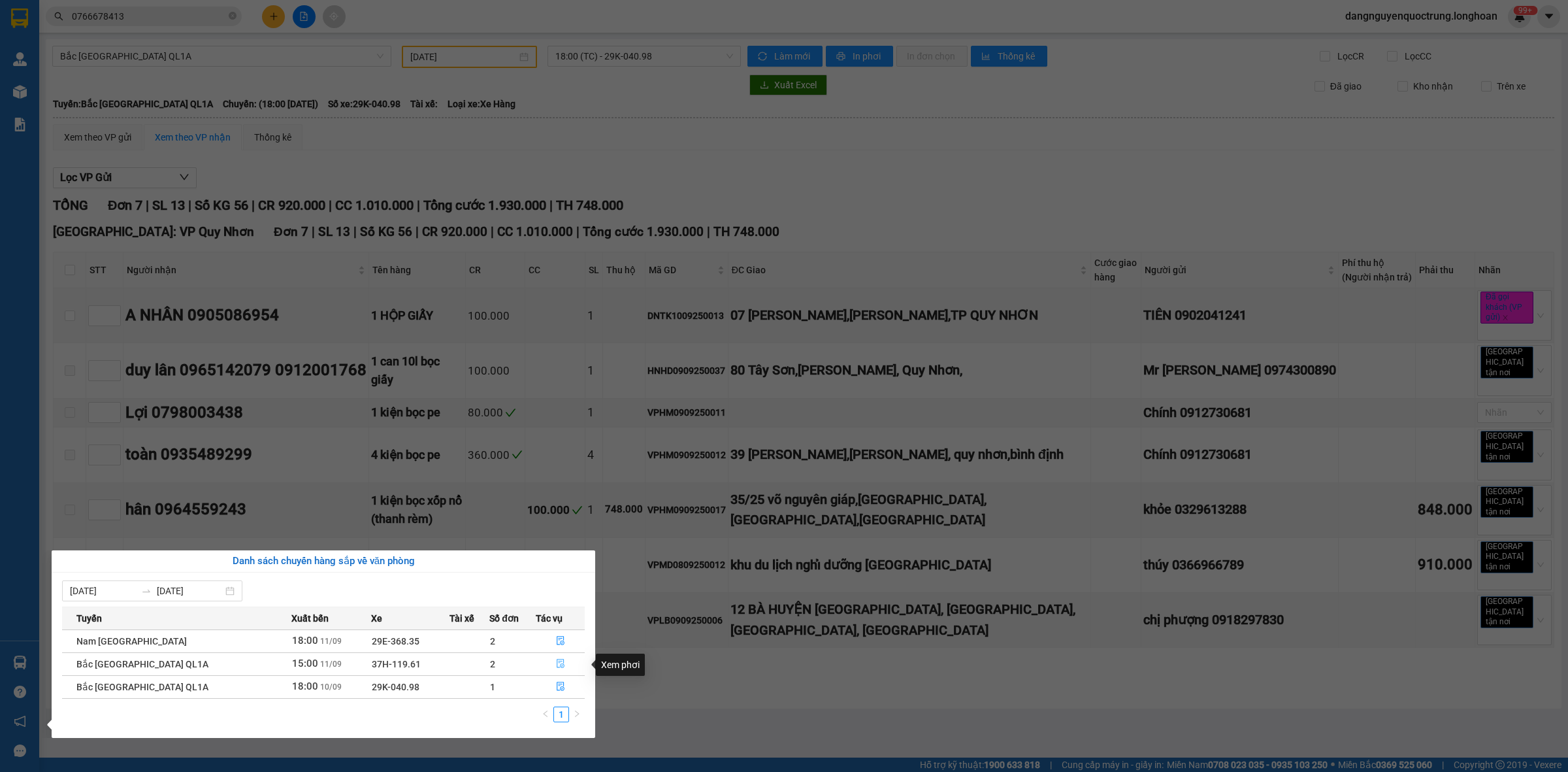
click at [559, 660] on icon "file-done" at bounding box center [560, 663] width 9 height 9
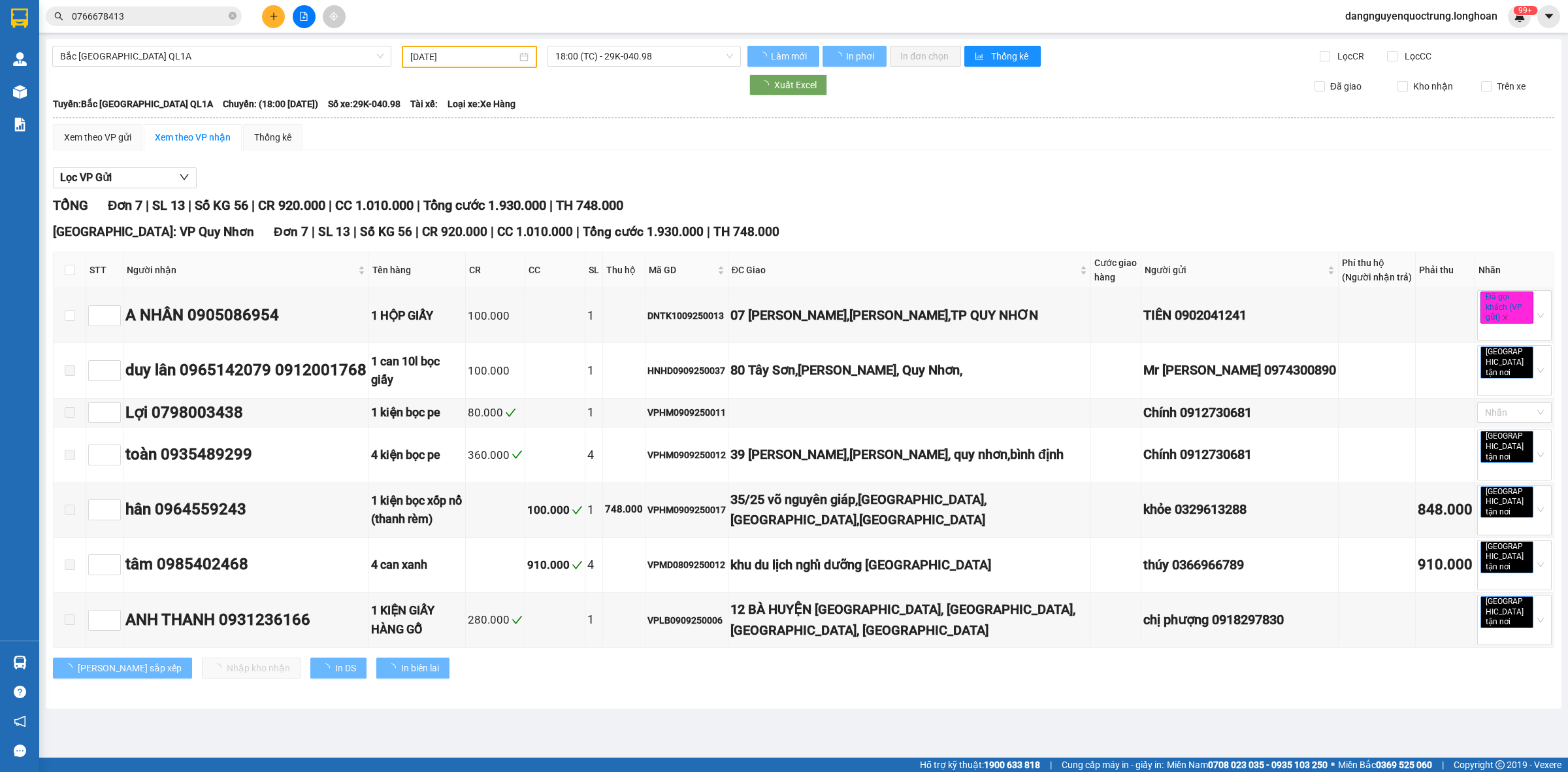
type input "[DATE]"
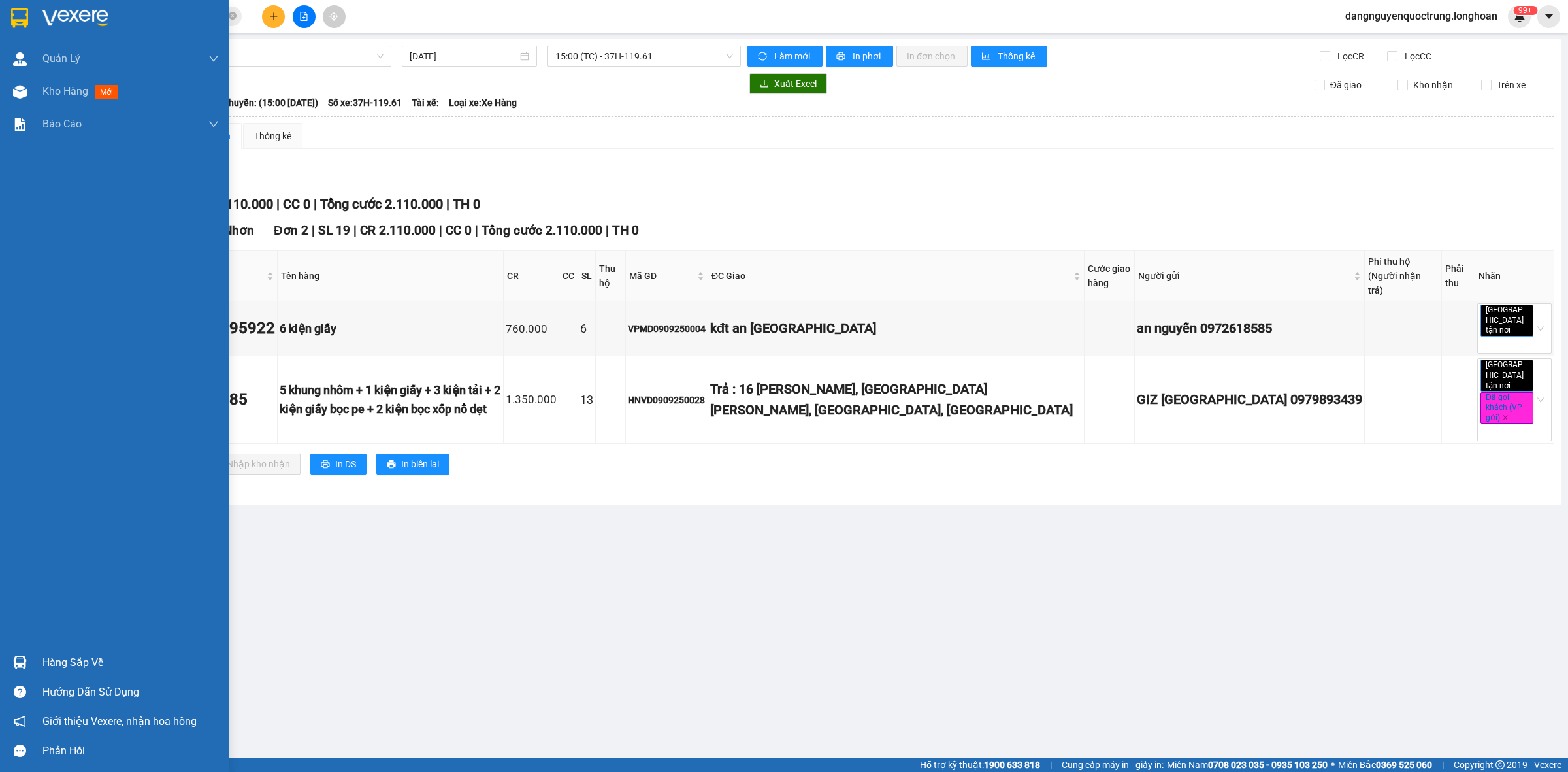
click at [10, 658] on div at bounding box center [19, 662] width 23 height 23
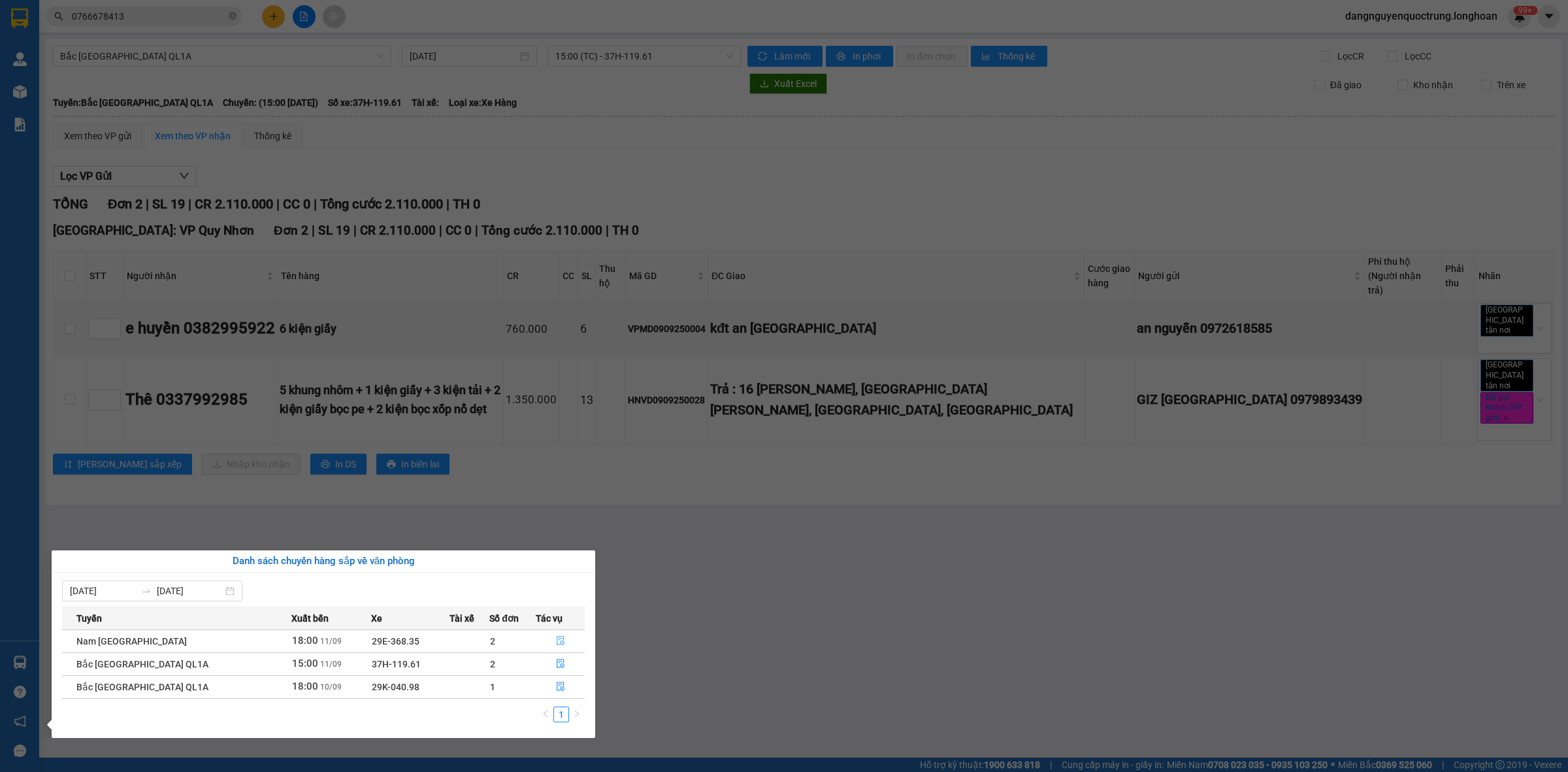
click at [557, 632] on button "button" at bounding box center [560, 641] width 48 height 21
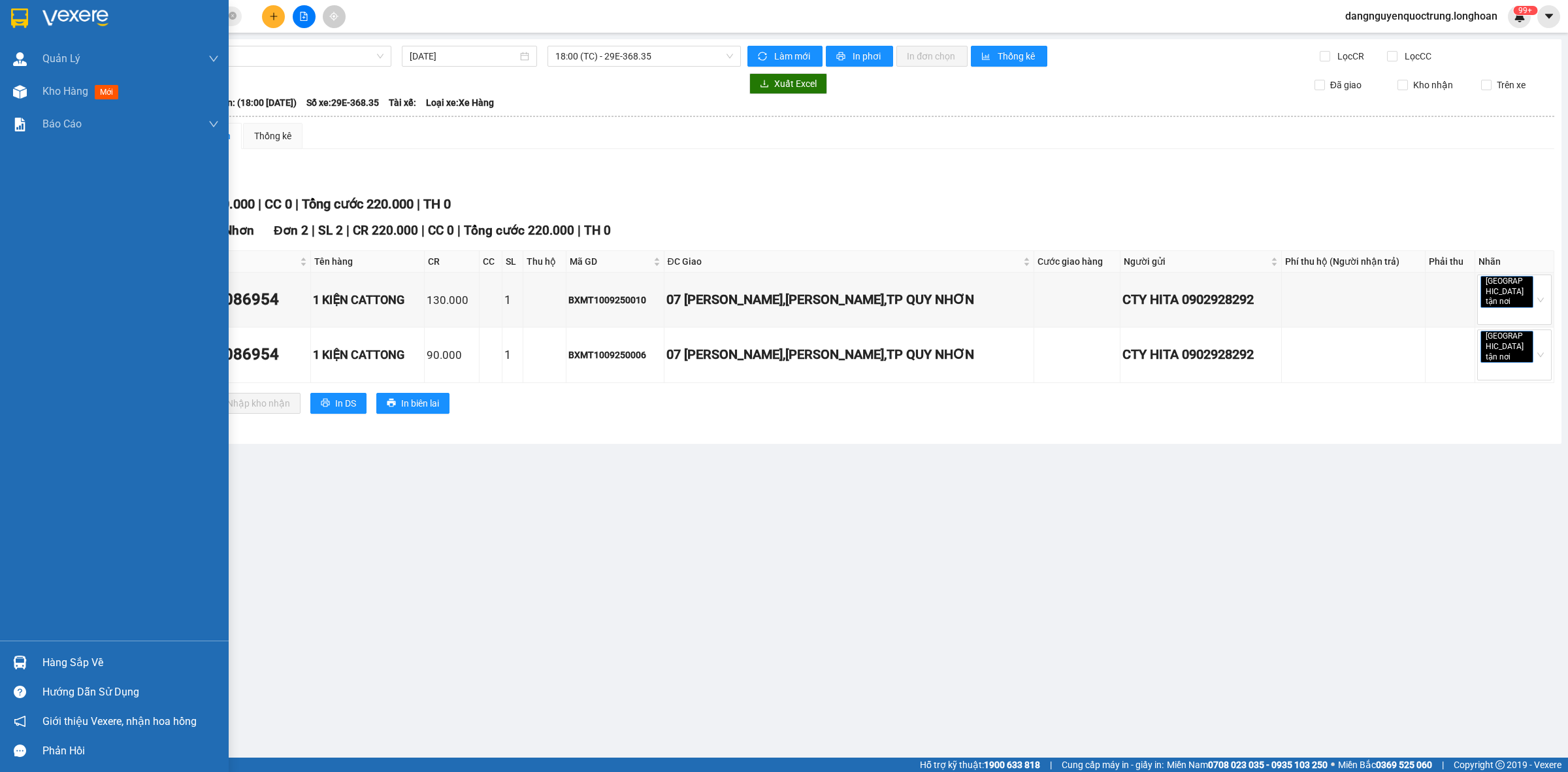
click at [14, 654] on div at bounding box center [19, 662] width 23 height 23
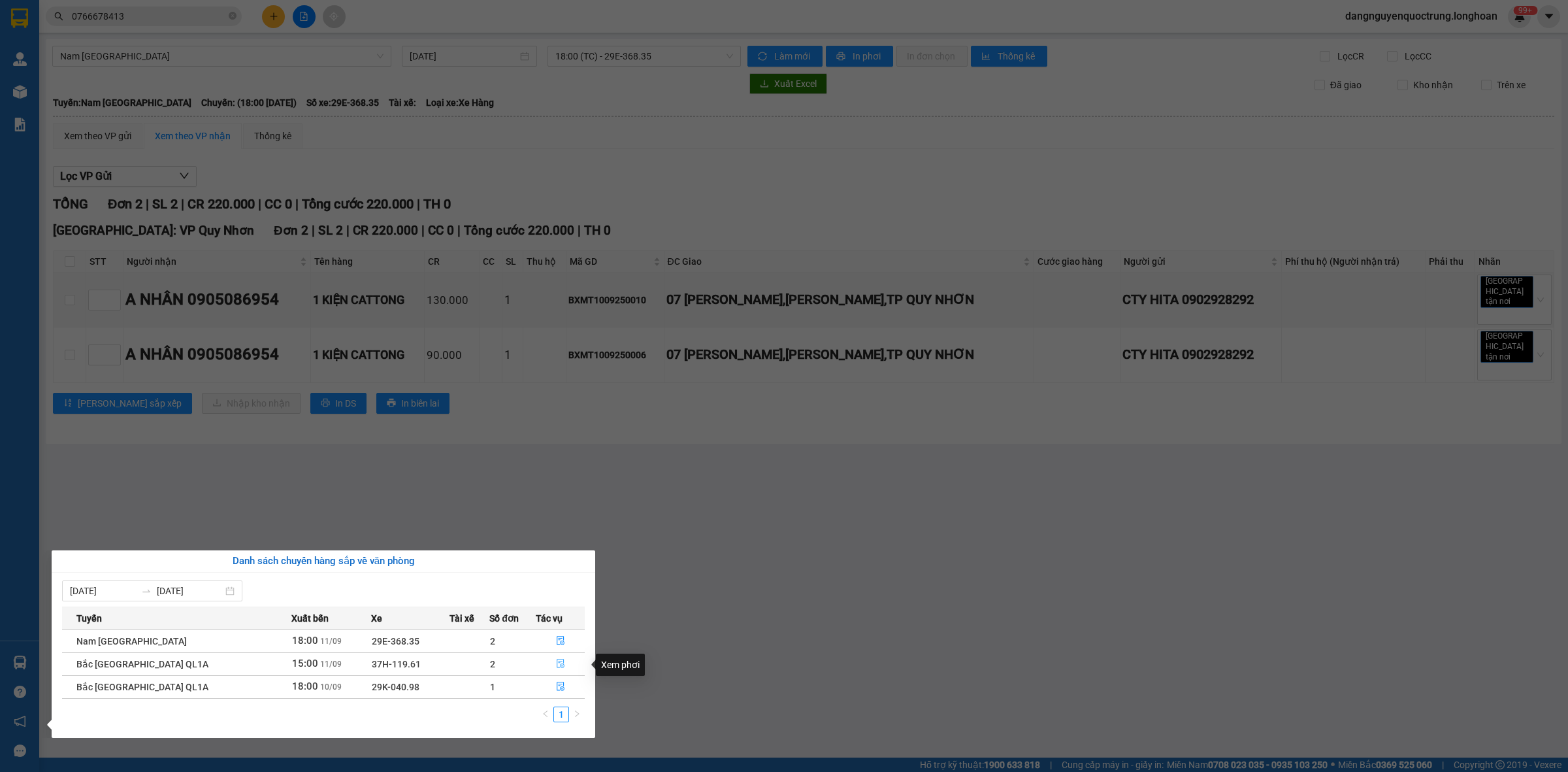
click at [557, 662] on icon "file-done" at bounding box center [560, 663] width 8 height 9
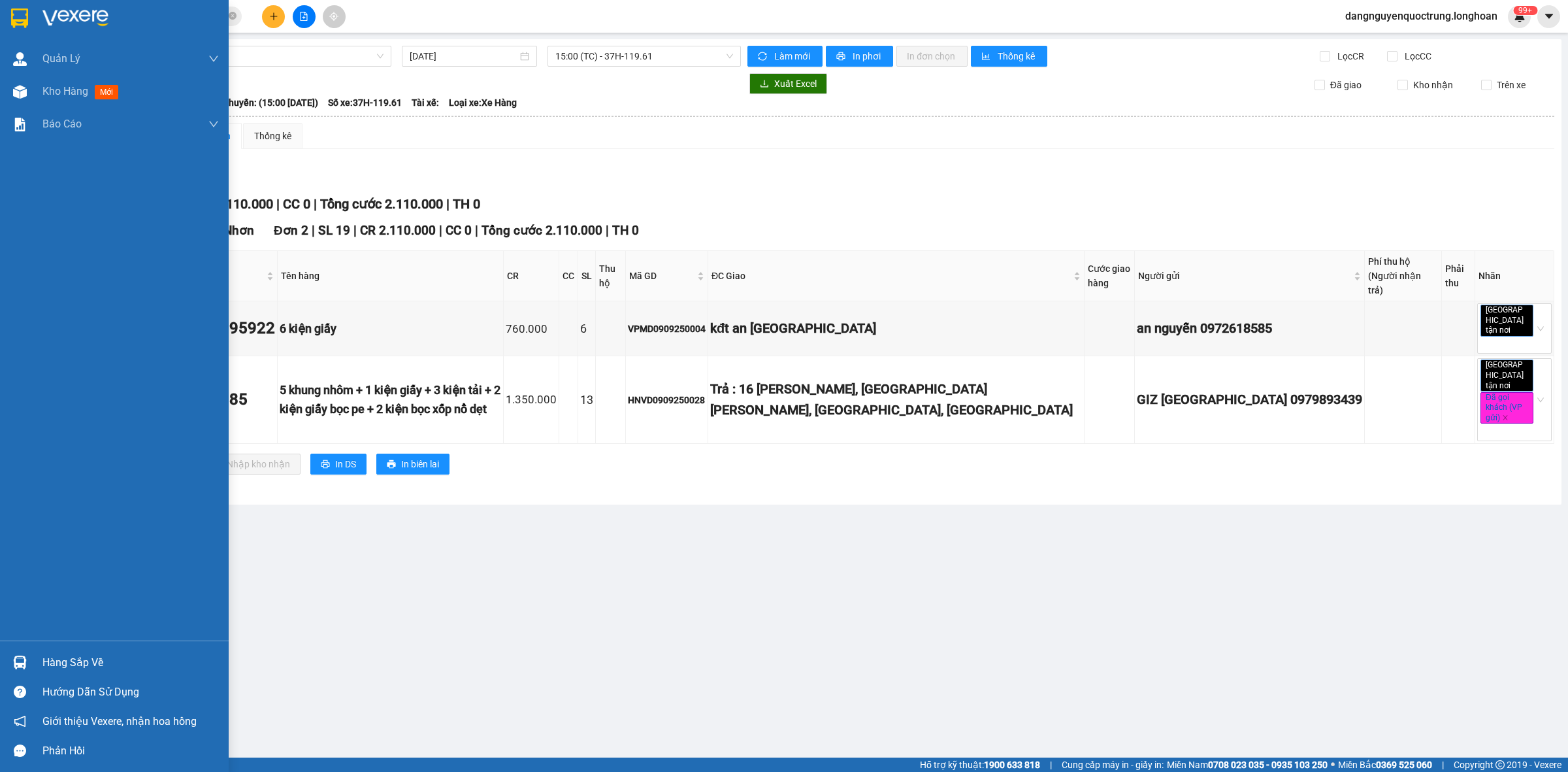
click at [21, 14] on img at bounding box center [19, 18] width 17 height 19
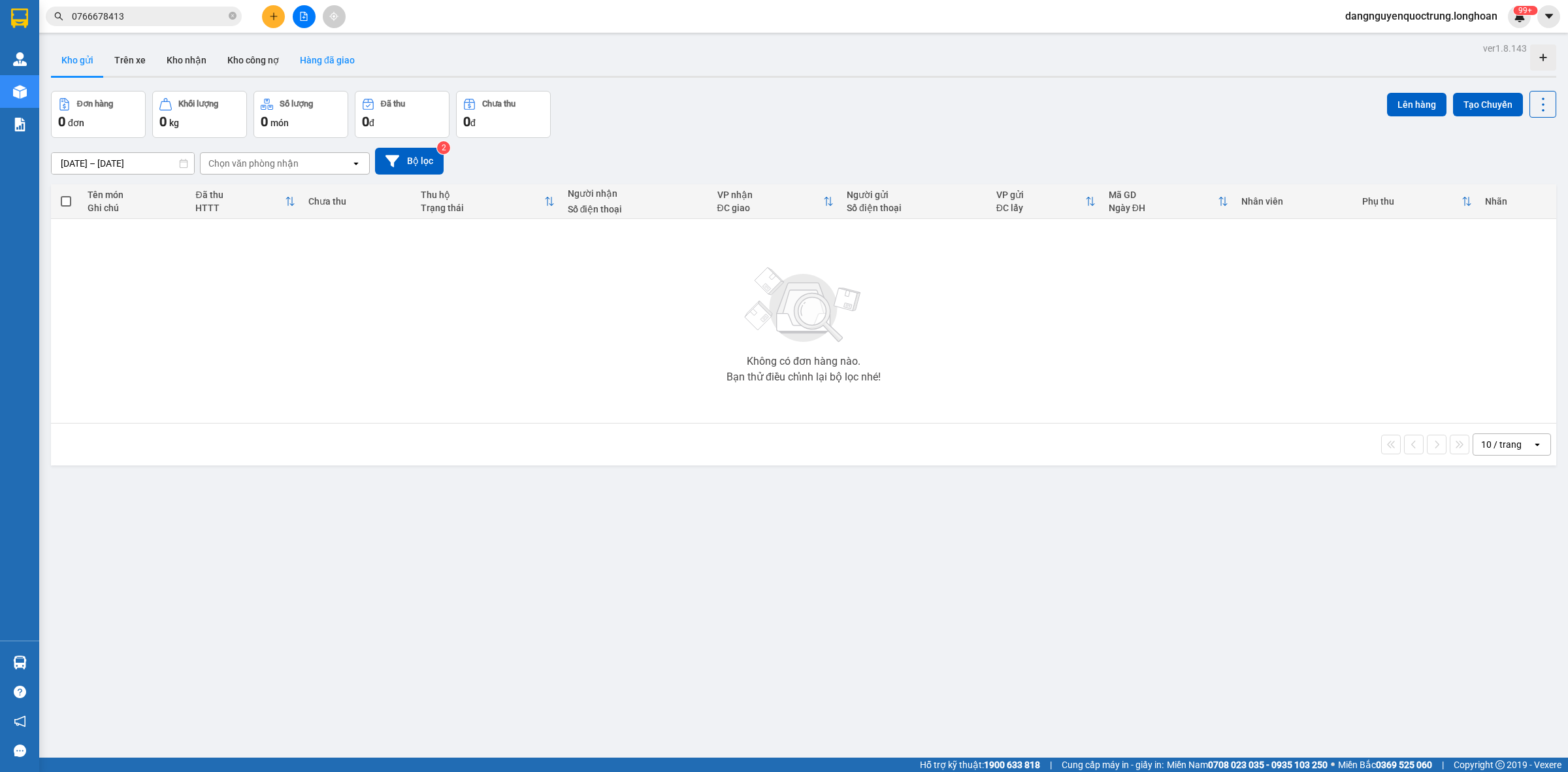
click at [338, 59] on button "Hàng đã giao" at bounding box center [327, 59] width 76 height 31
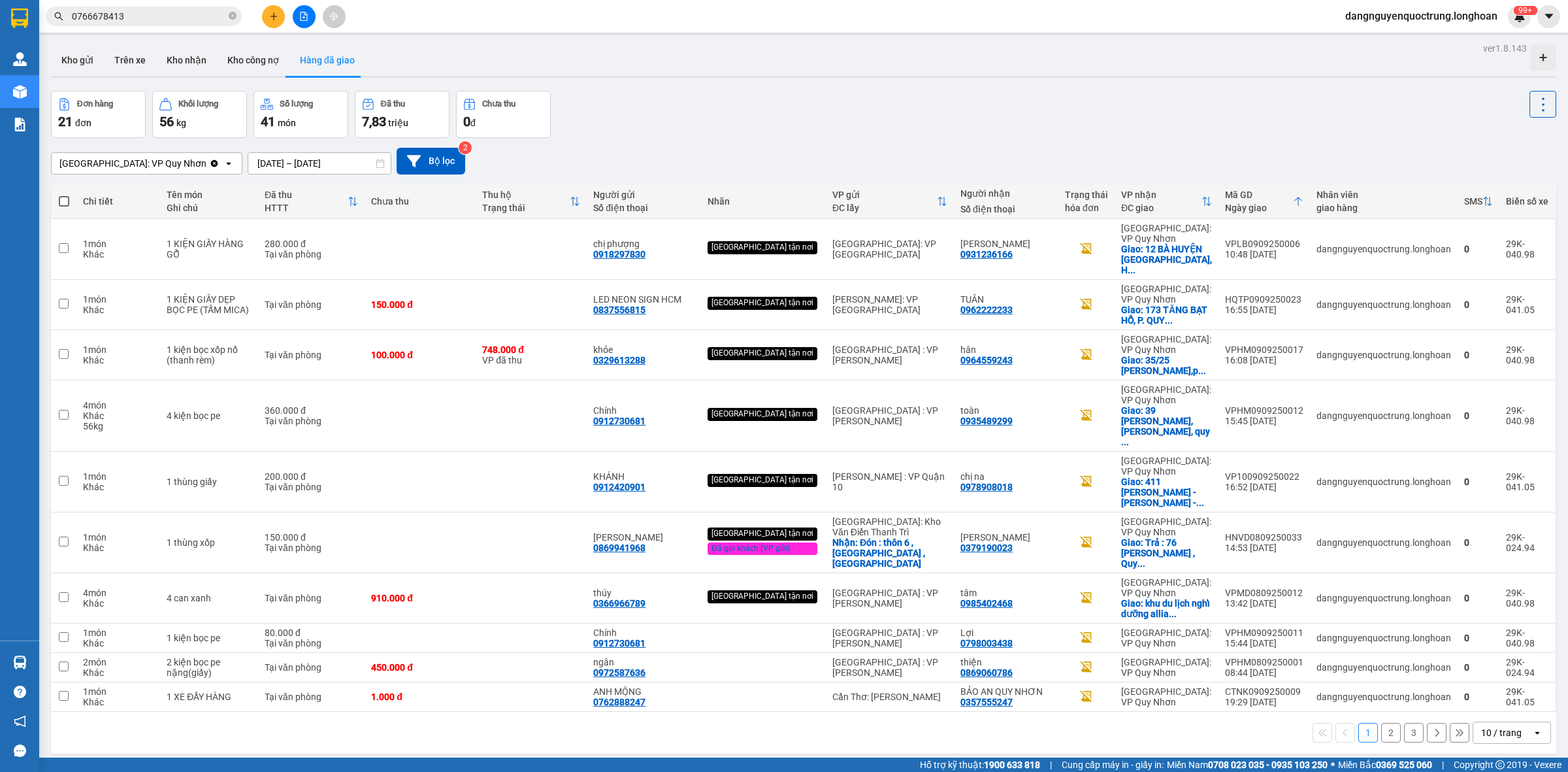
click at [1381, 723] on button "2" at bounding box center [1390, 733] width 19 height 19
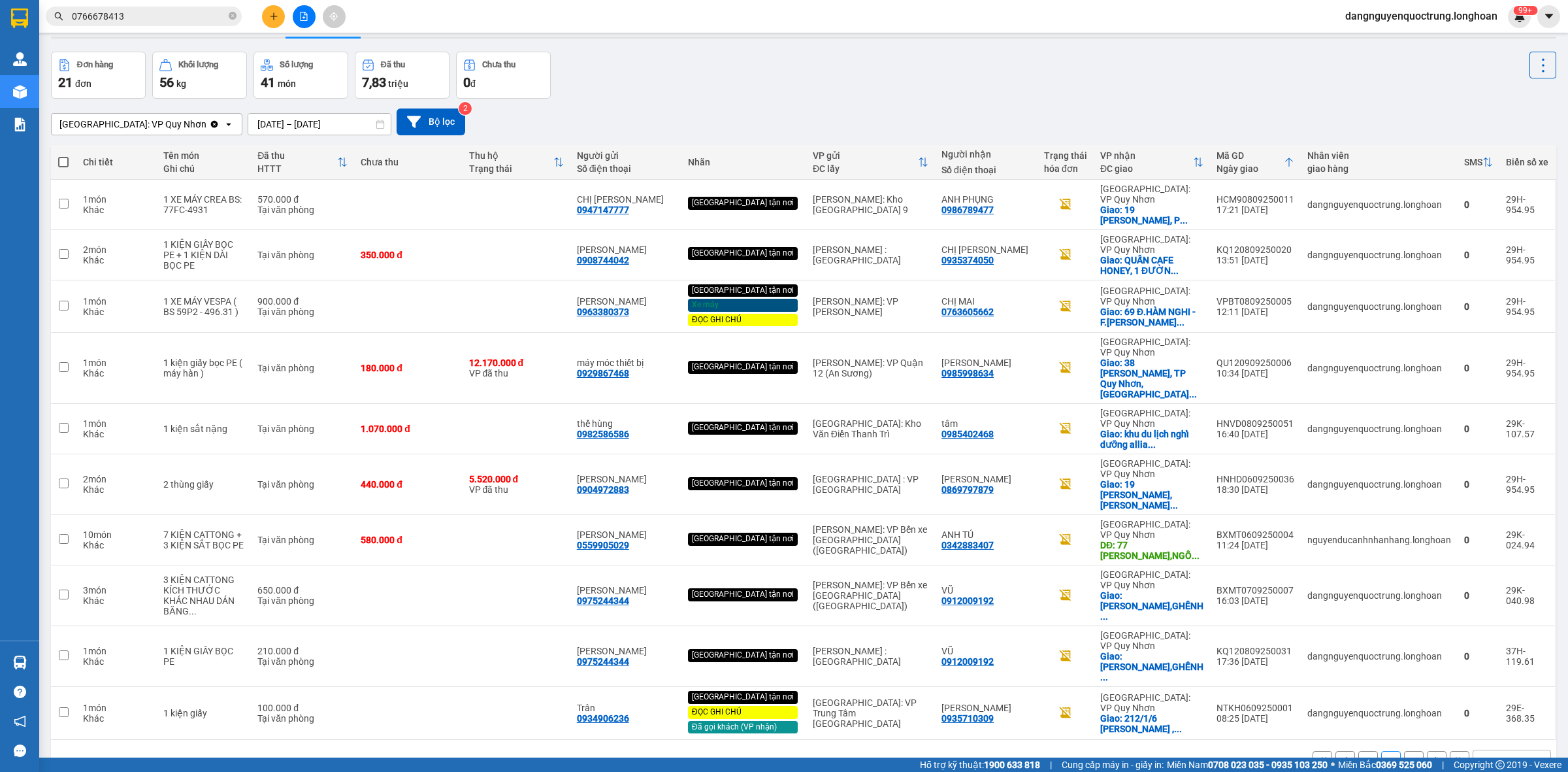
scroll to position [60, 0]
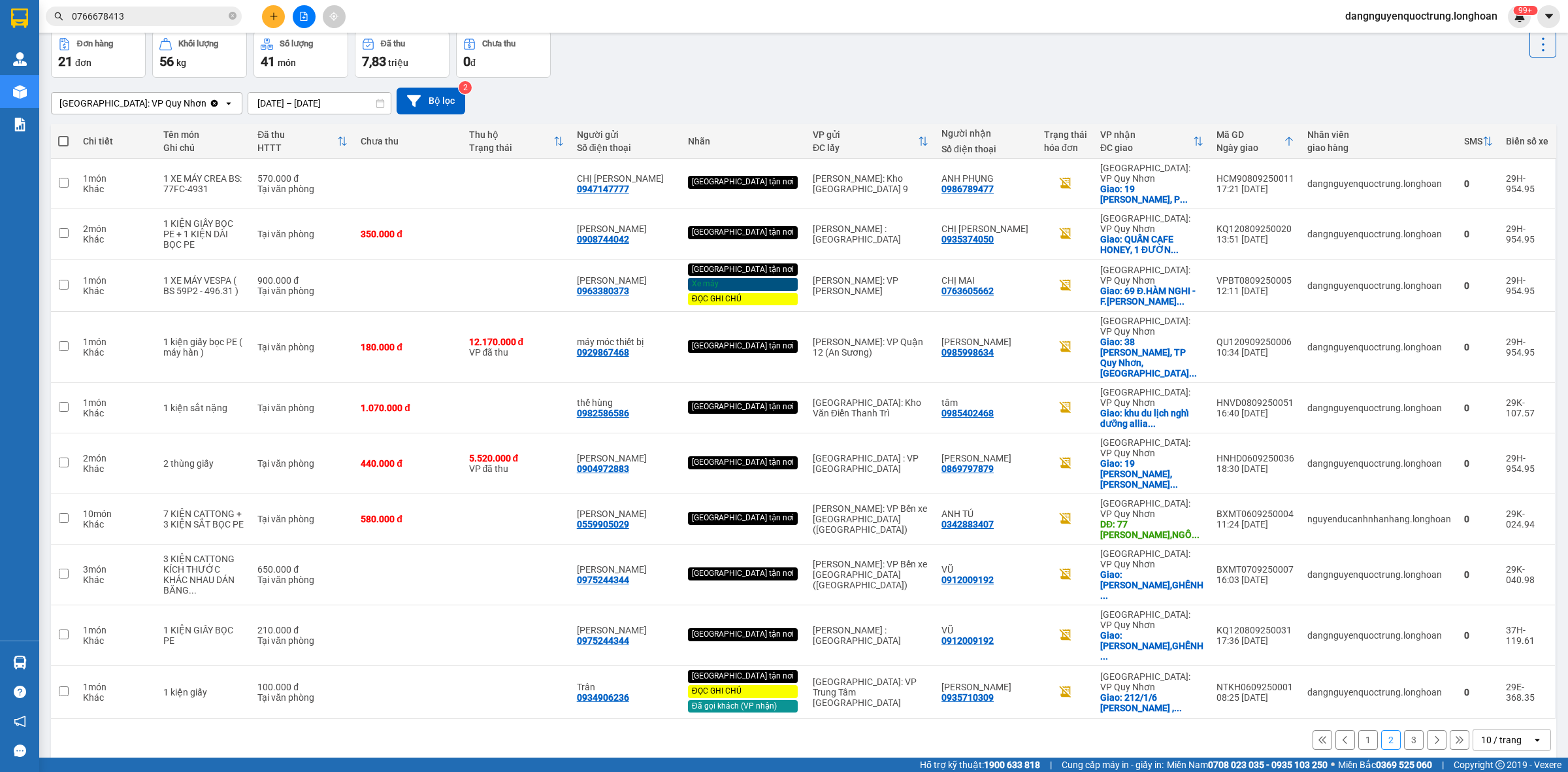
click at [1408, 730] on button "3" at bounding box center [1413, 740] width 19 height 19
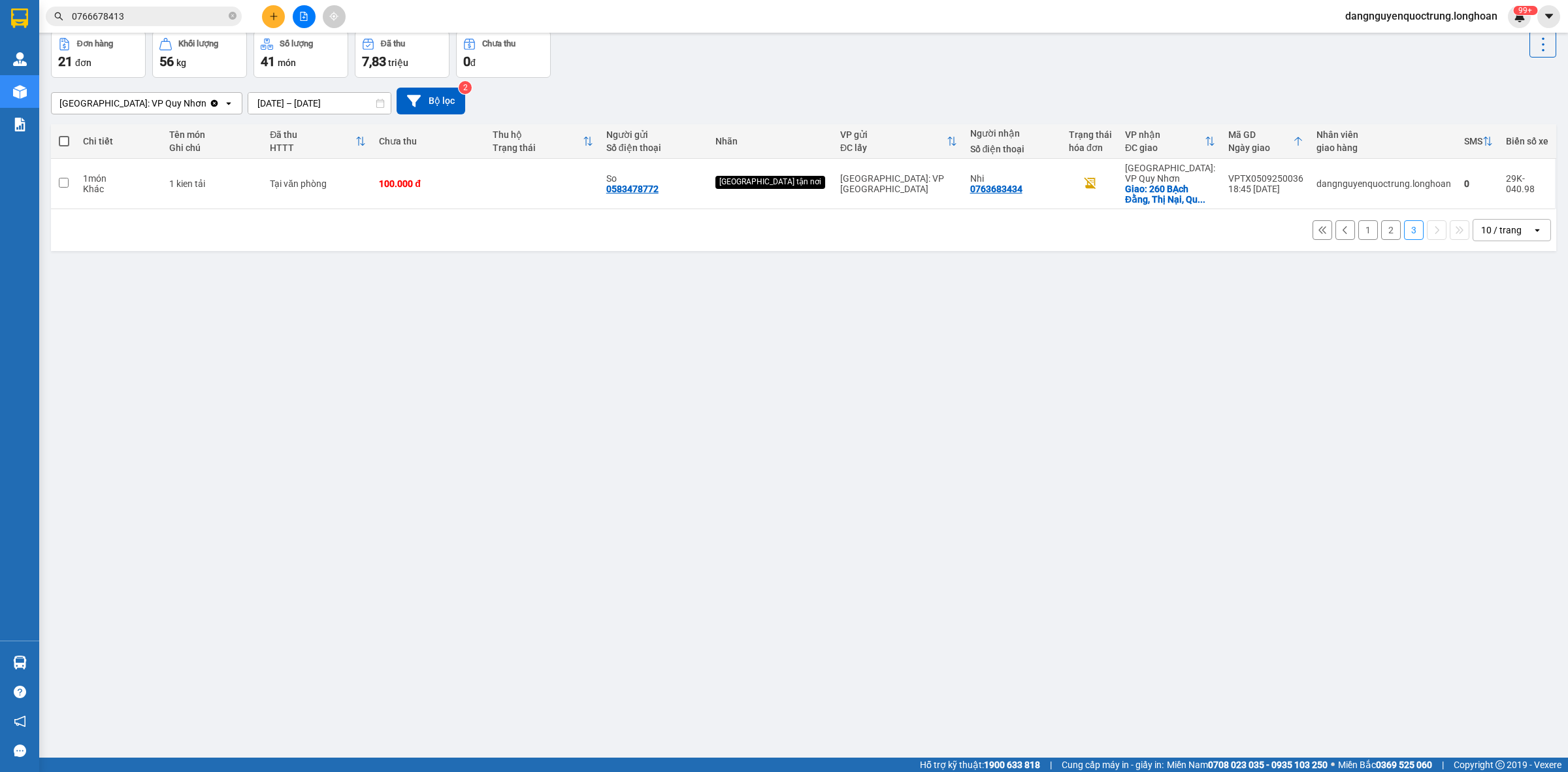
click at [1360, 227] on button "1" at bounding box center [1368, 230] width 19 height 19
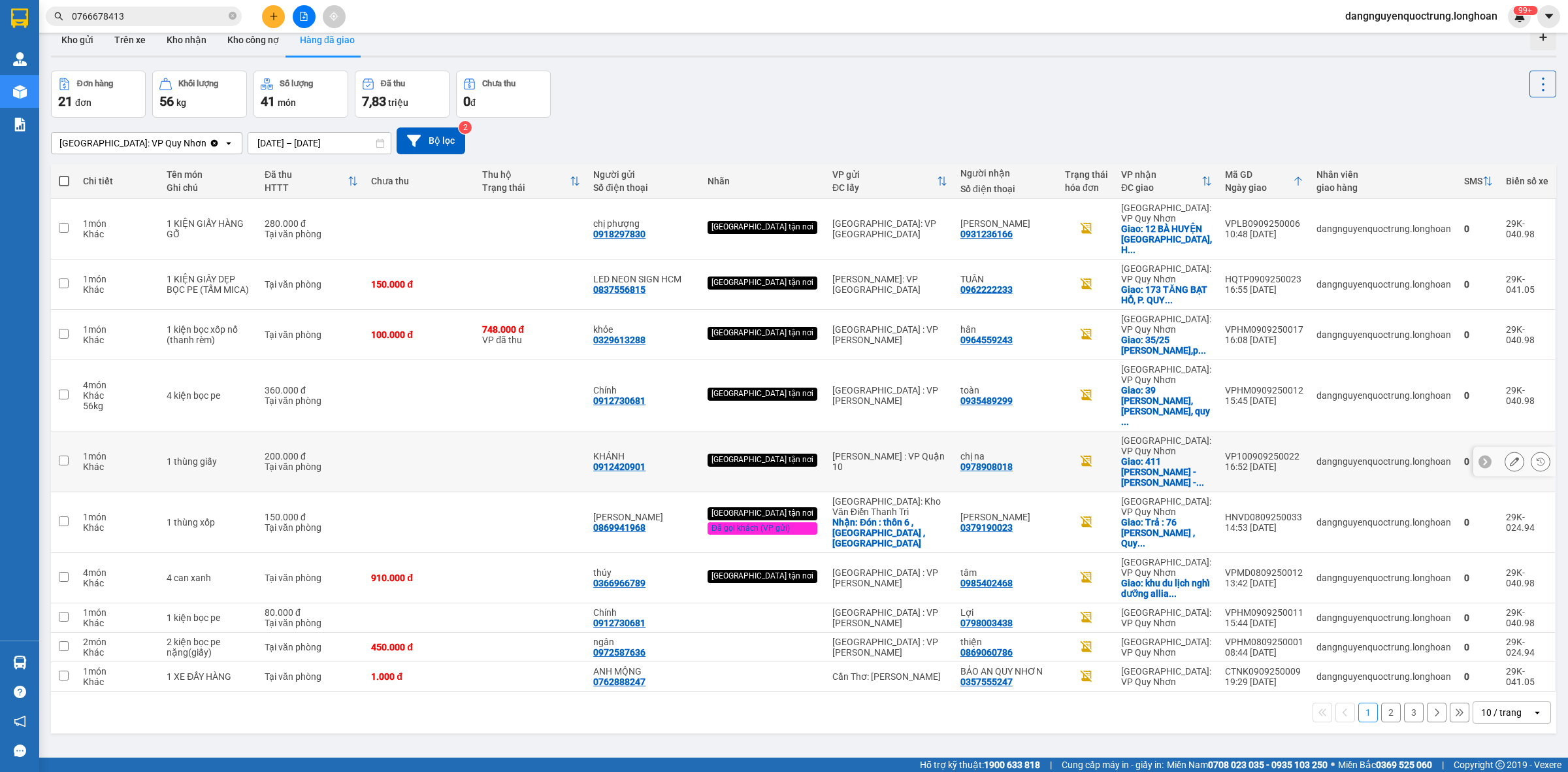
scroll to position [0, 0]
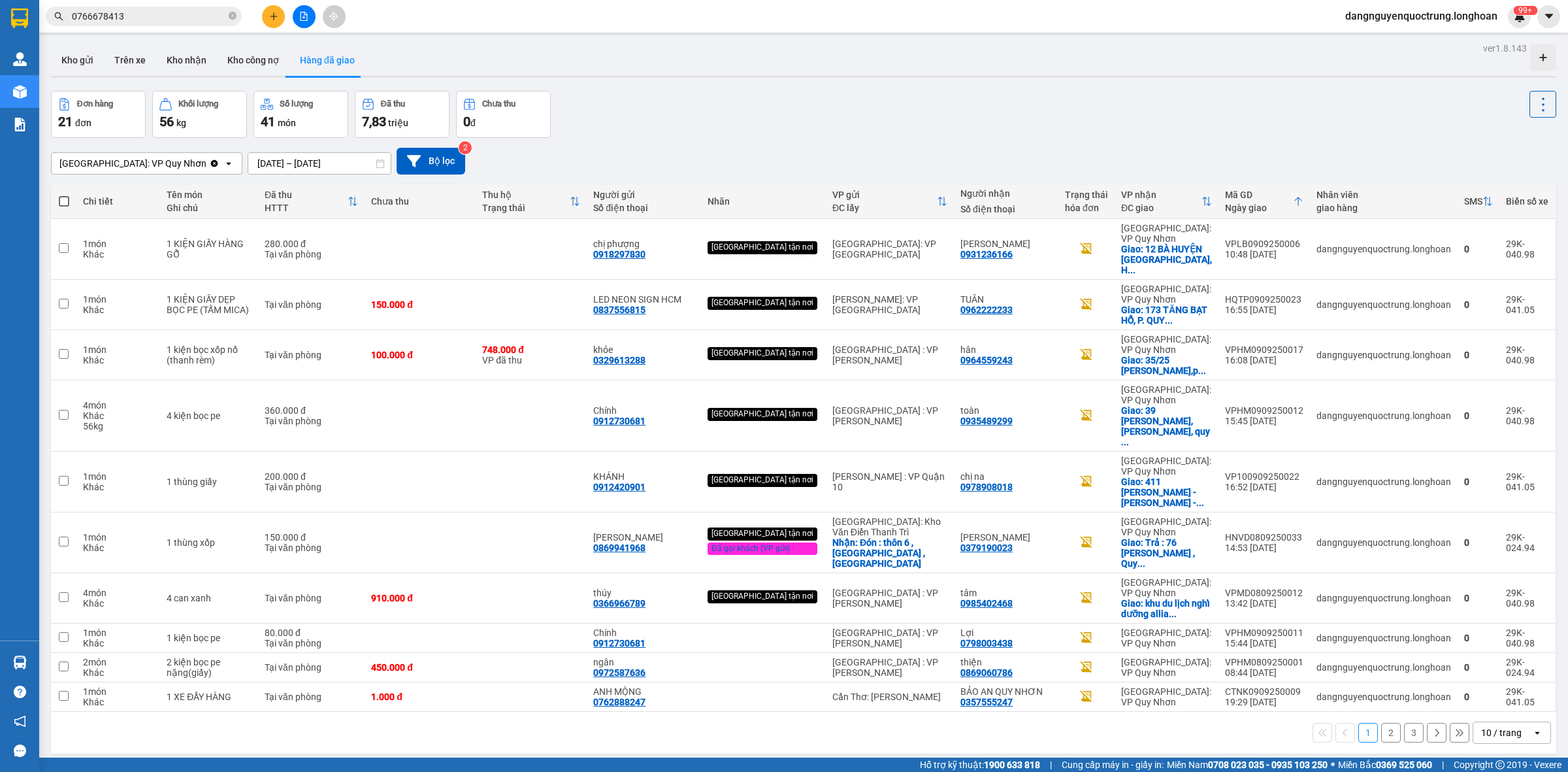
click at [1381, 723] on button "2" at bounding box center [1390, 733] width 19 height 19
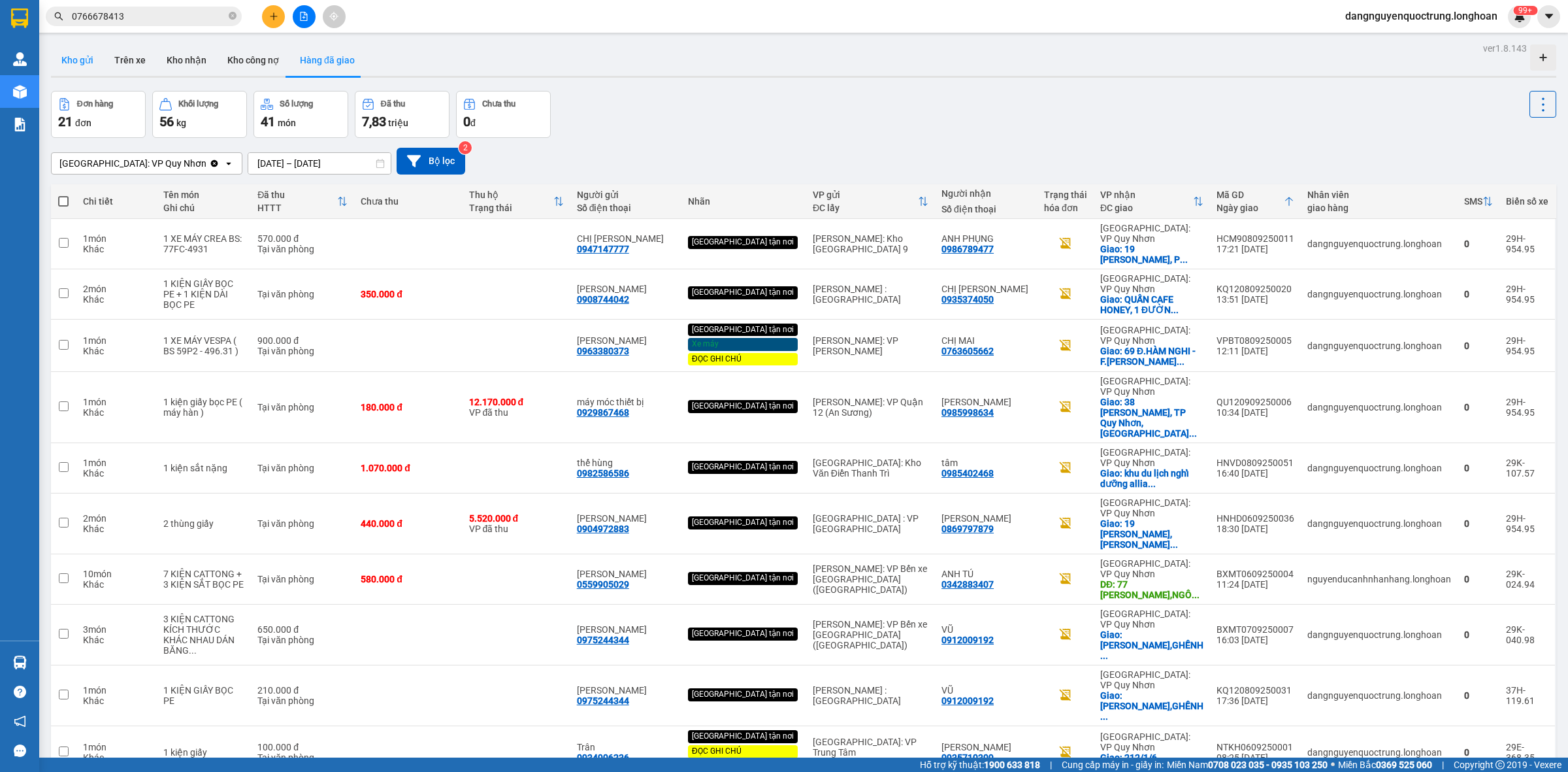
click at [86, 56] on button "Kho gửi" at bounding box center [77, 59] width 53 height 31
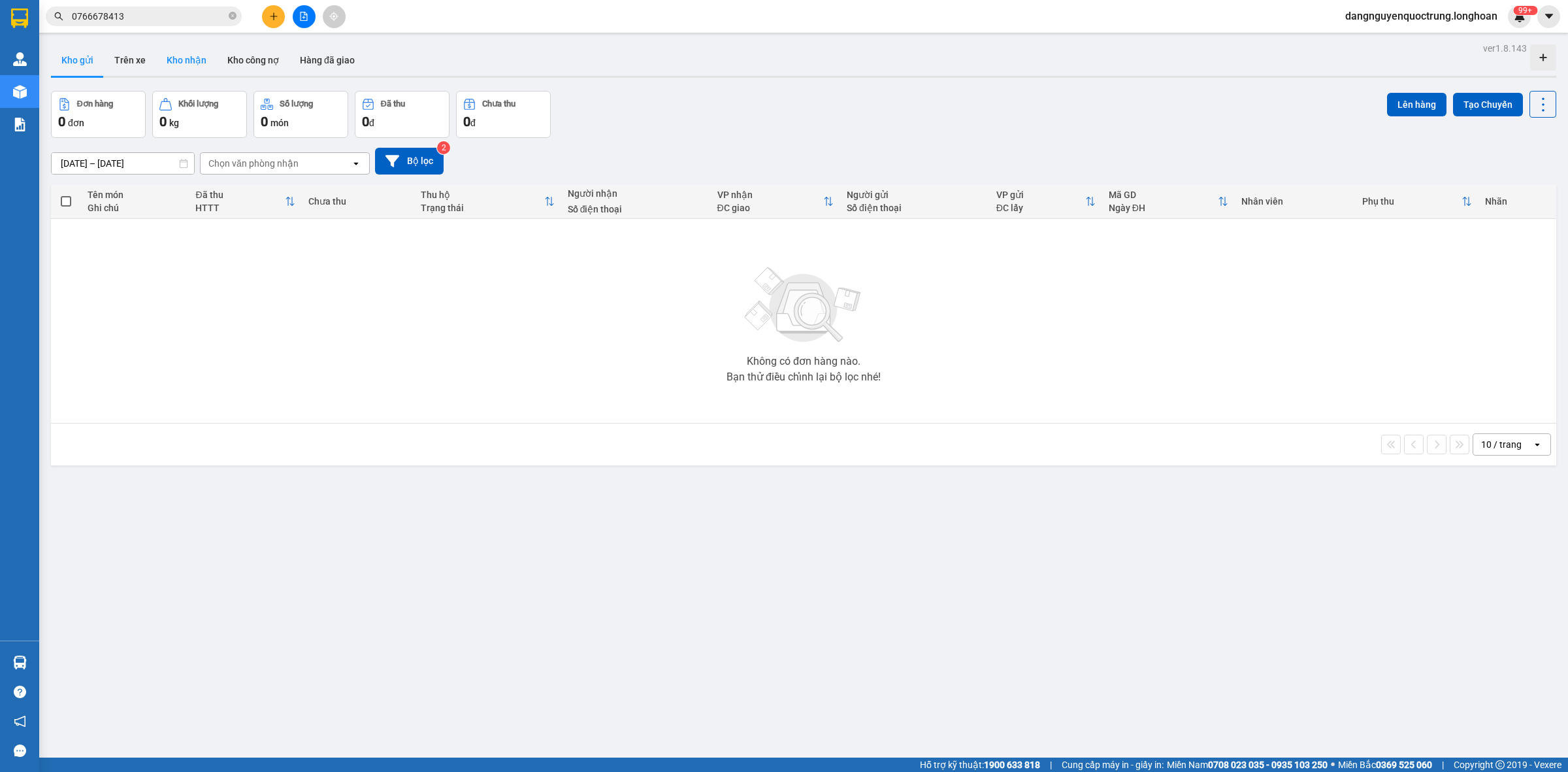
click at [191, 66] on button "Kho nhận" at bounding box center [187, 59] width 61 height 31
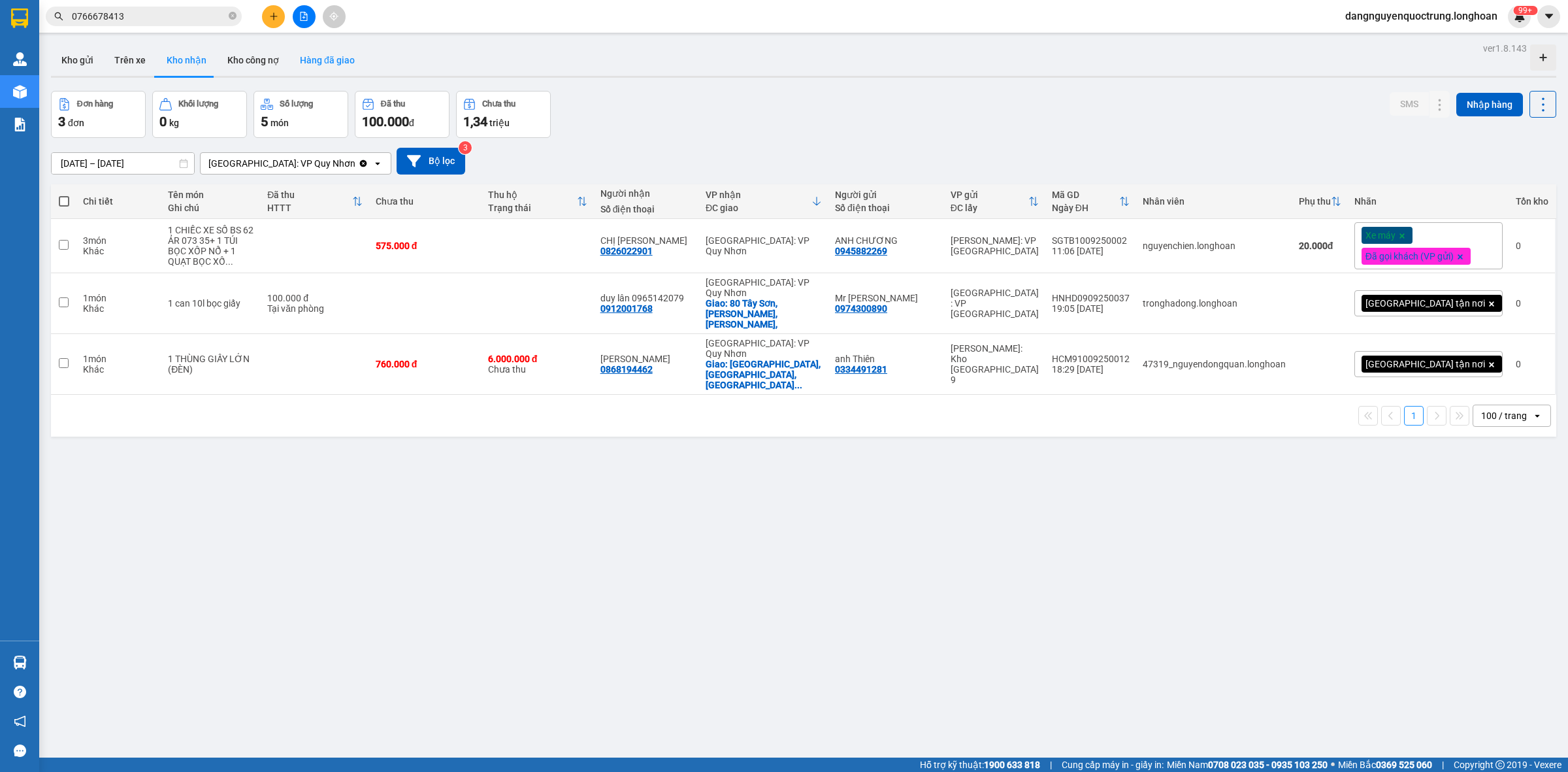
click at [306, 67] on button "Hàng đã giao" at bounding box center [327, 59] width 76 height 31
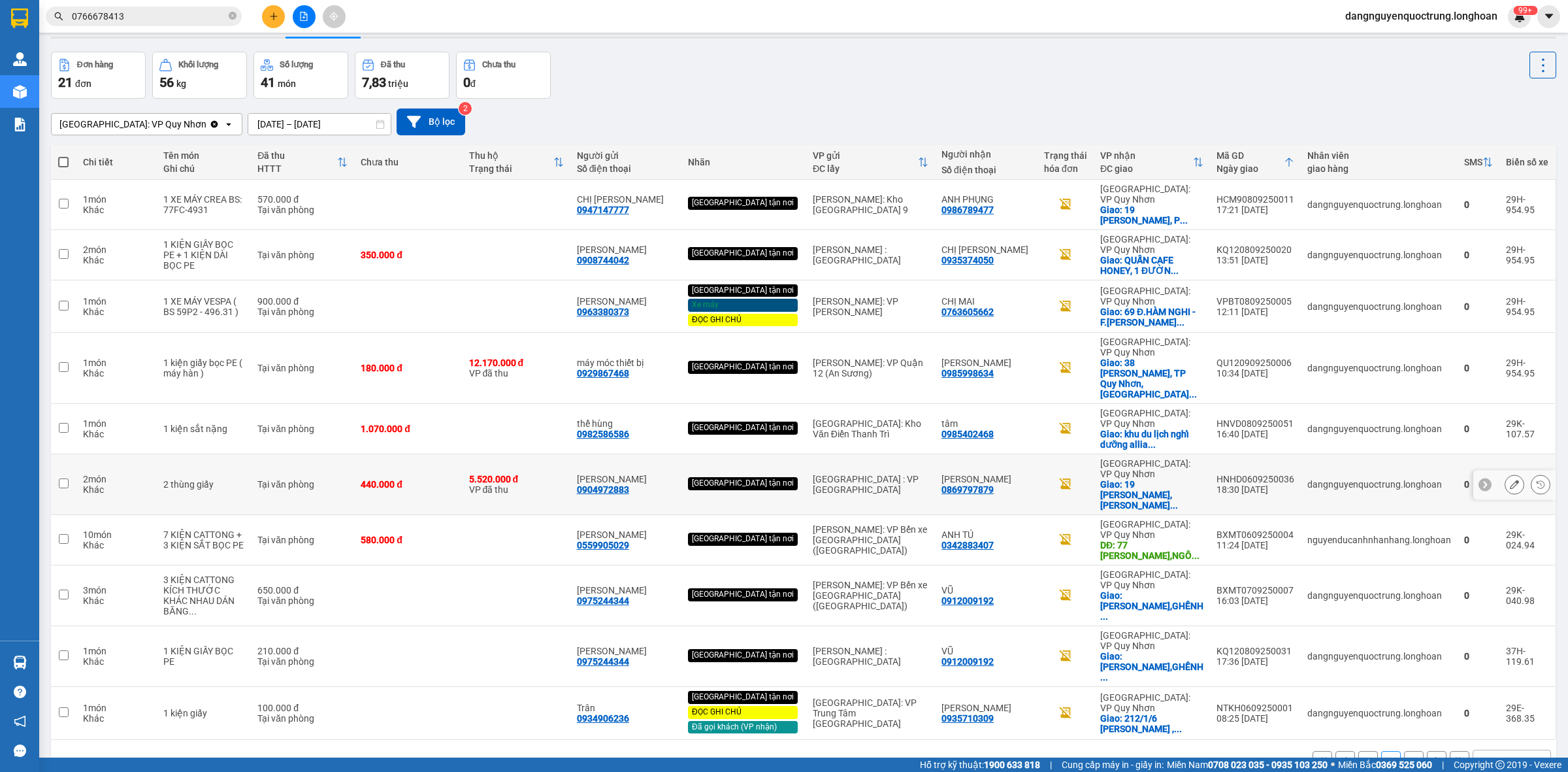
scroll to position [60, 0]
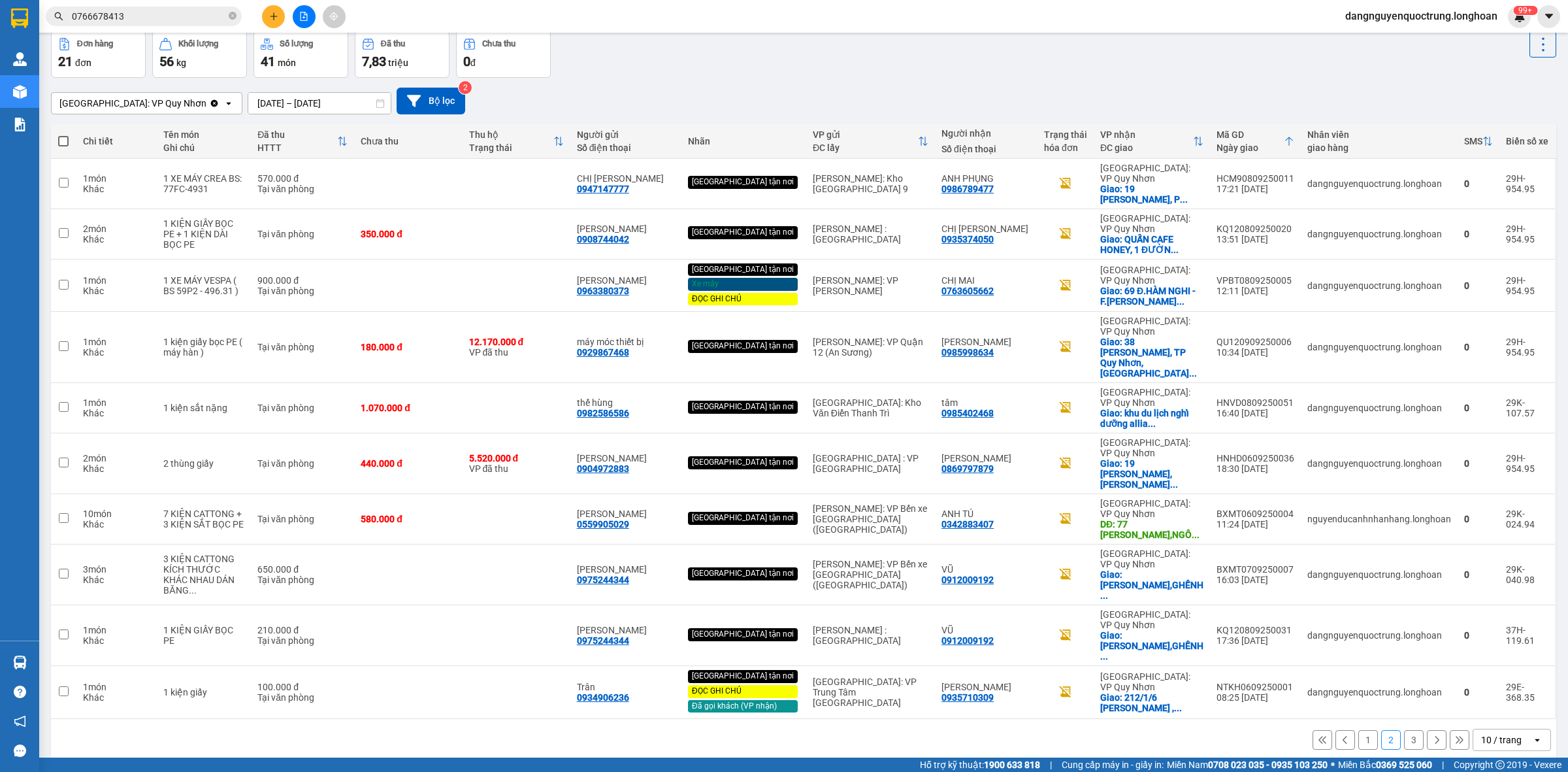
click at [1360, 730] on button "1" at bounding box center [1368, 740] width 19 height 19
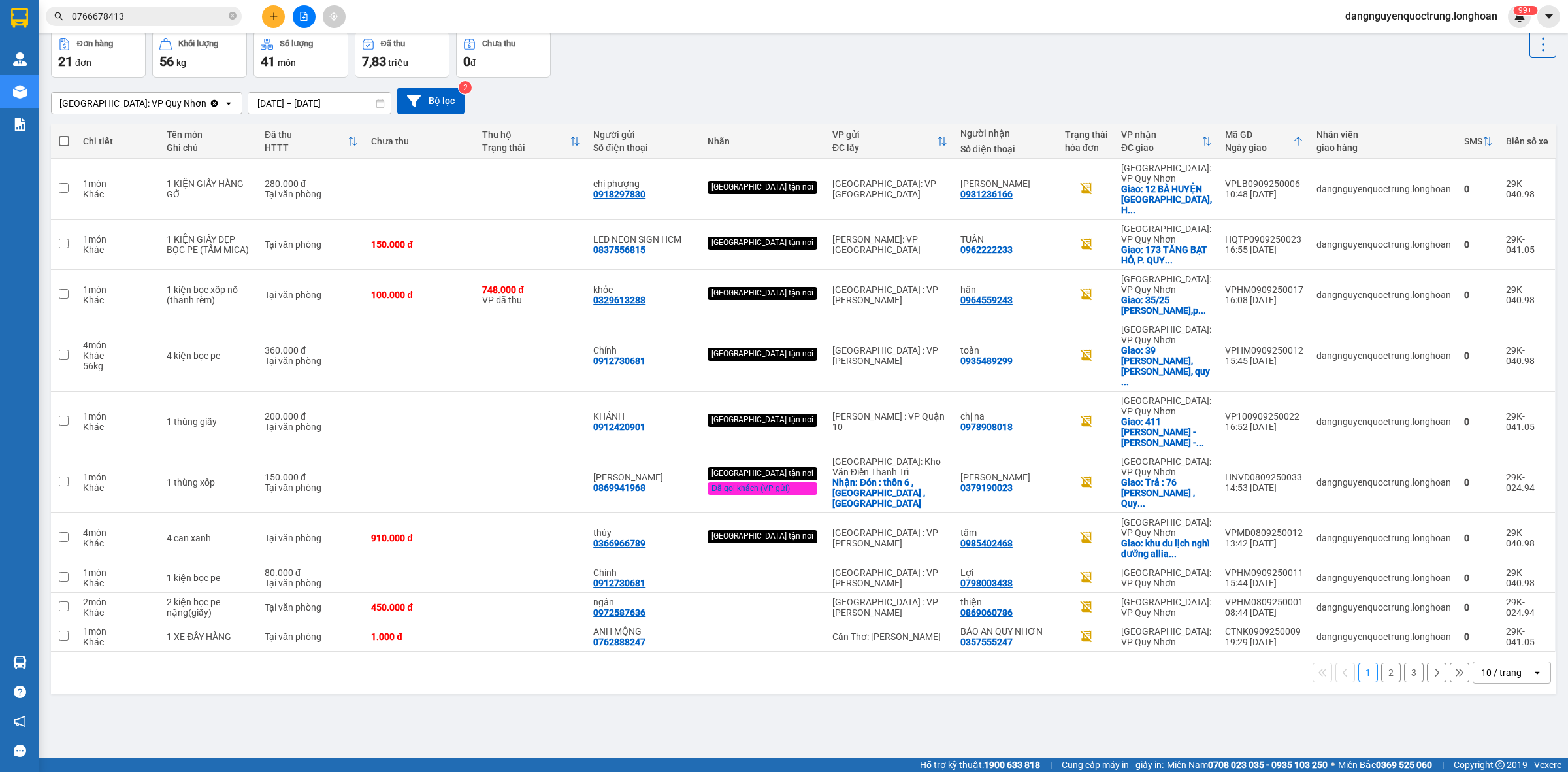
click at [1404, 663] on button "3" at bounding box center [1413, 672] width 19 height 19
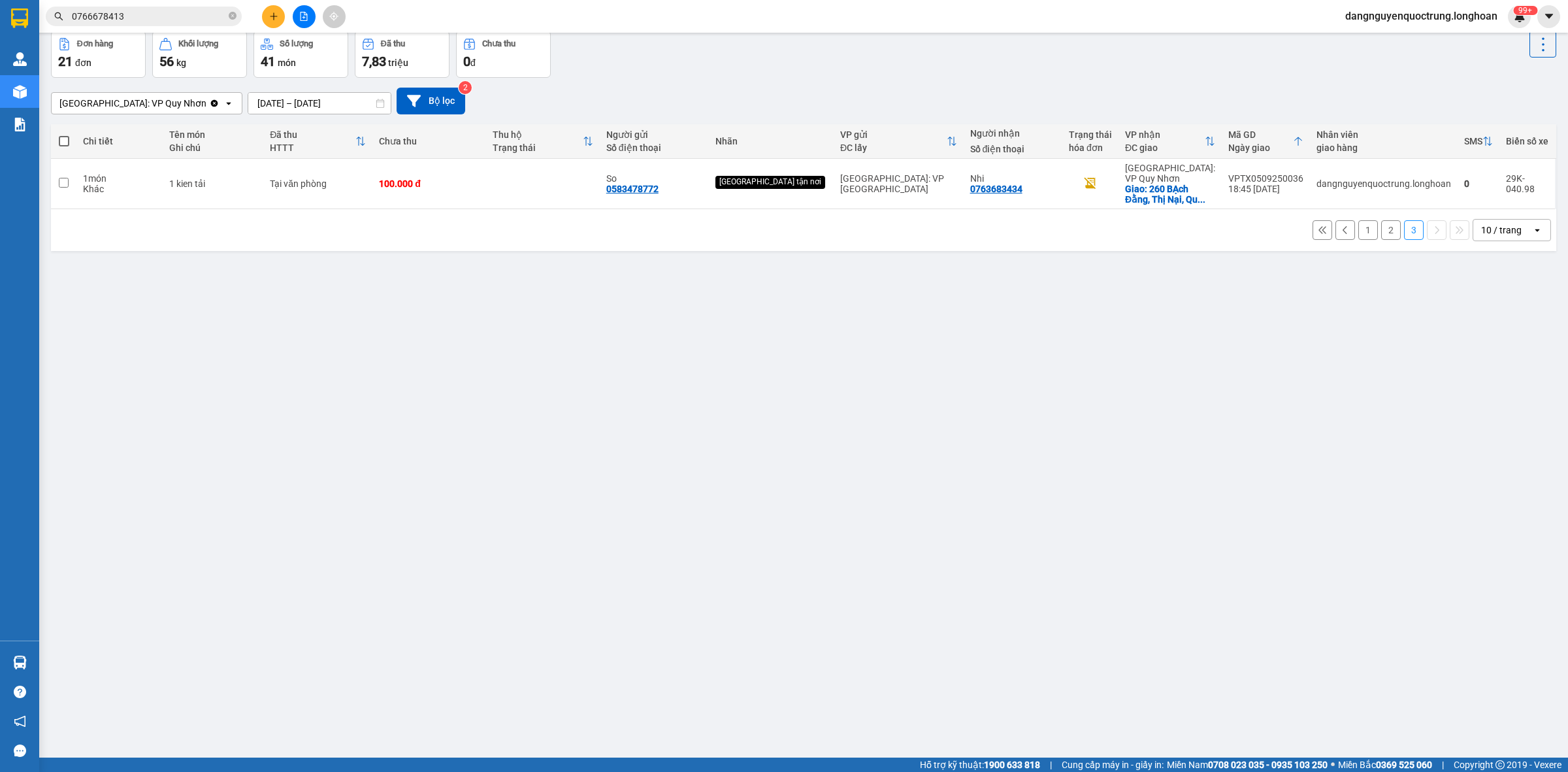
click at [278, 102] on input "[DATE] – [DATE]" at bounding box center [319, 103] width 142 height 21
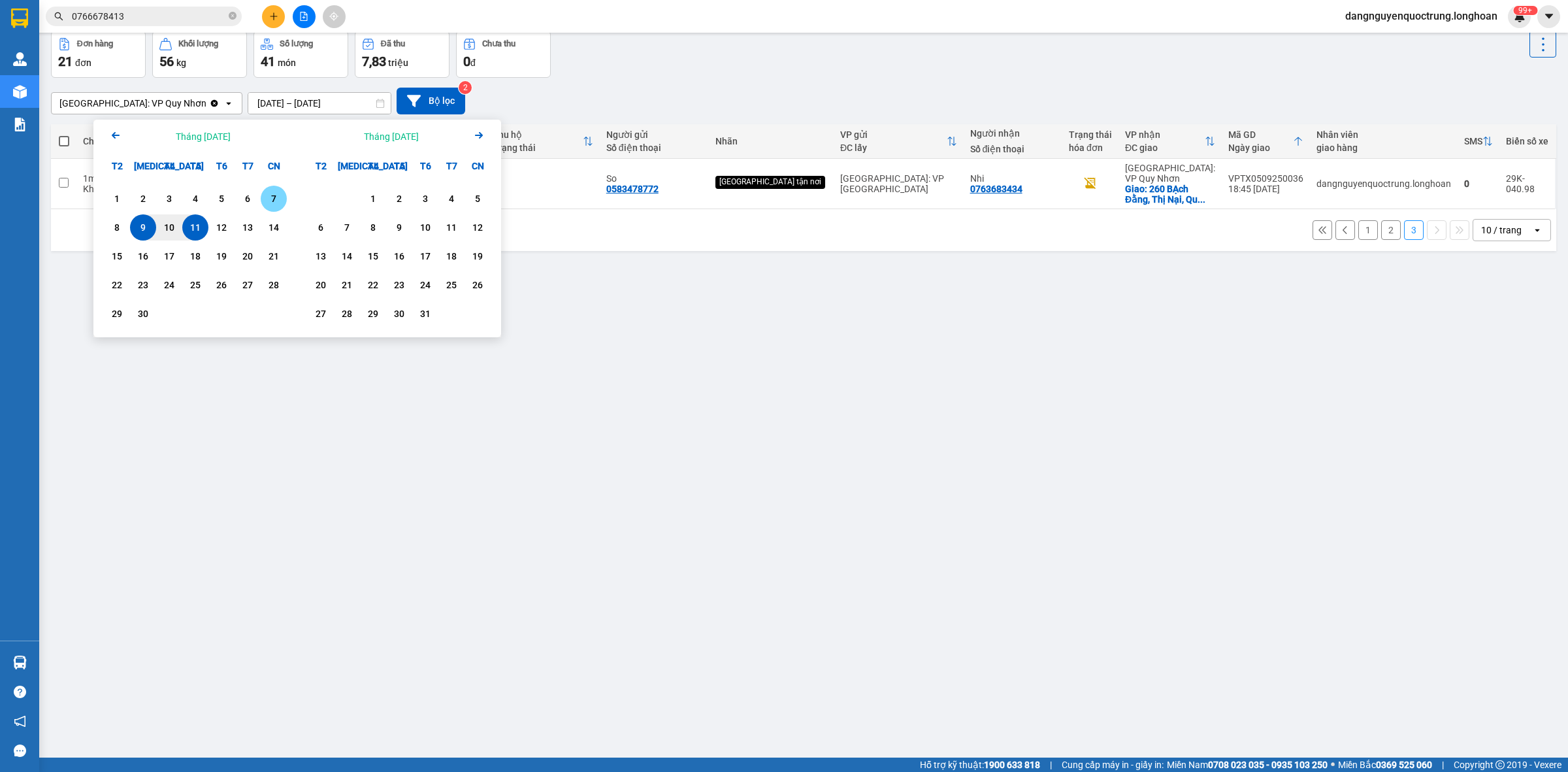
click at [268, 191] on div "7" at bounding box center [274, 198] width 18 height 16
click at [193, 230] on div "11" at bounding box center [195, 227] width 18 height 16
type input "[DATE] – [DATE]"
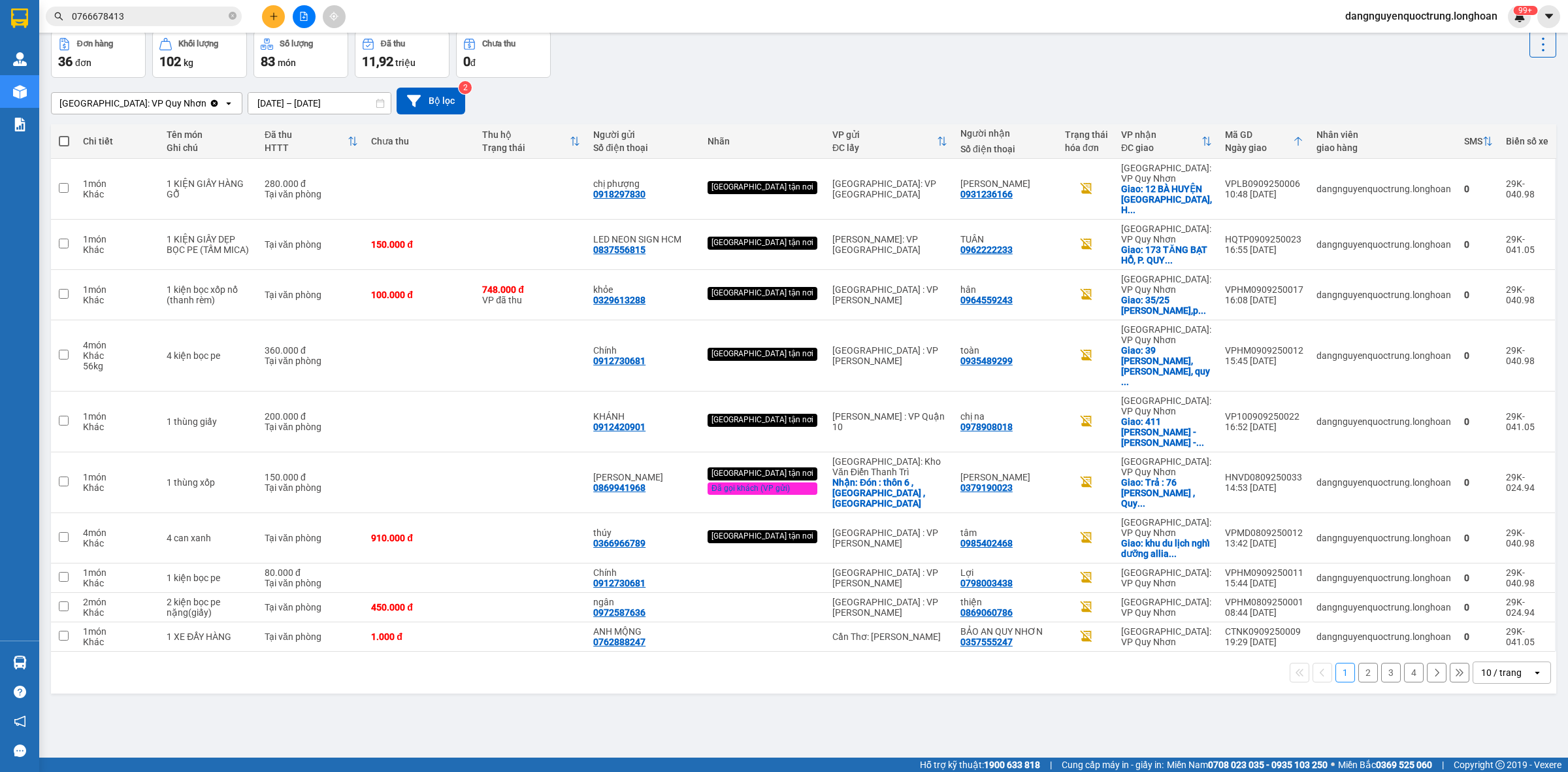
click at [1404, 663] on button "4" at bounding box center [1413, 672] width 19 height 19
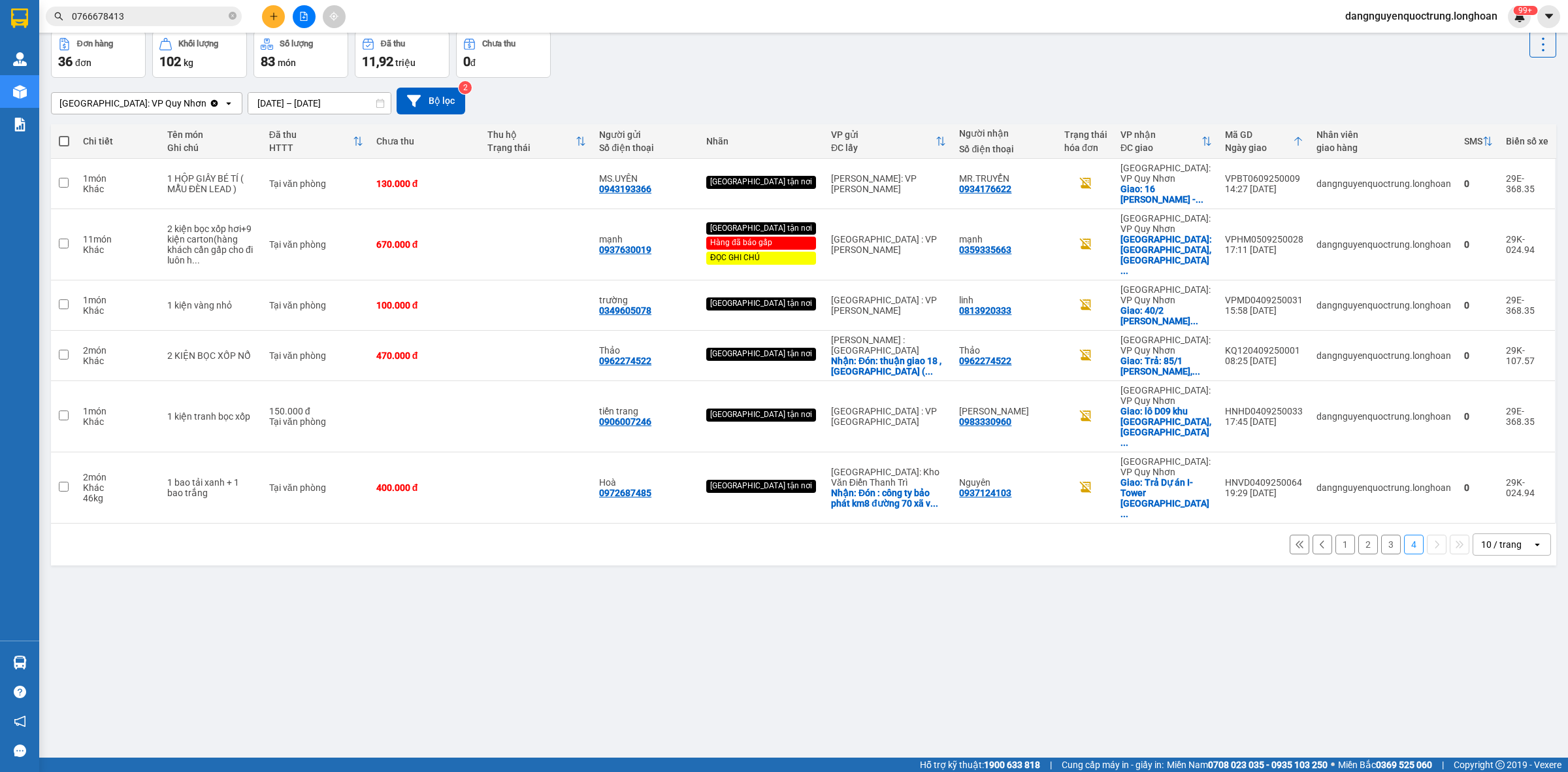
click at [1335, 535] on button "1" at bounding box center [1345, 545] width 19 height 19
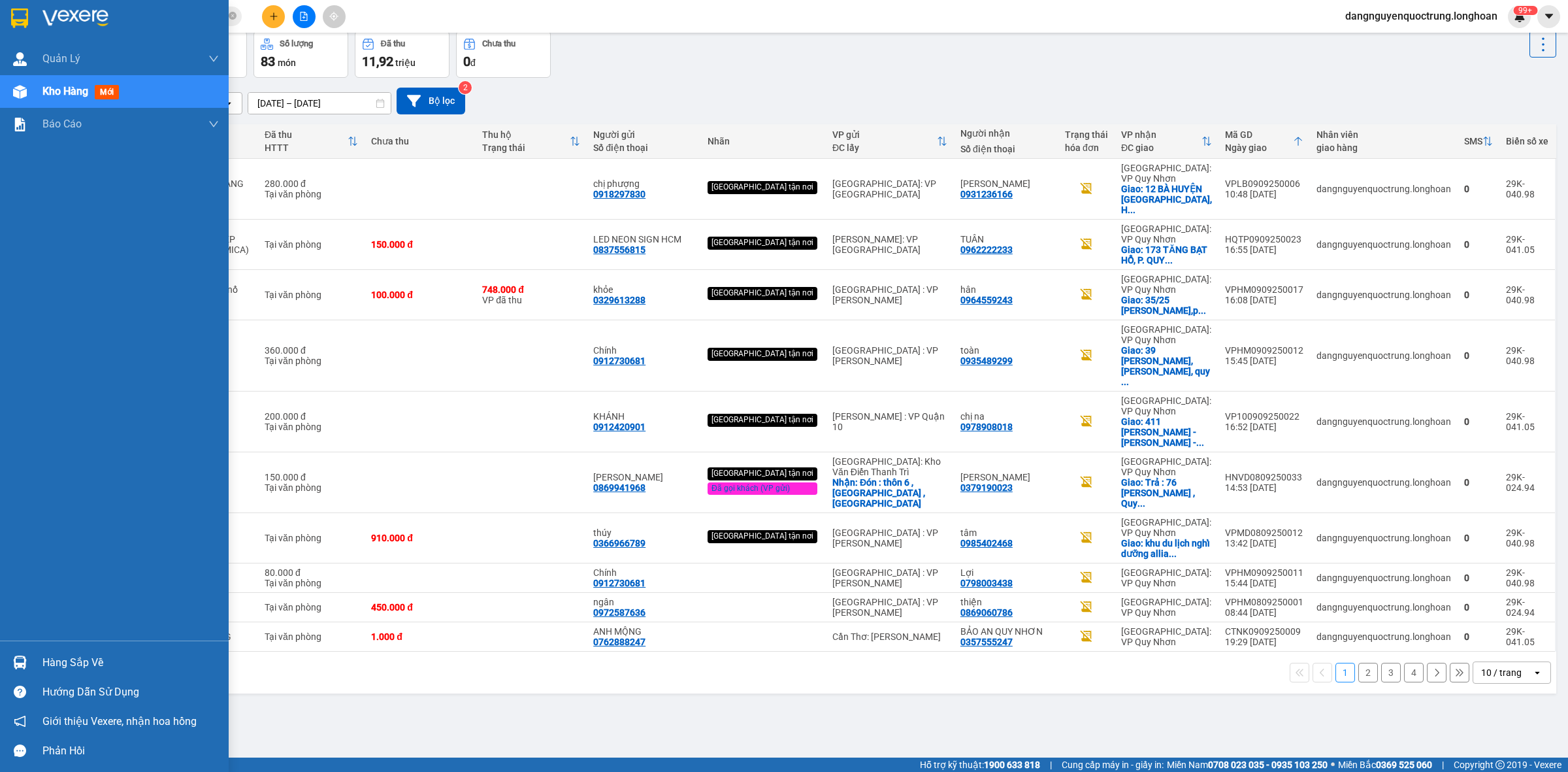
click at [15, 661] on img at bounding box center [20, 663] width 14 height 14
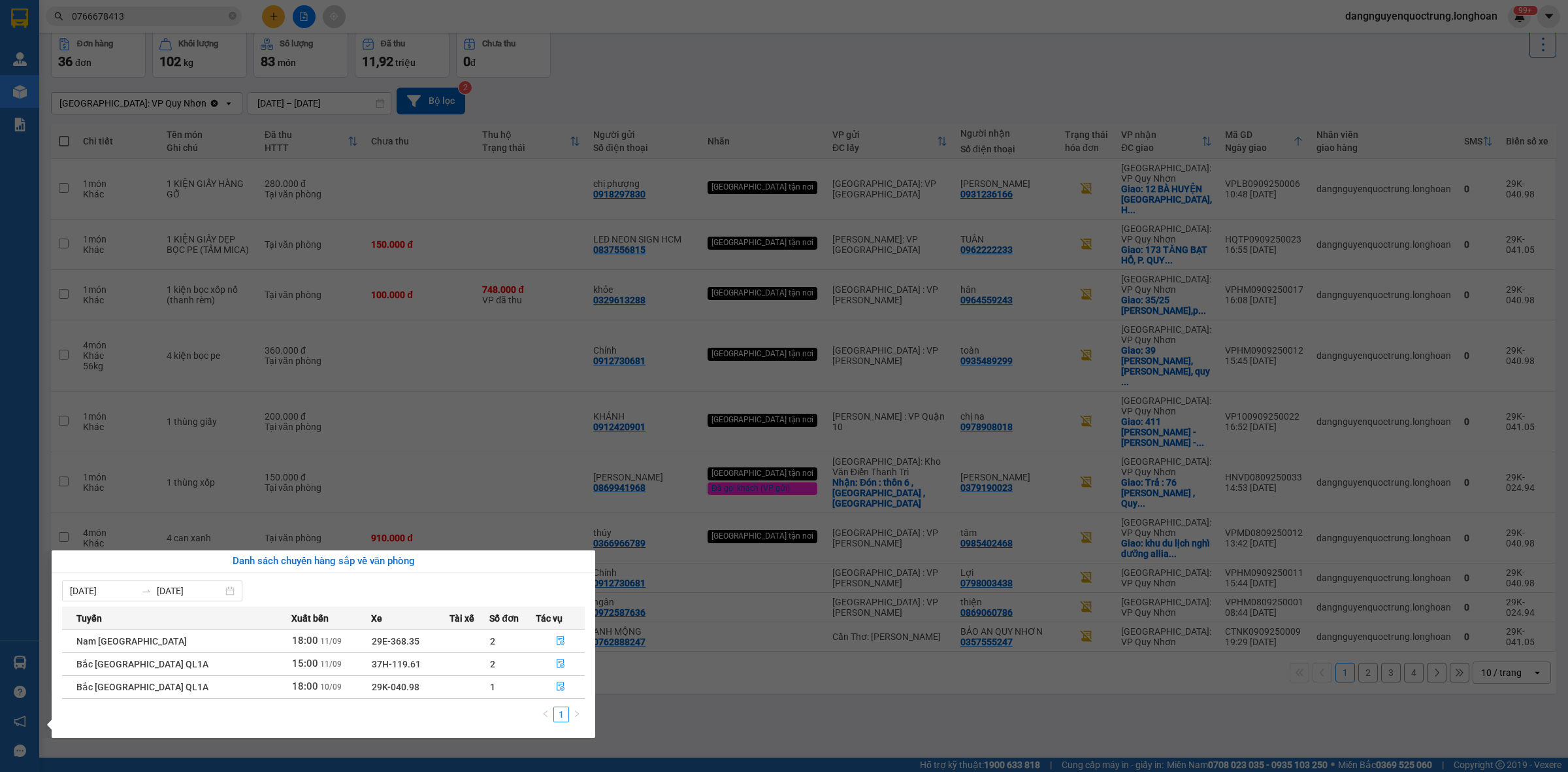
click at [622, 678] on section "Kết quả tìm kiếm ( 6 ) Bộ lọc Mã ĐH Trạng thái Món hàng Thu hộ Tổng cước Chưa c…" at bounding box center [784, 386] width 1568 height 772
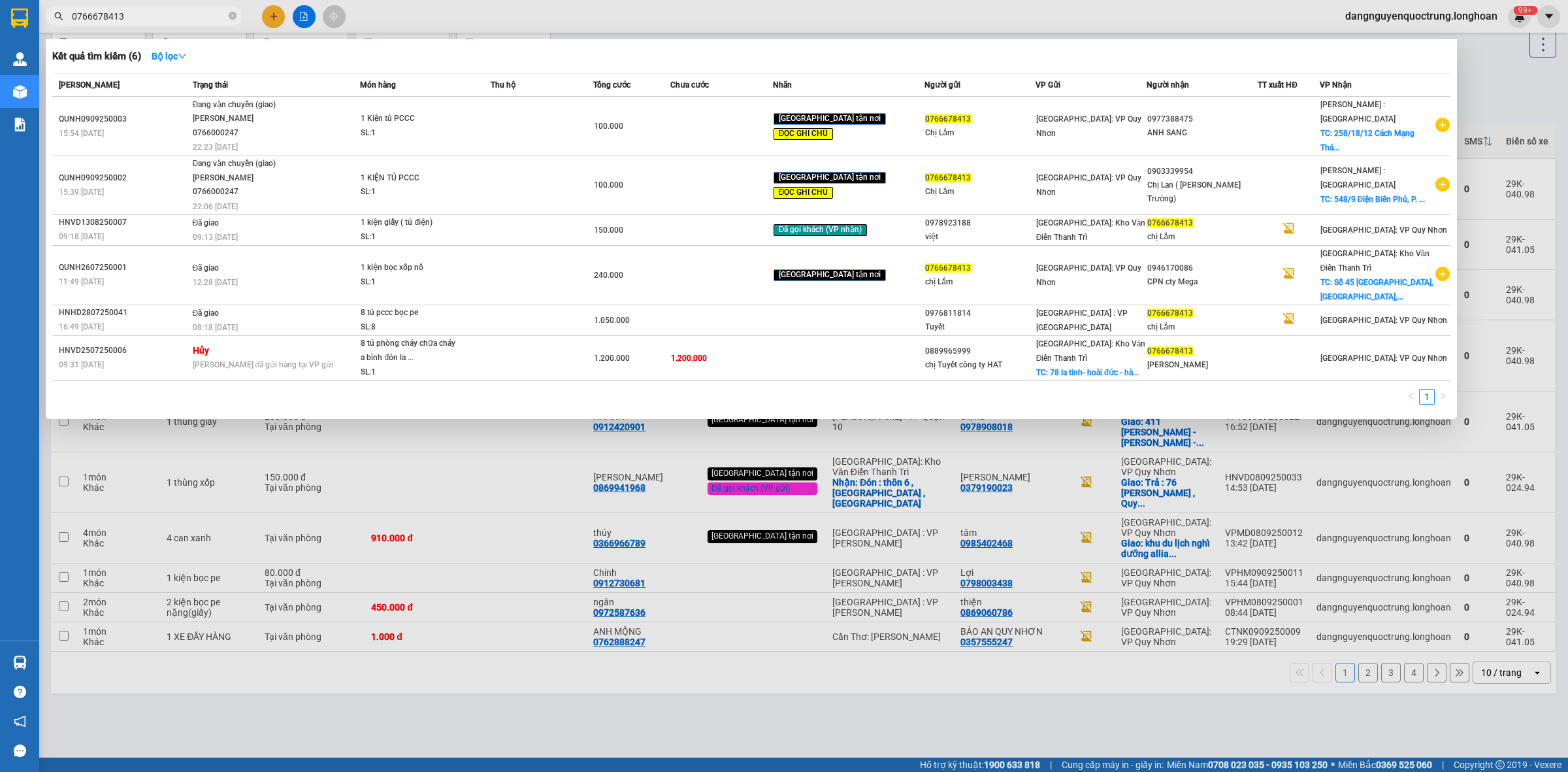
drag, startPoint x: 185, startPoint y: 15, endPoint x: 51, endPoint y: 21, distance: 134.1
click at [51, 21] on span "0766678413" at bounding box center [144, 16] width 196 height 19
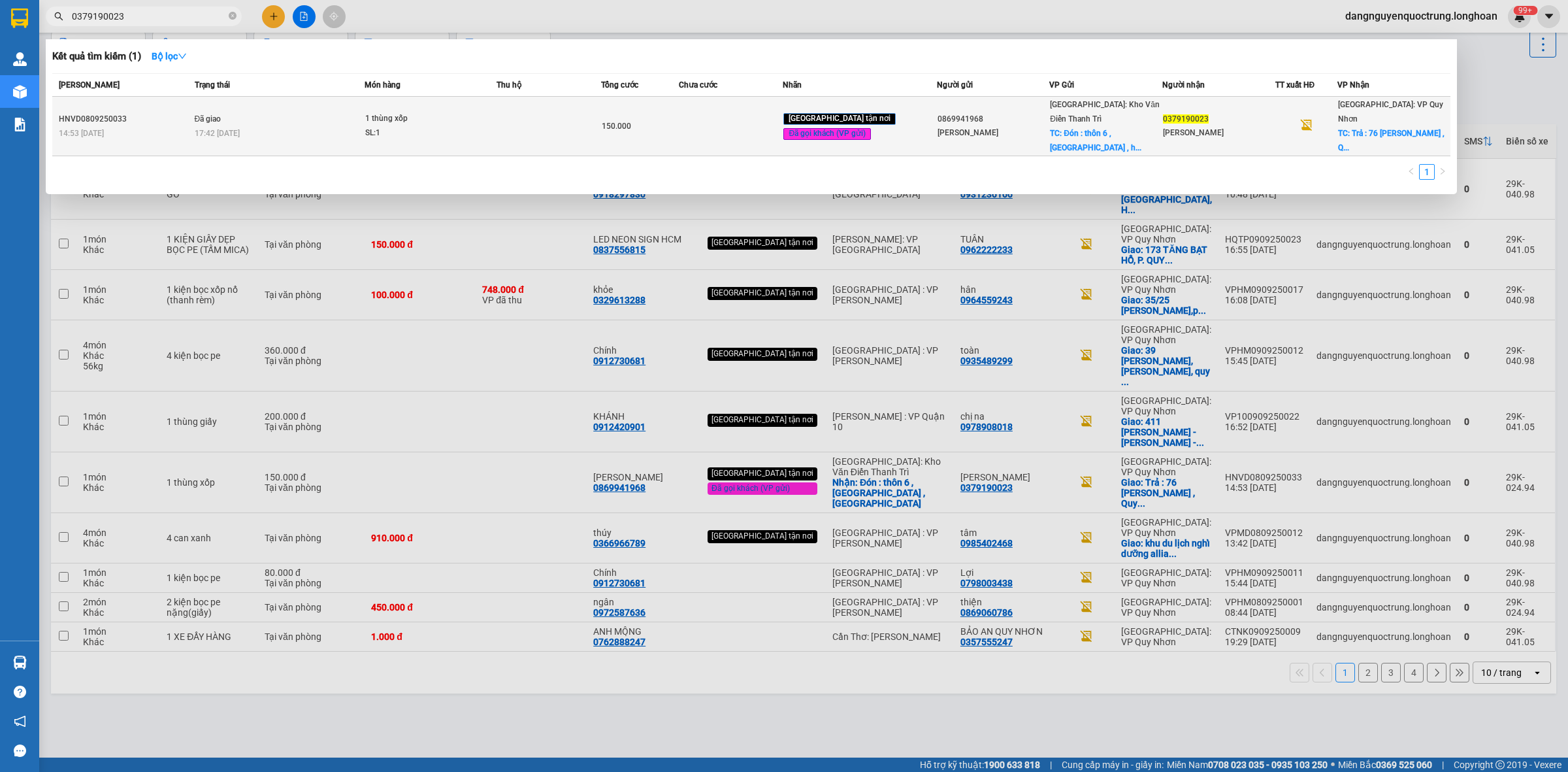
type input "0379190023"
drag, startPoint x: 59, startPoint y: 102, endPoint x: 127, endPoint y: 106, distance: 68.1
click at [127, 113] on div "HNVD0809250033" at bounding box center [124, 120] width 132 height 14
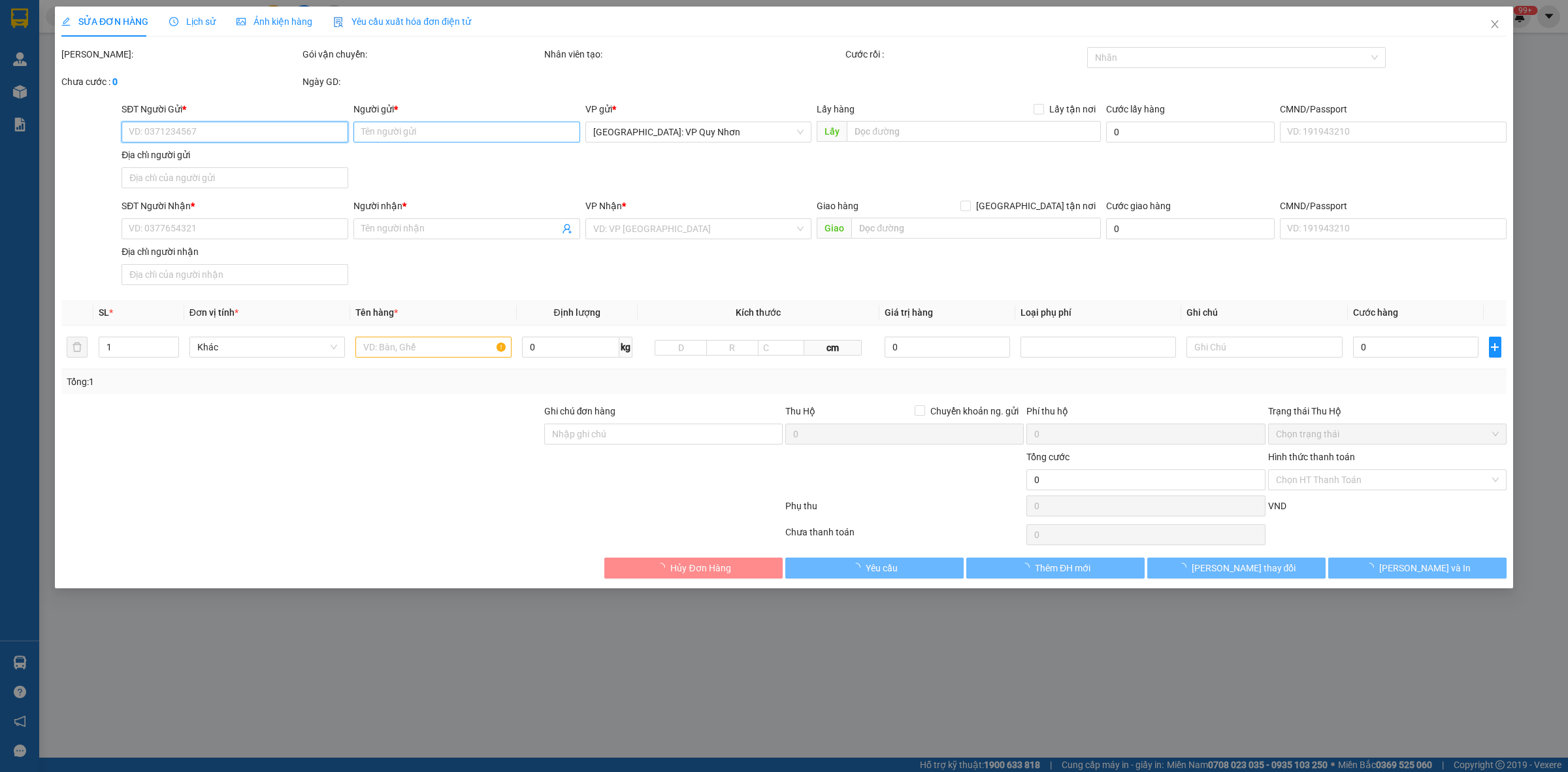
type input "0869941968"
type input "[PERSON_NAME]"
checkbox input "true"
type input "Đón : thôn 6 , [GEOGRAPHIC_DATA] , [GEOGRAPHIC_DATA]"
type input "50.000"
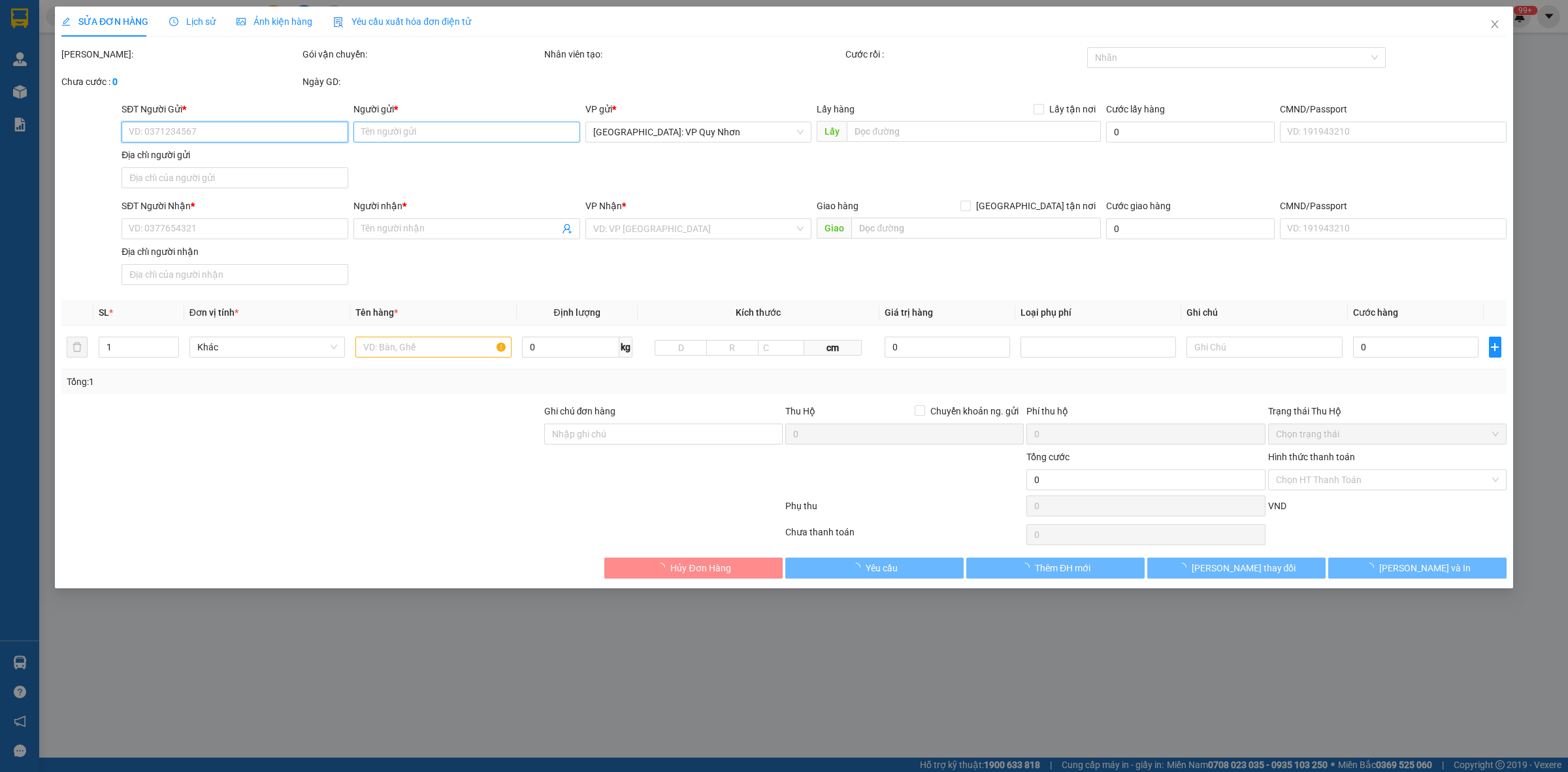
type input "0379190023"
type input "[PERSON_NAME]"
checkbox input "true"
type input "Trả : [STREET_ADDRESS][PERSON_NAME]"
type input "hàng giao nguyên kiện, hư vỡ ko đền"
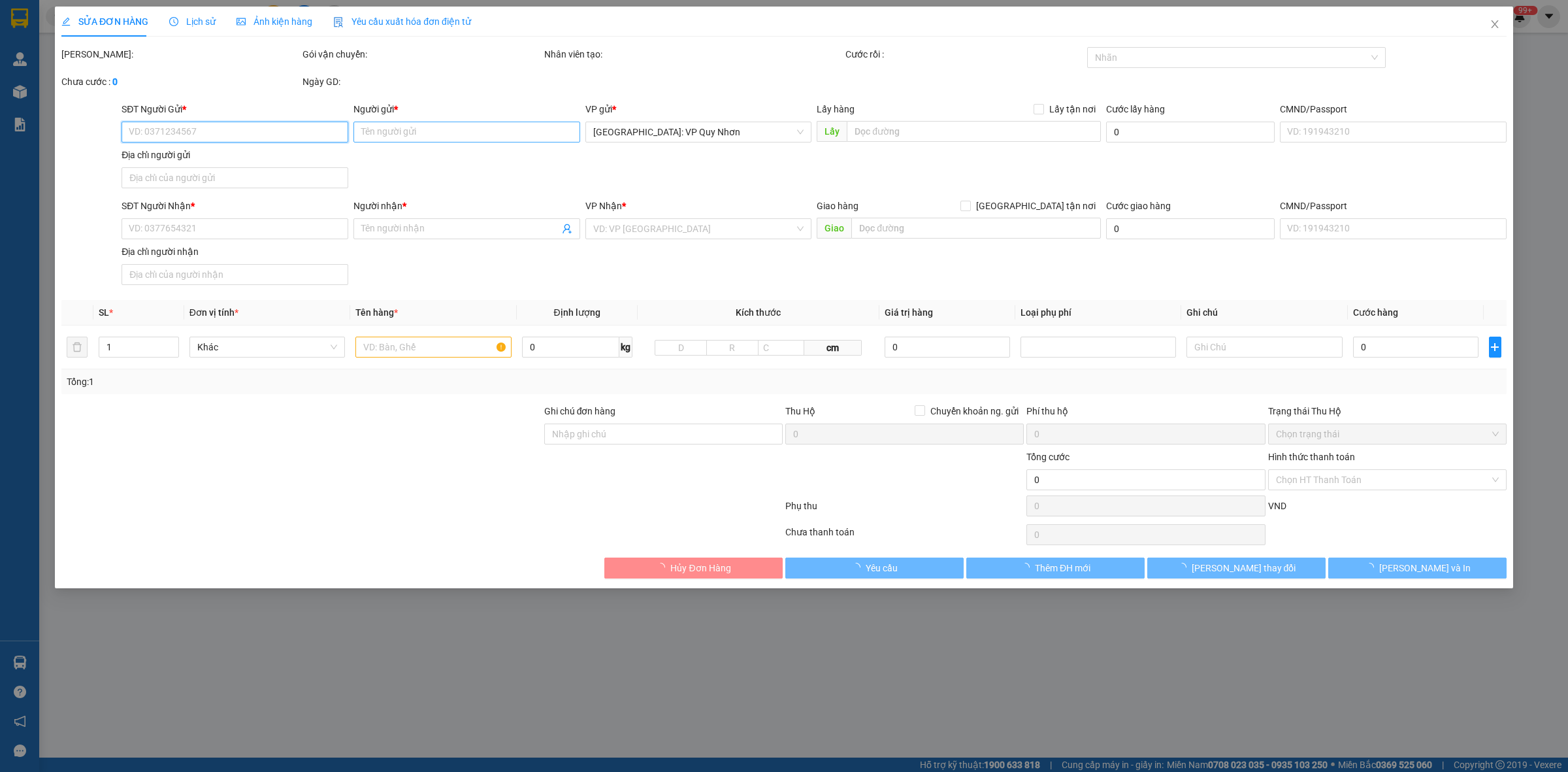
type input "150.000"
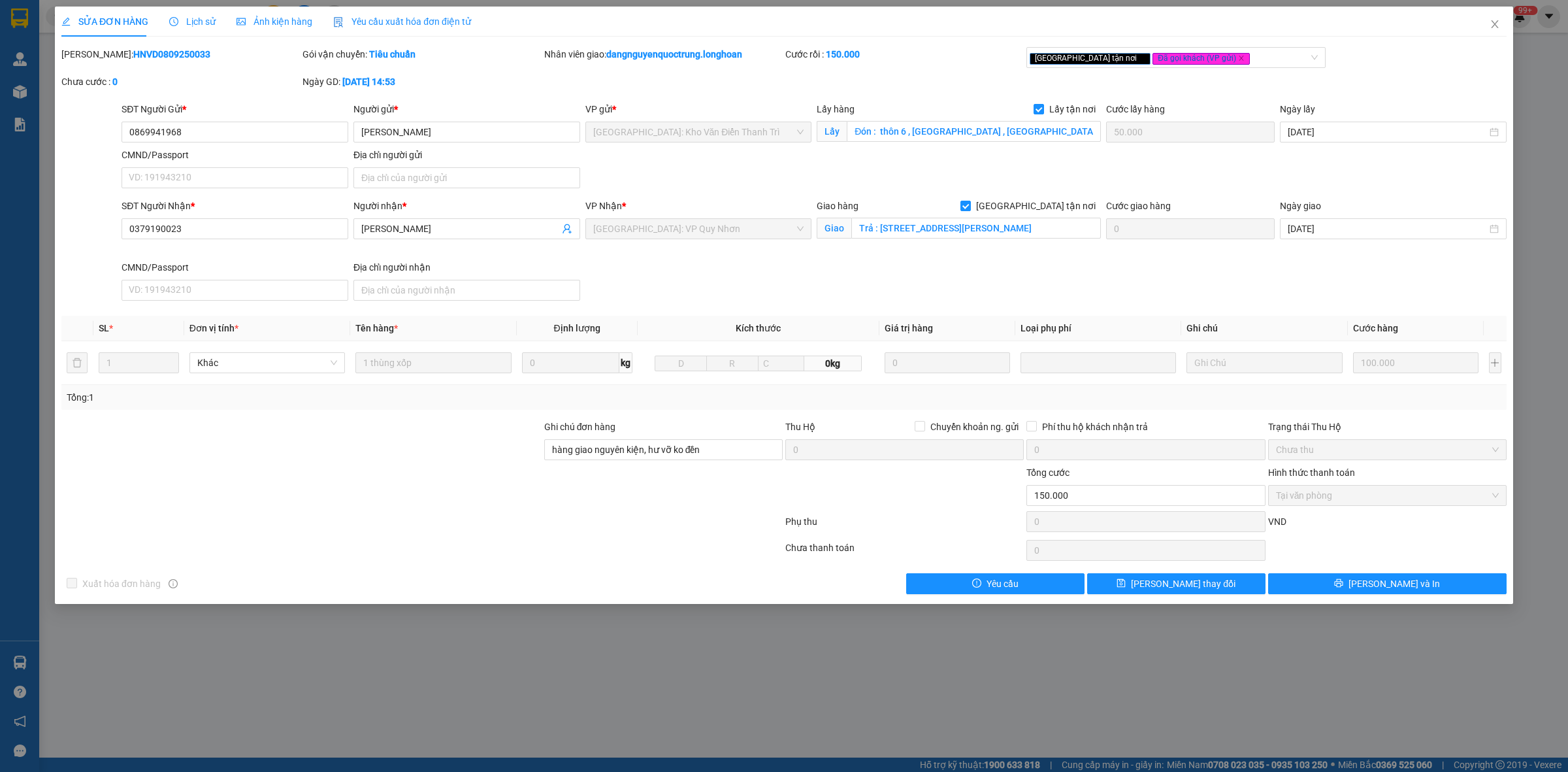
drag, startPoint x: 95, startPoint y: 54, endPoint x: 176, endPoint y: 56, distance: 81.0
click at [176, 56] on div "[PERSON_NAME]: HNVD0809250033" at bounding box center [180, 54] width 238 height 15
copy b "HNVD0809250033"
drag, startPoint x: 1497, startPoint y: 18, endPoint x: 1324, endPoint y: 10, distance: 173.2
click at [1497, 18] on span "Close" at bounding box center [1494, 24] width 37 height 37
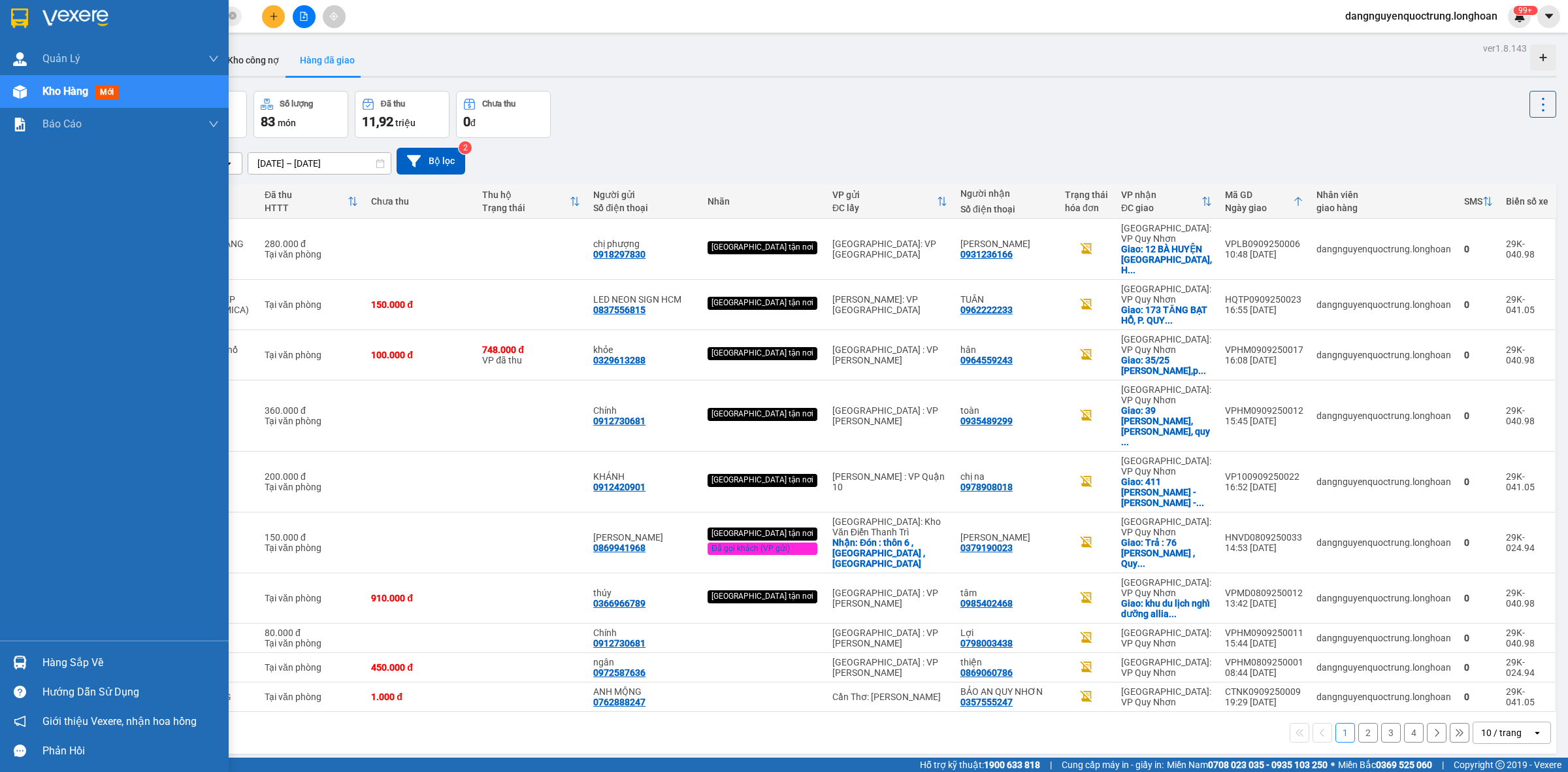
click at [23, 27] on img at bounding box center [19, 18] width 17 height 19
